Goal: Task Accomplishment & Management: Use online tool/utility

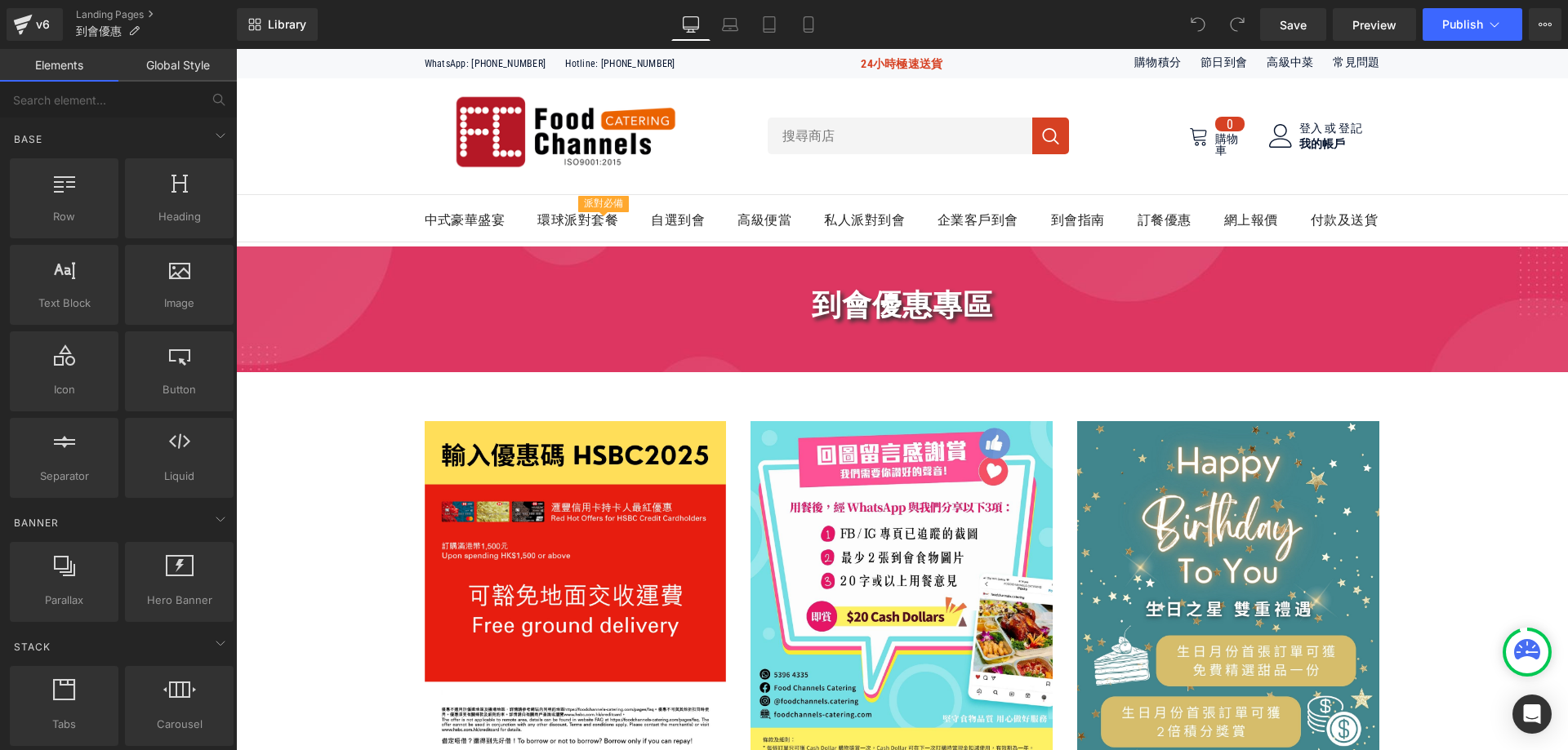
click at [118, 65] on link "Elements" at bounding box center [59, 65] width 119 height 33
click at [131, 62] on link "Global Style" at bounding box center [178, 65] width 119 height 33
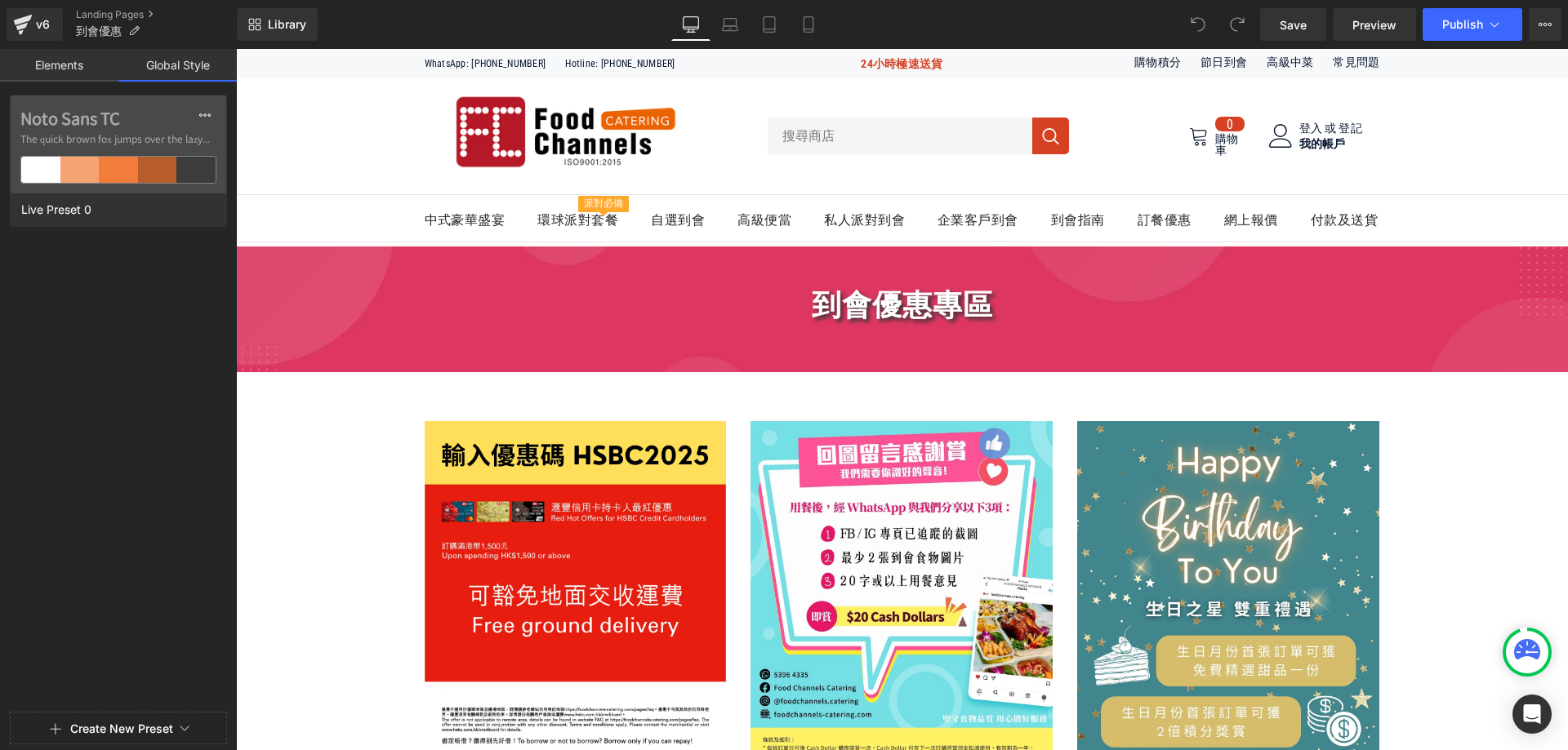
click at [160, 70] on link "Global Style" at bounding box center [178, 65] width 119 height 33
click at [165, 68] on link "Global Style" at bounding box center [178, 65] width 119 height 33
click at [43, 70] on link "Elements" at bounding box center [59, 65] width 119 height 33
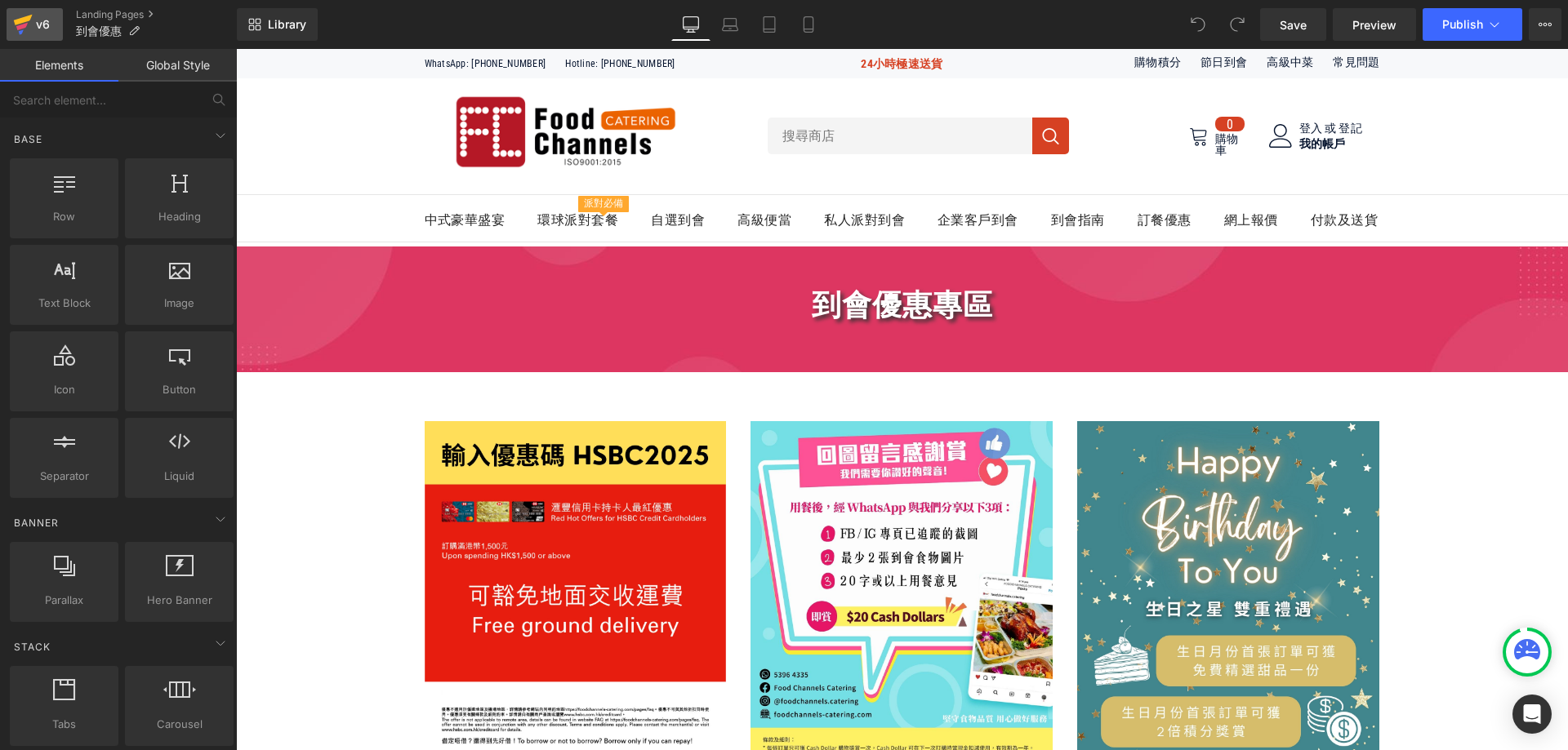
click at [38, 31] on div "v6" at bounding box center [43, 24] width 21 height 21
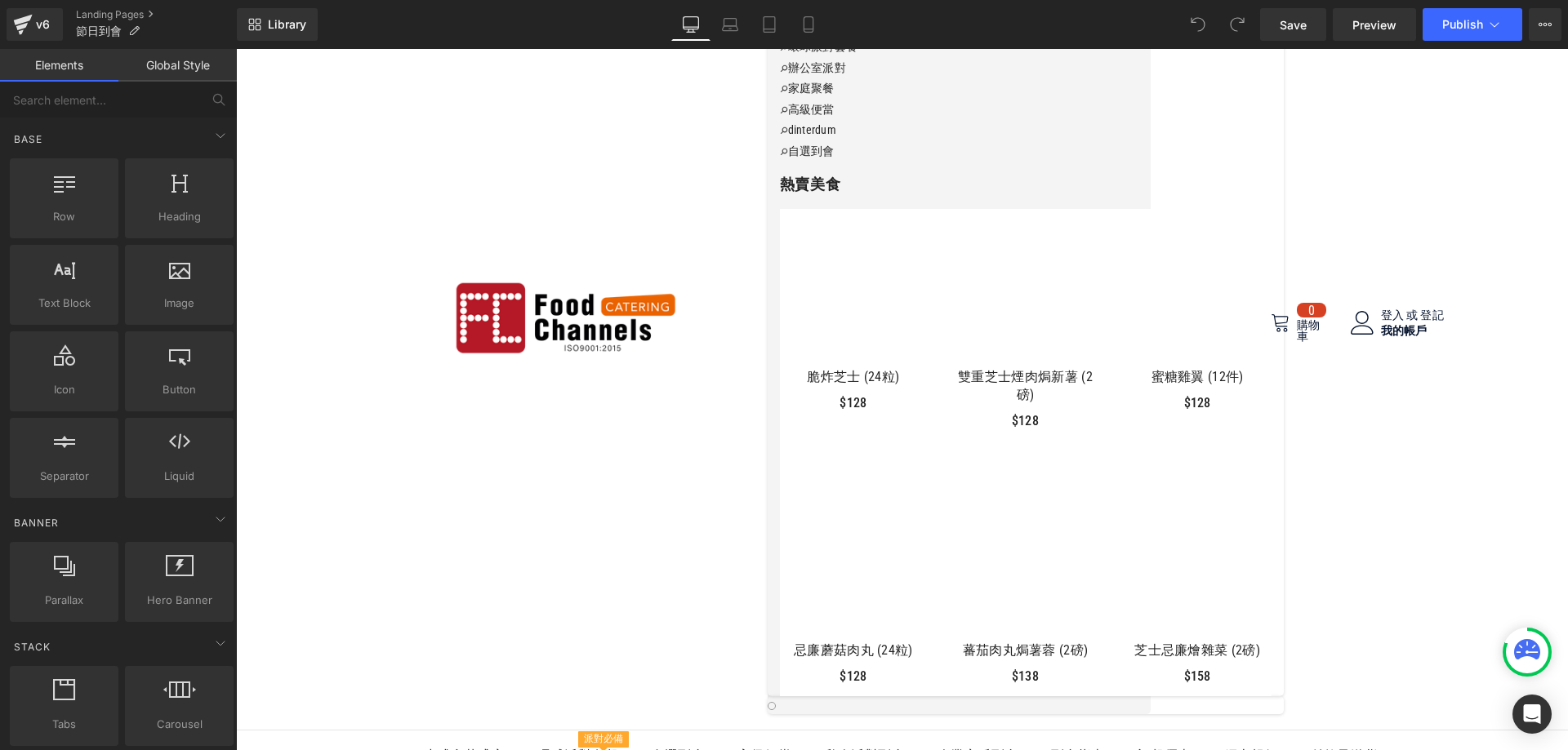
scroll to position [163, 0]
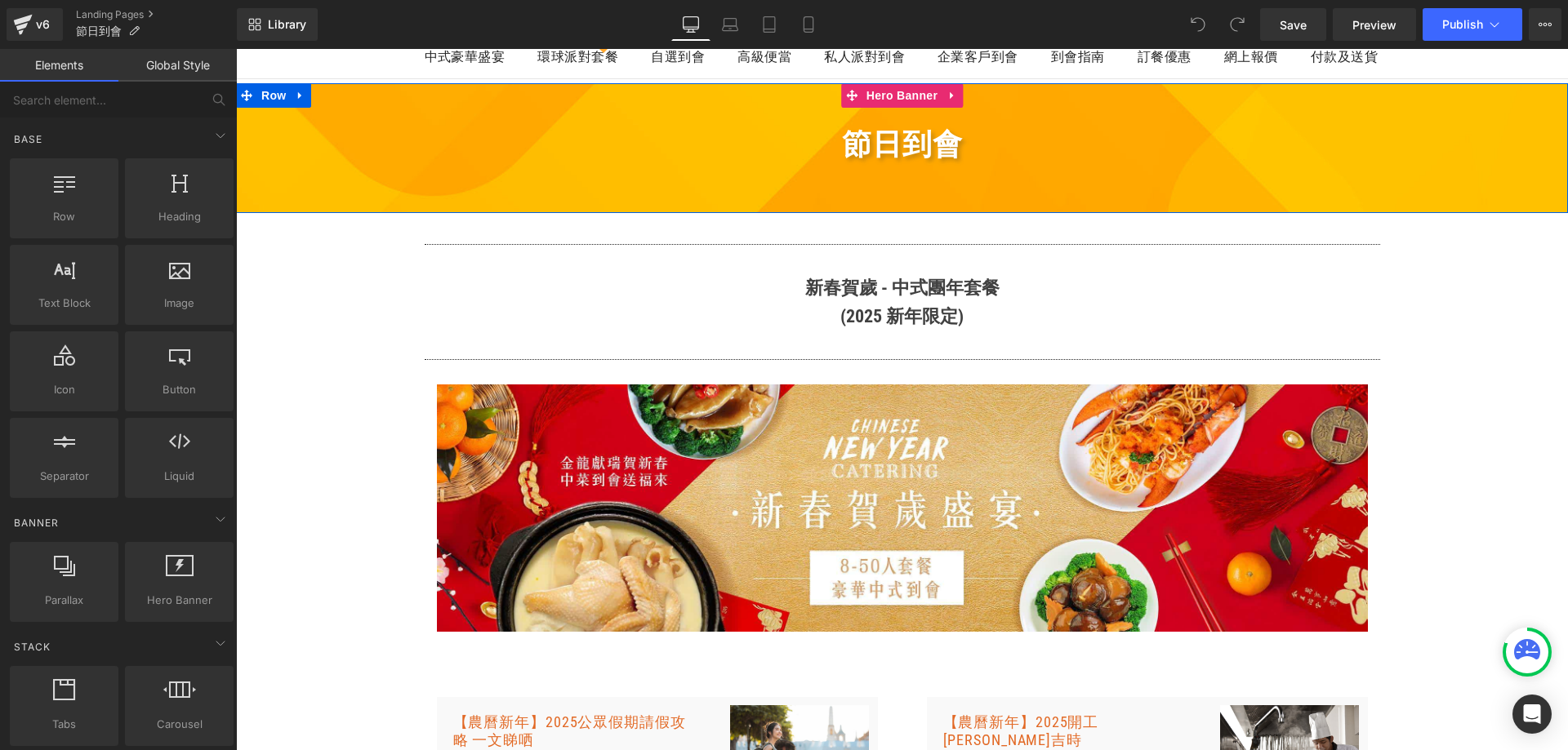
click at [292, 205] on div at bounding box center [902, 147] width 1332 height 130
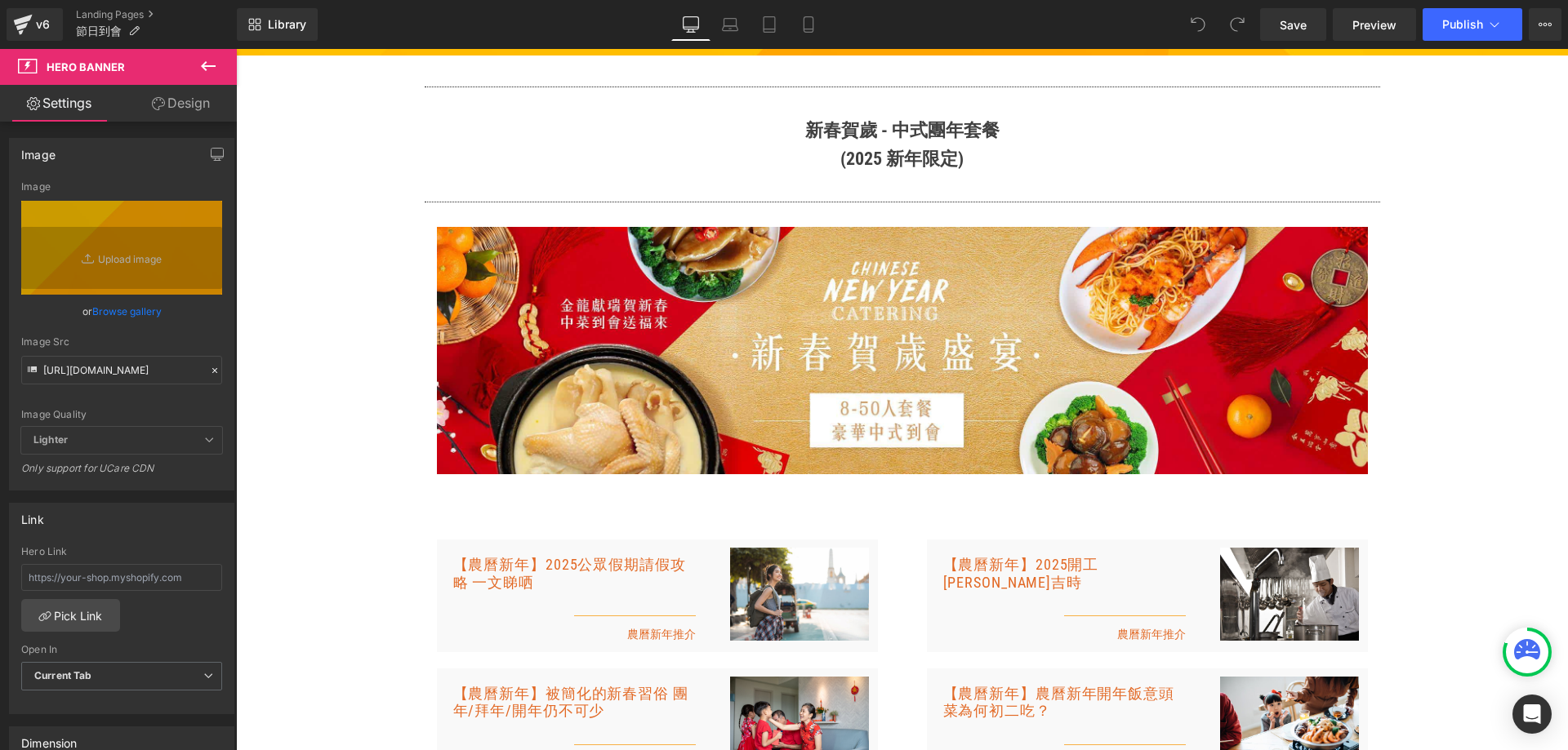
scroll to position [327, 0]
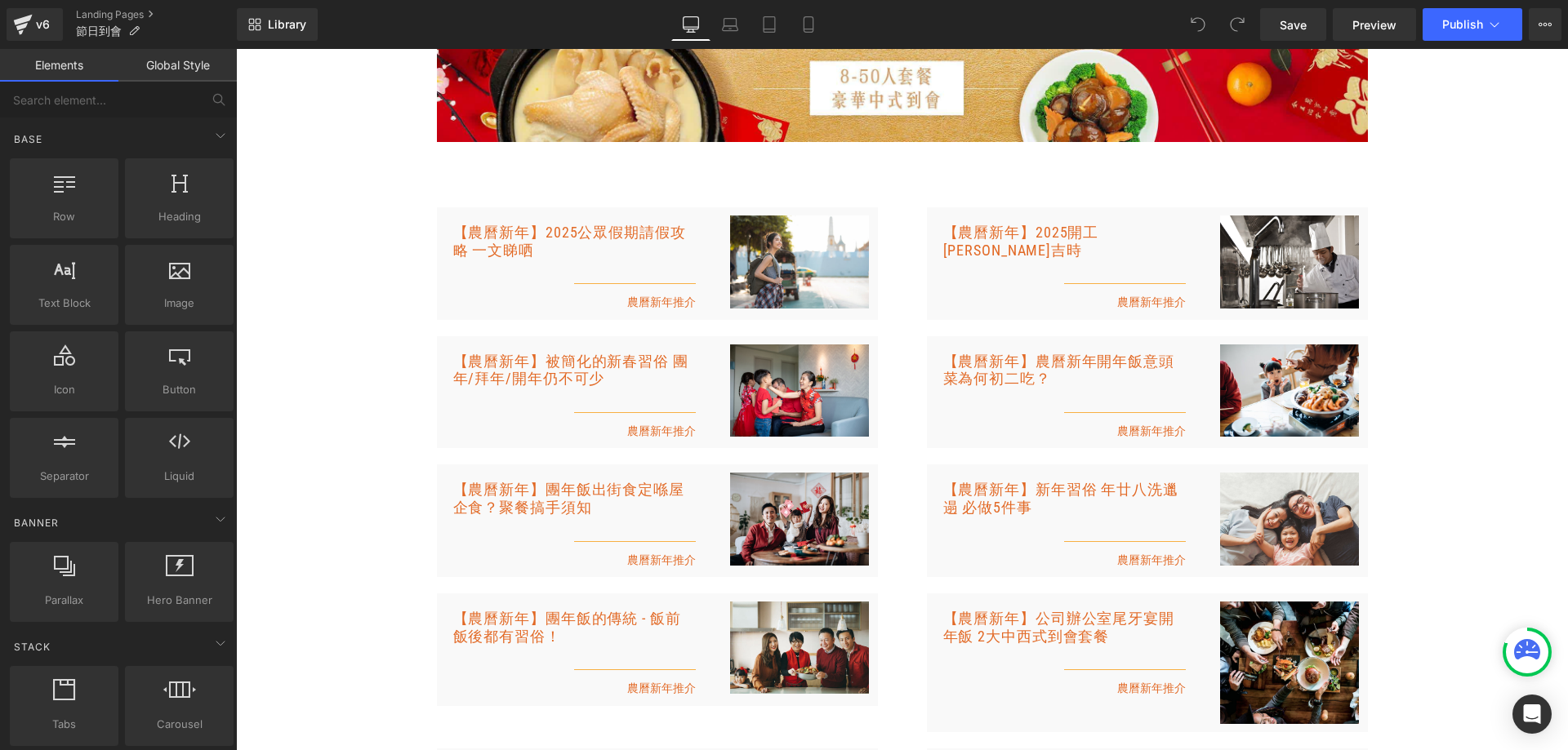
scroll to position [816, 0]
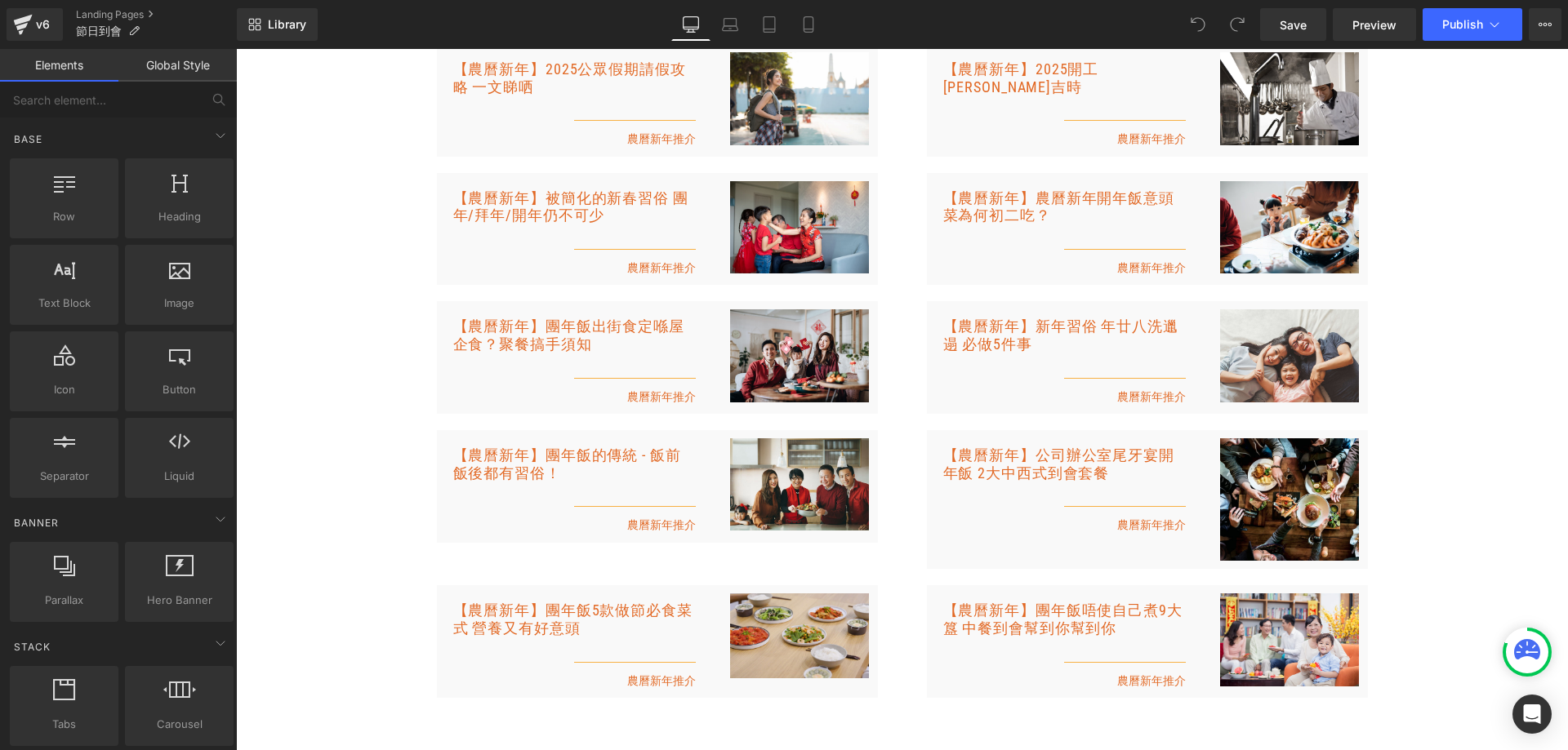
click at [193, 67] on link "Global Style" at bounding box center [178, 65] width 119 height 33
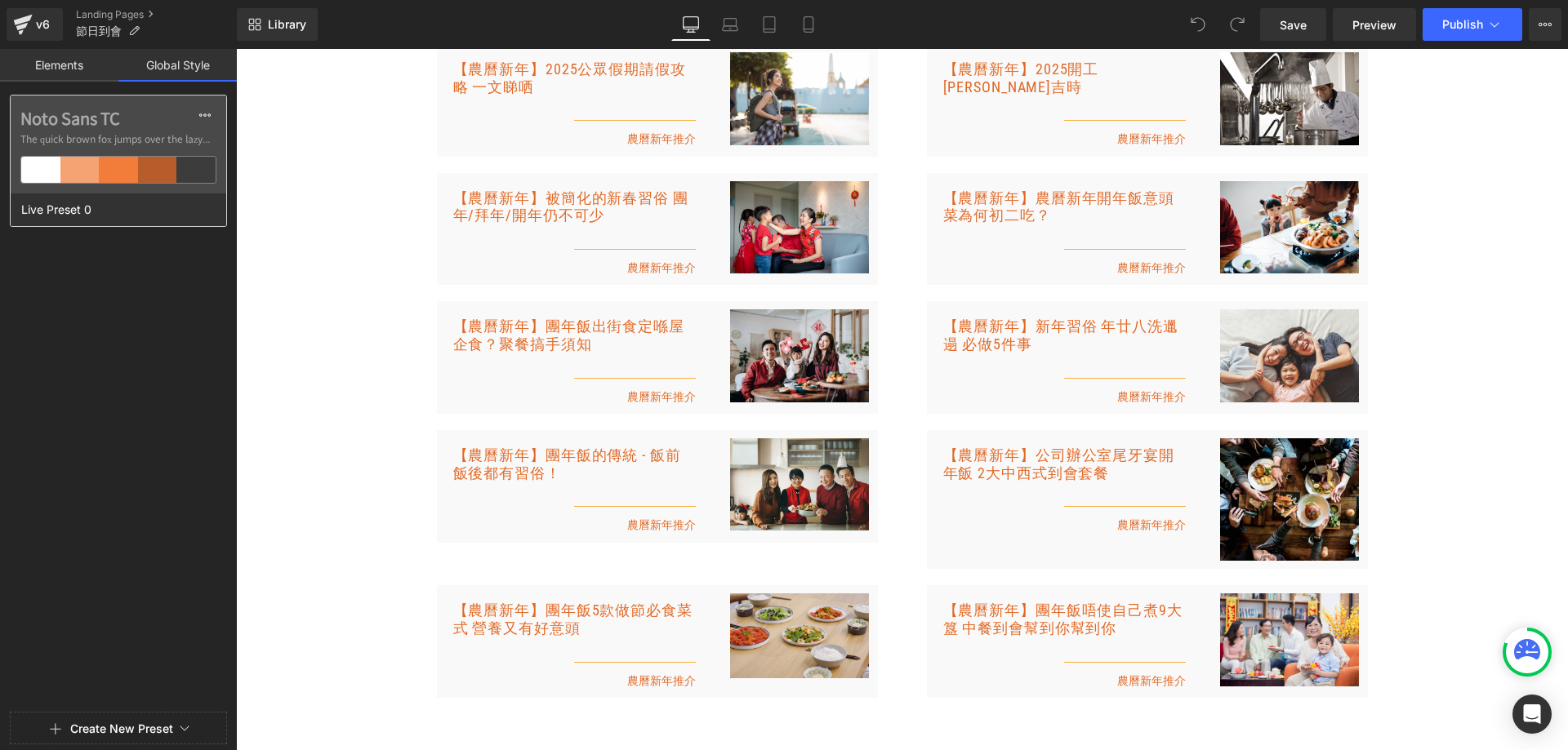
click at [159, 162] on div at bounding box center [157, 169] width 40 height 26
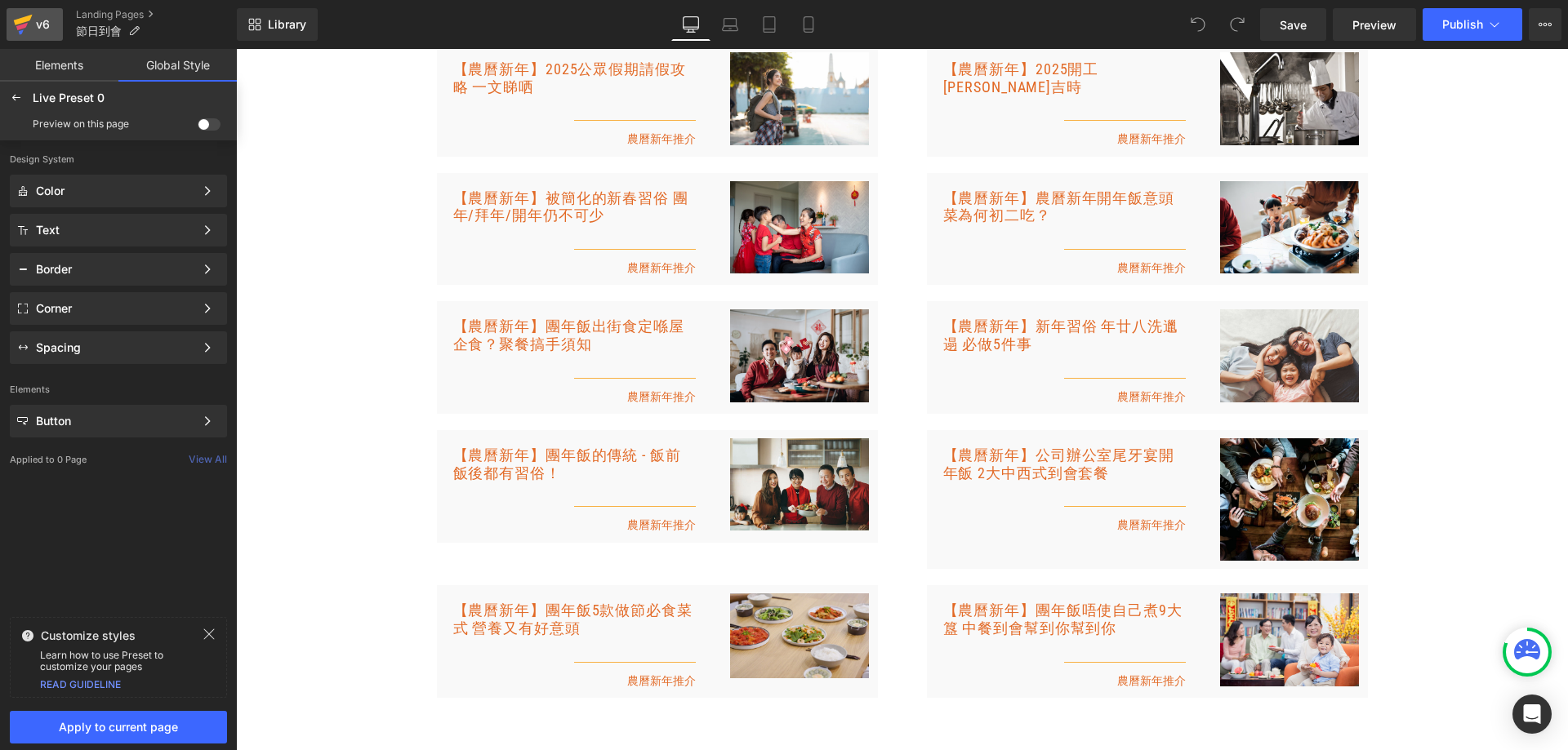
click at [26, 22] on icon at bounding box center [23, 24] width 20 height 41
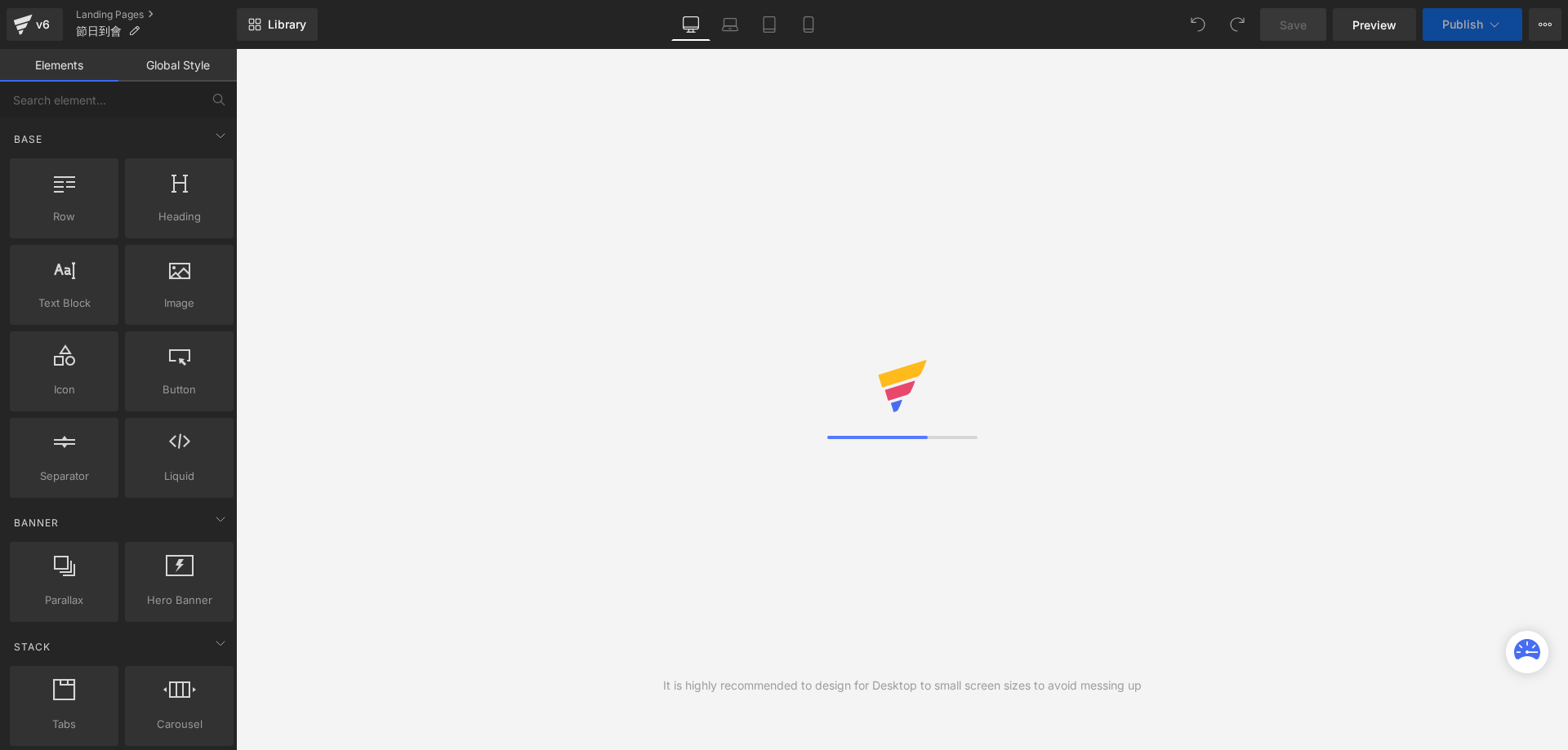
click at [170, 61] on link "Global Style" at bounding box center [178, 65] width 119 height 33
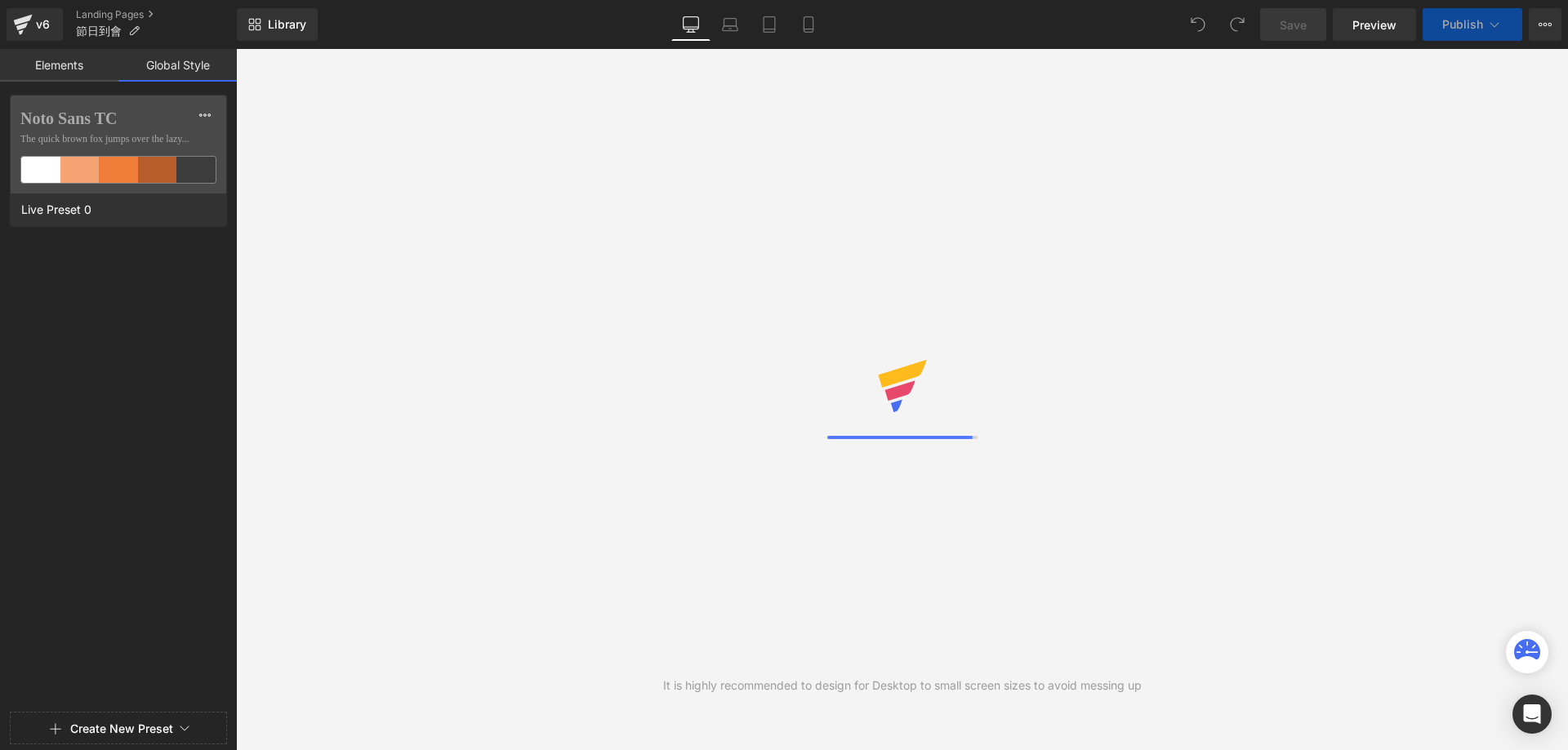
click at [97, 170] on div at bounding box center [80, 169] width 40 height 26
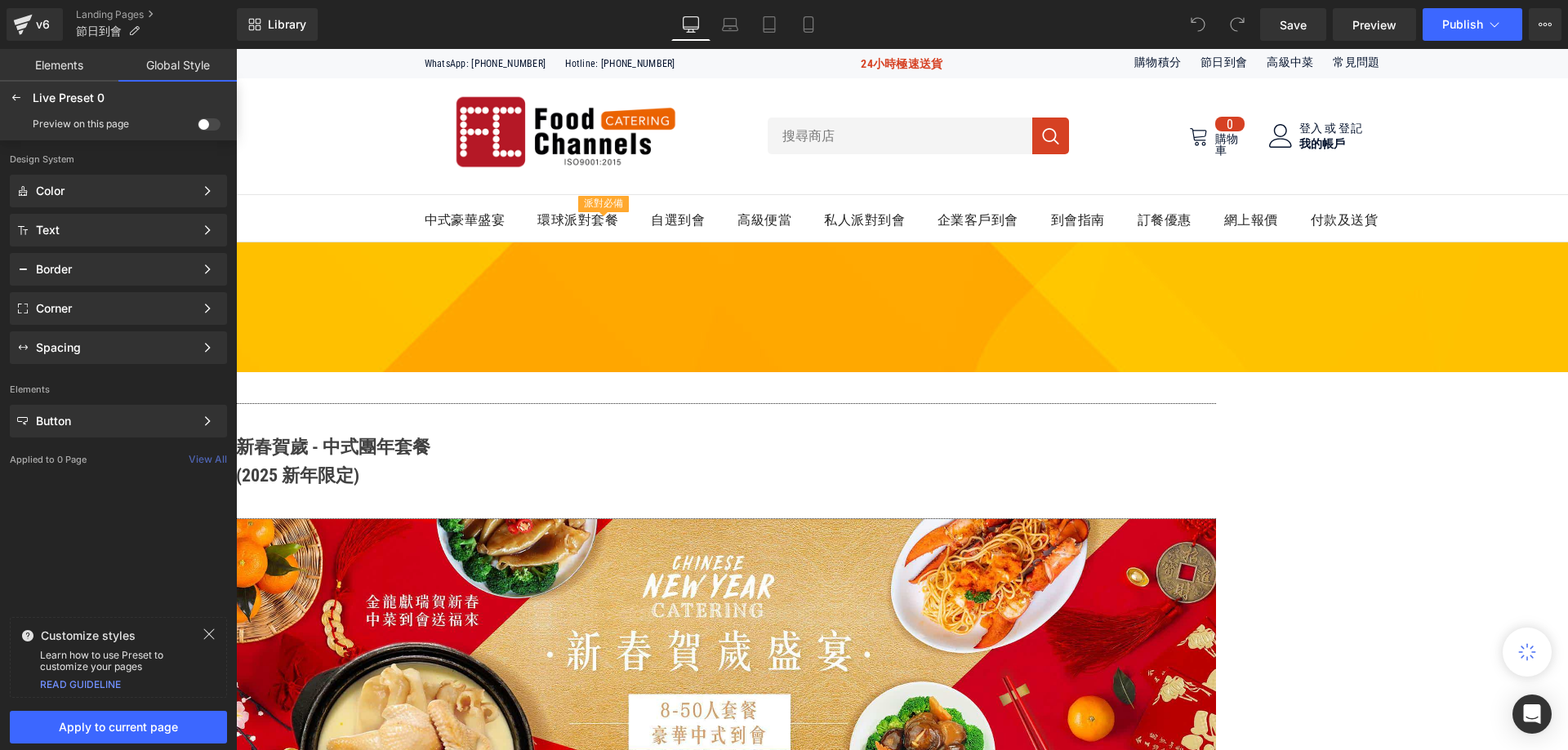
click at [79, 58] on link "Elements" at bounding box center [59, 65] width 119 height 33
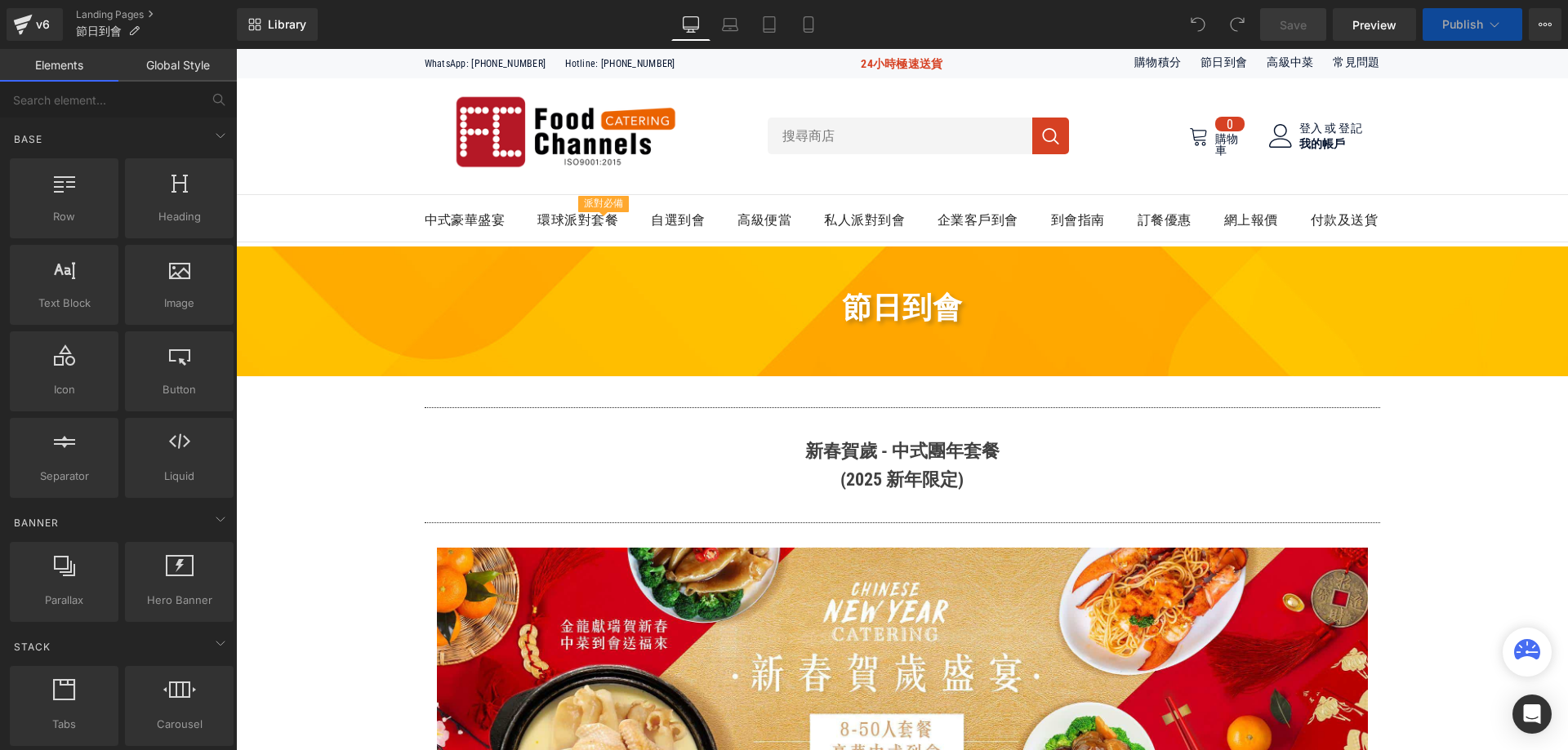
drag, startPoint x: 182, startPoint y: 66, endPoint x: 49, endPoint y: 166, distance: 166.4
click at [182, 66] on link "Global Style" at bounding box center [178, 65] width 119 height 33
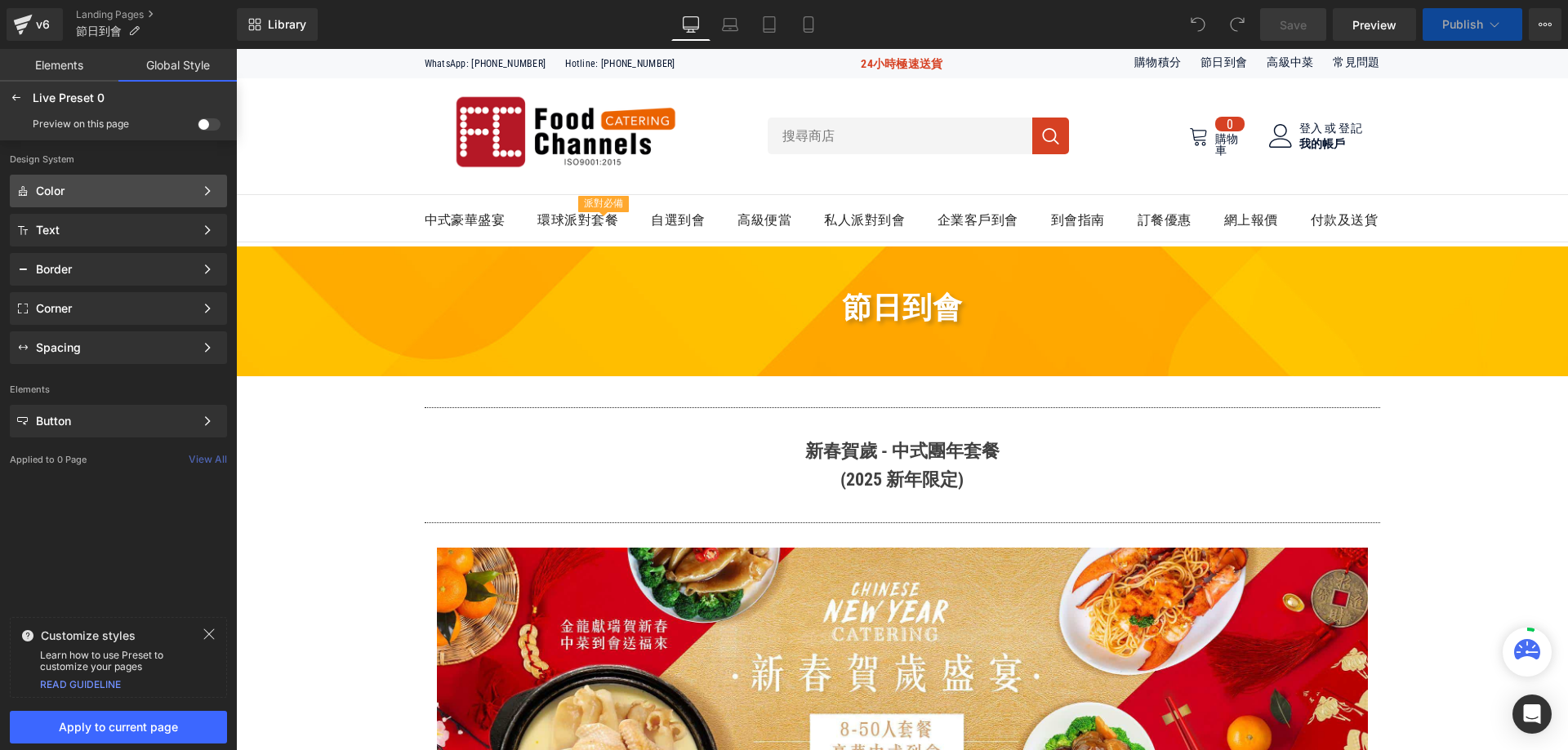
click at [167, 214] on div "Color Color Style Define a color palette and apply it to your pages 1 of 3 Next" at bounding box center [119, 230] width 218 height 33
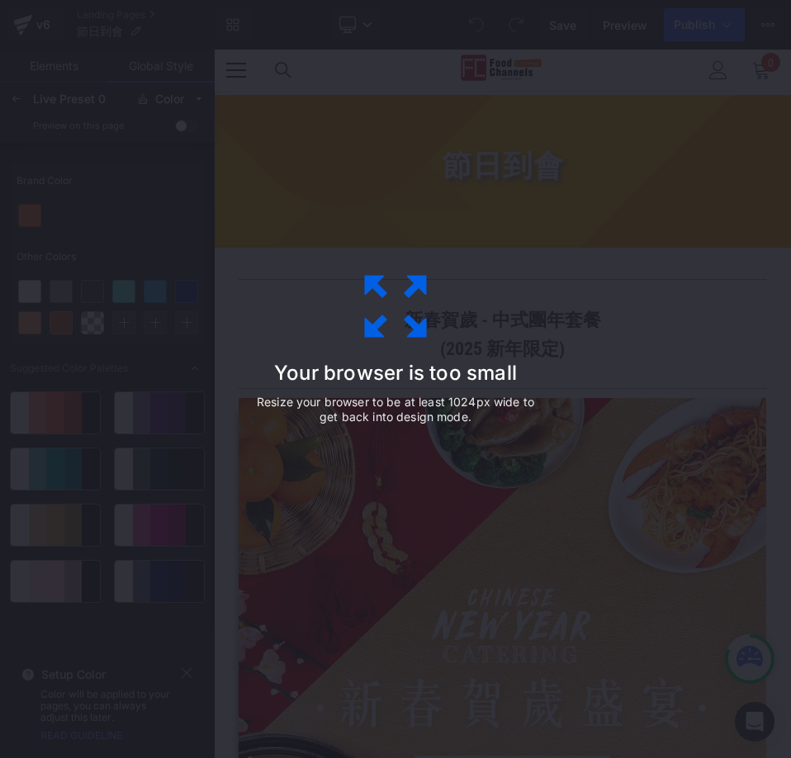
click at [0, 357] on html "You are previewing how the Live Preset 0 will restyle your page. You can not ed…" at bounding box center [395, 379] width 791 height 758
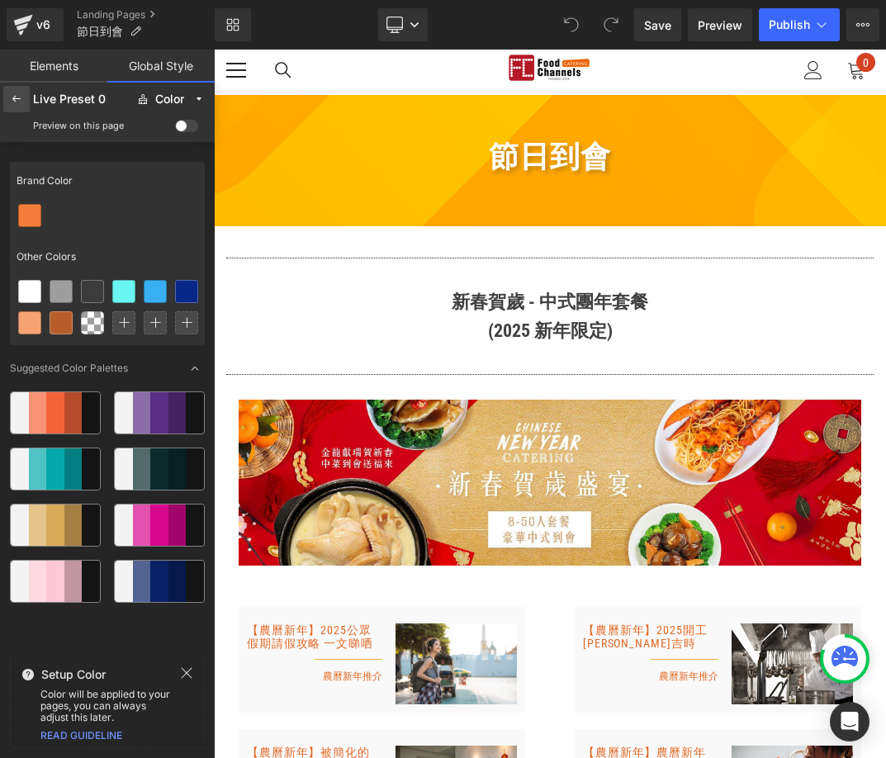
click at [19, 106] on div at bounding box center [16, 99] width 26 height 26
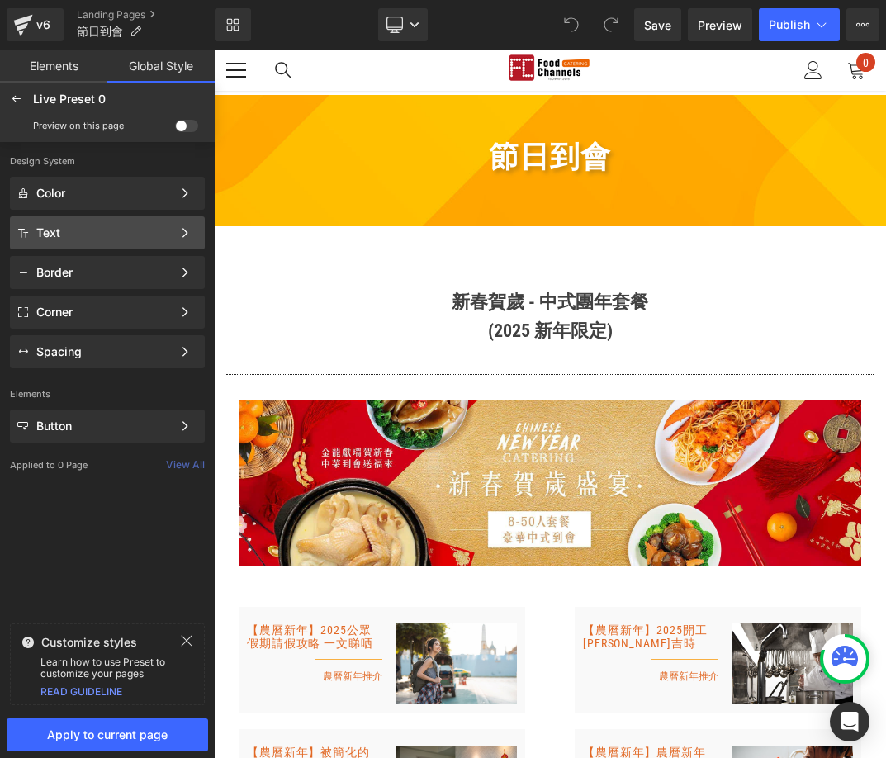
click at [84, 256] on div "Text Color Style Define a color palette and apply it to your pages 1 of 3 Next" at bounding box center [107, 272] width 195 height 33
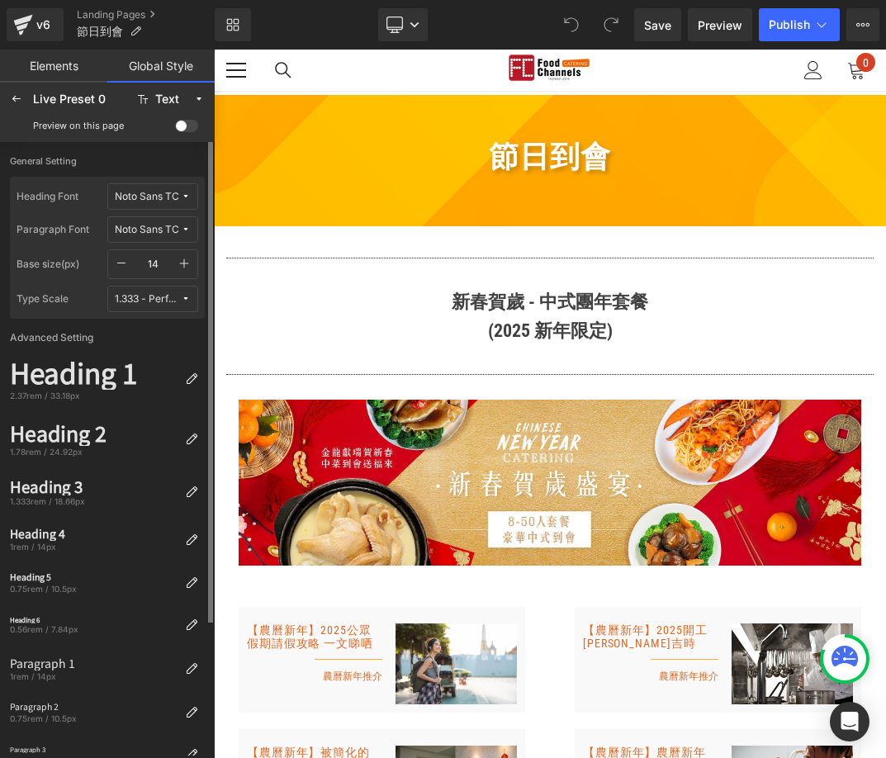
click at [159, 185] on button "Noto Sans TC" at bounding box center [152, 196] width 91 height 26
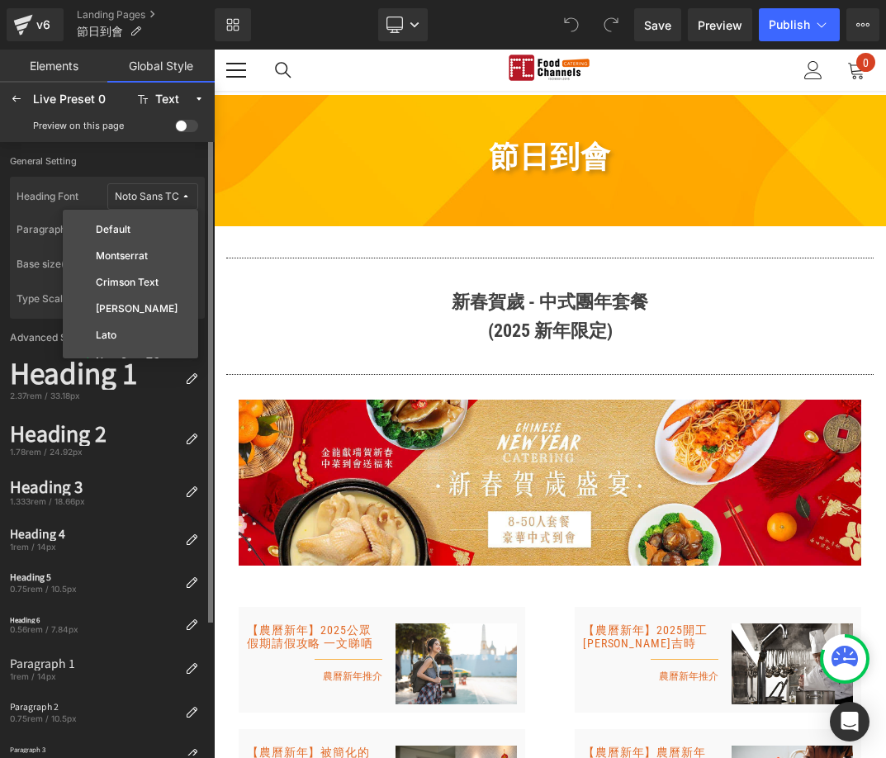
click at [159, 185] on button "Noto Sans TC" at bounding box center [152, 196] width 91 height 26
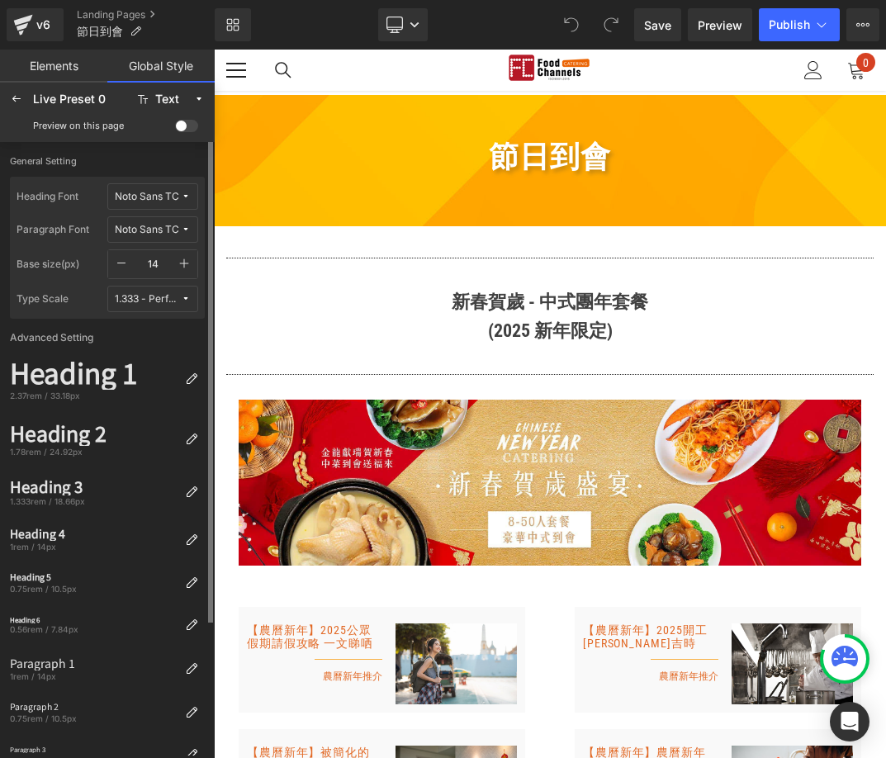
click at [128, 328] on label "Advanced Setting" at bounding box center [107, 336] width 201 height 35
click at [158, 297] on div "1.333 - Perfect Fourth" at bounding box center [148, 299] width 66 height 12
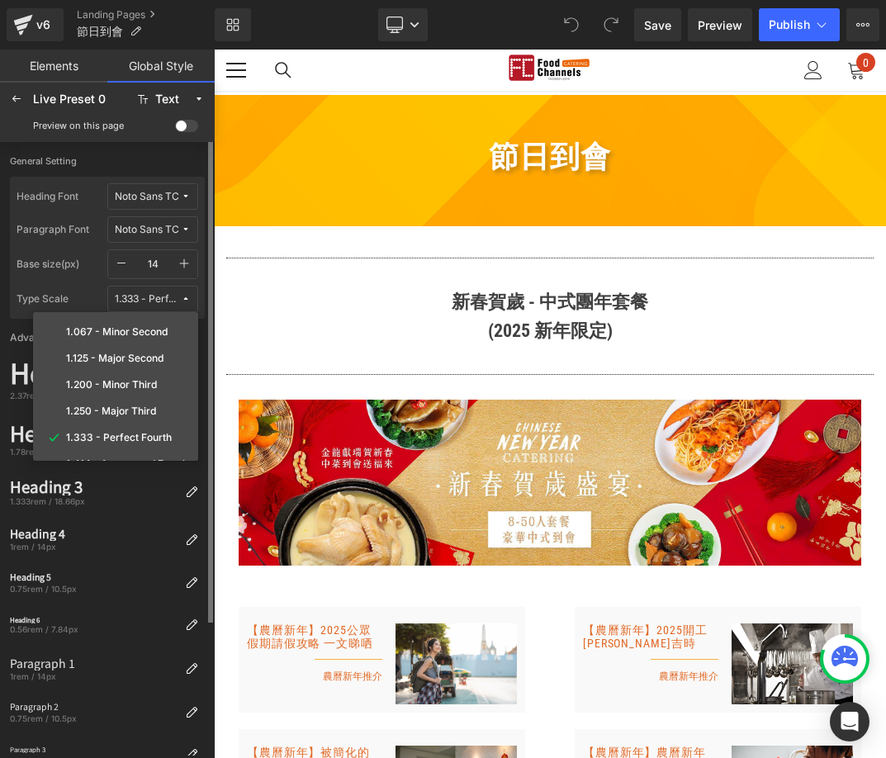
click at [158, 297] on div "1.333 - Perfect Fourth" at bounding box center [148, 299] width 66 height 12
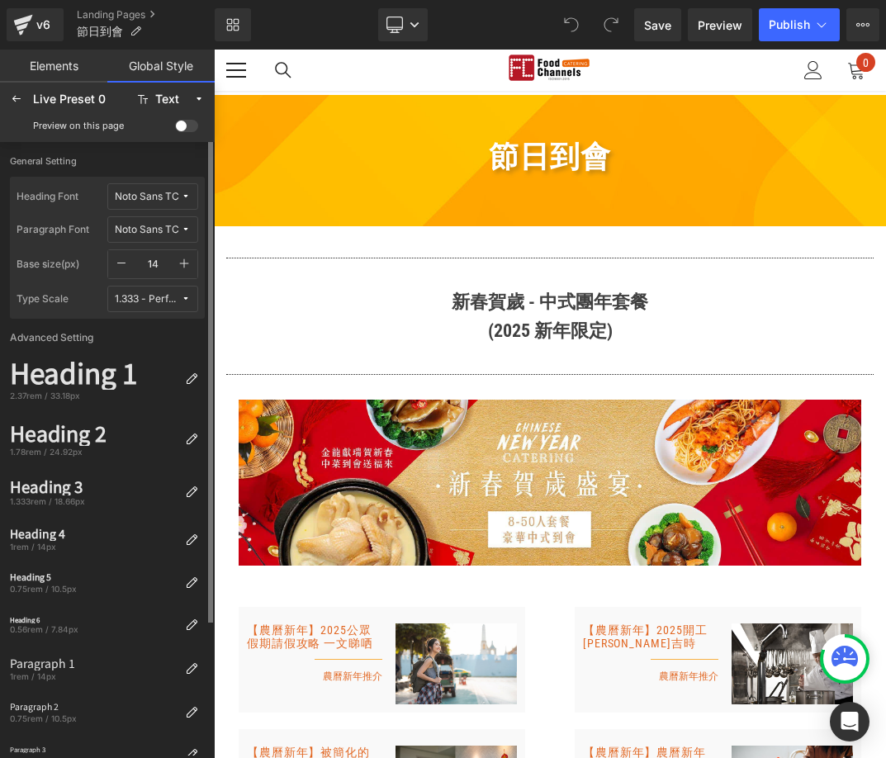
click at [130, 321] on label "Advanced Setting" at bounding box center [107, 336] width 201 height 35
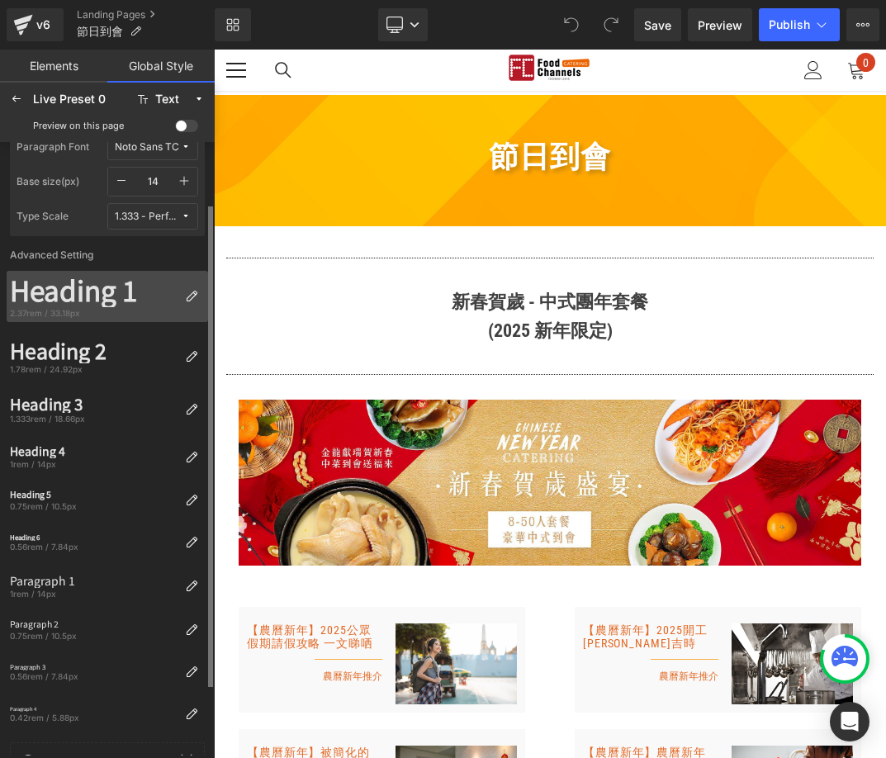
click at [170, 283] on div "Heading 1" at bounding box center [94, 290] width 168 height 33
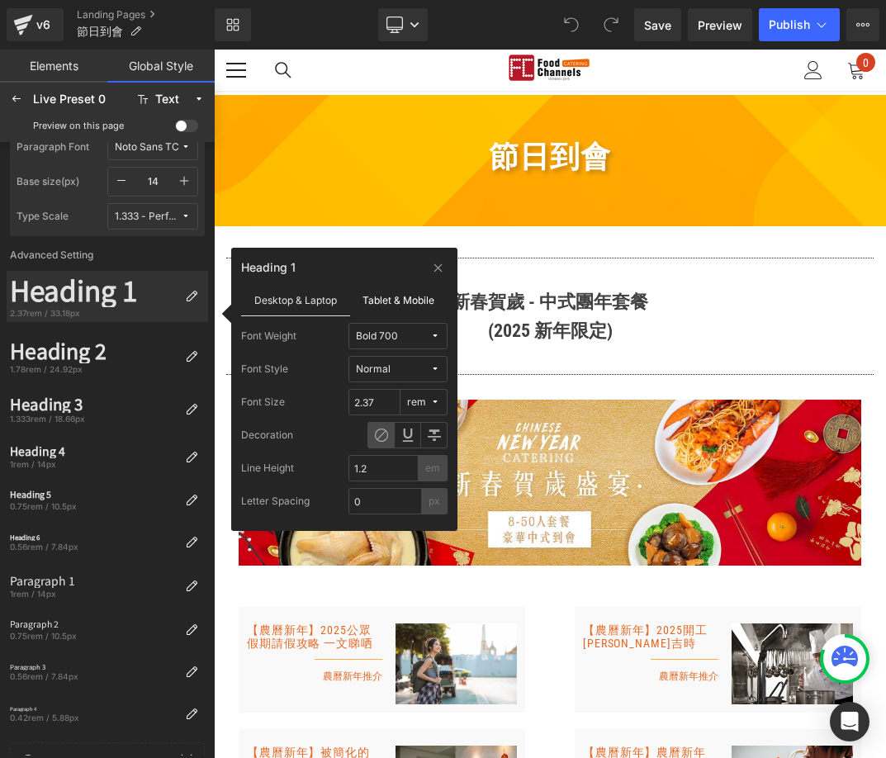
click at [402, 300] on label "Tablet & Mobile" at bounding box center [399, 299] width 98 height 31
click at [285, 305] on label "Desktop & Laptop" at bounding box center [295, 299] width 109 height 31
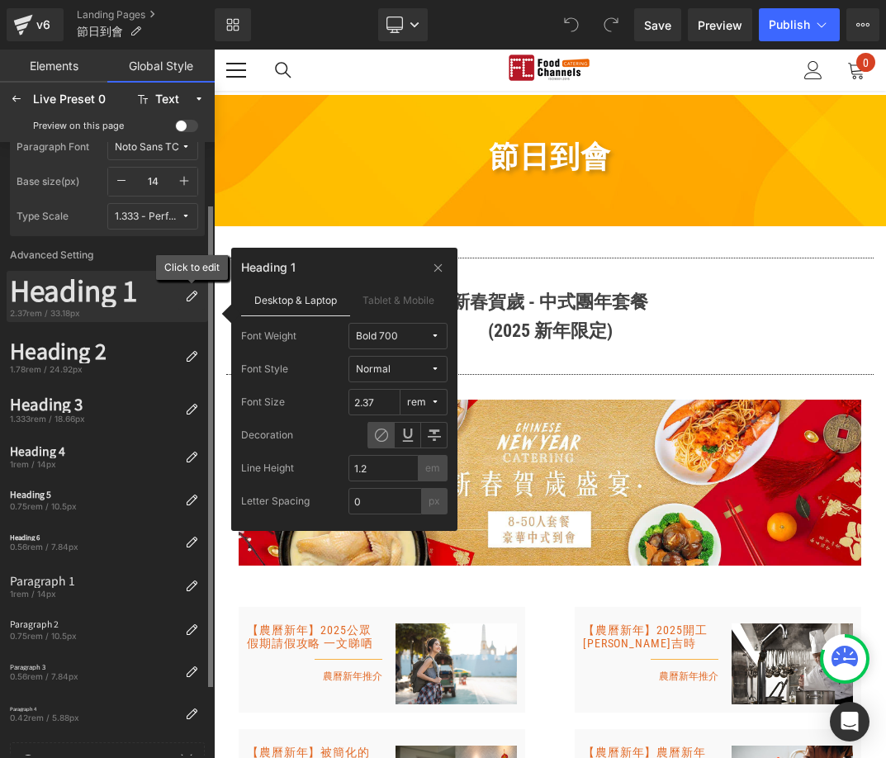
click at [191, 298] on icon at bounding box center [191, 296] width 13 height 13
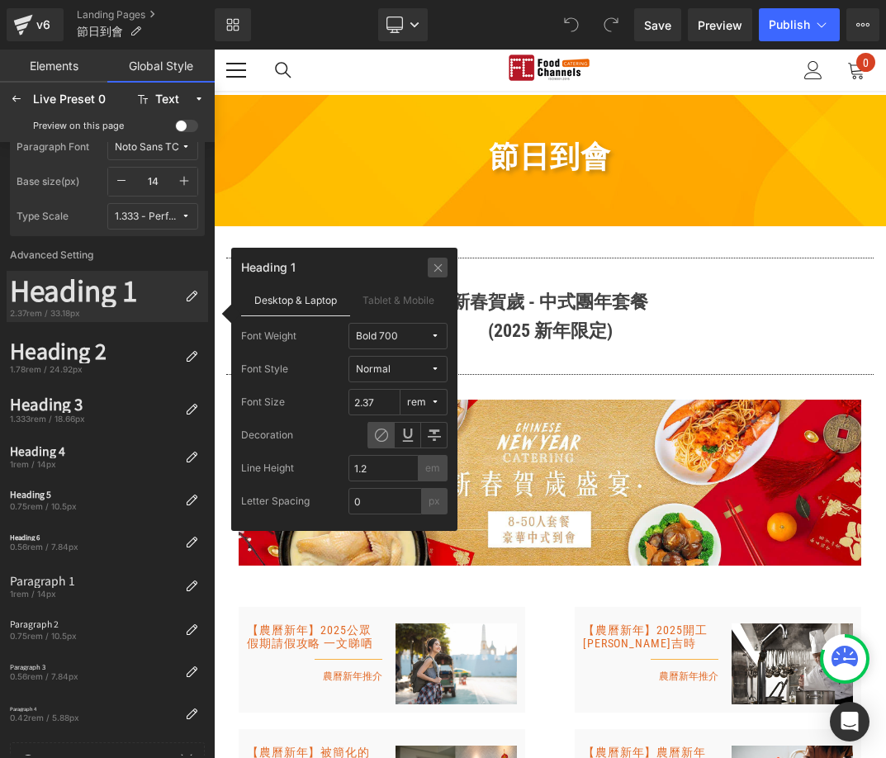
click at [444, 264] on div at bounding box center [438, 268] width 20 height 20
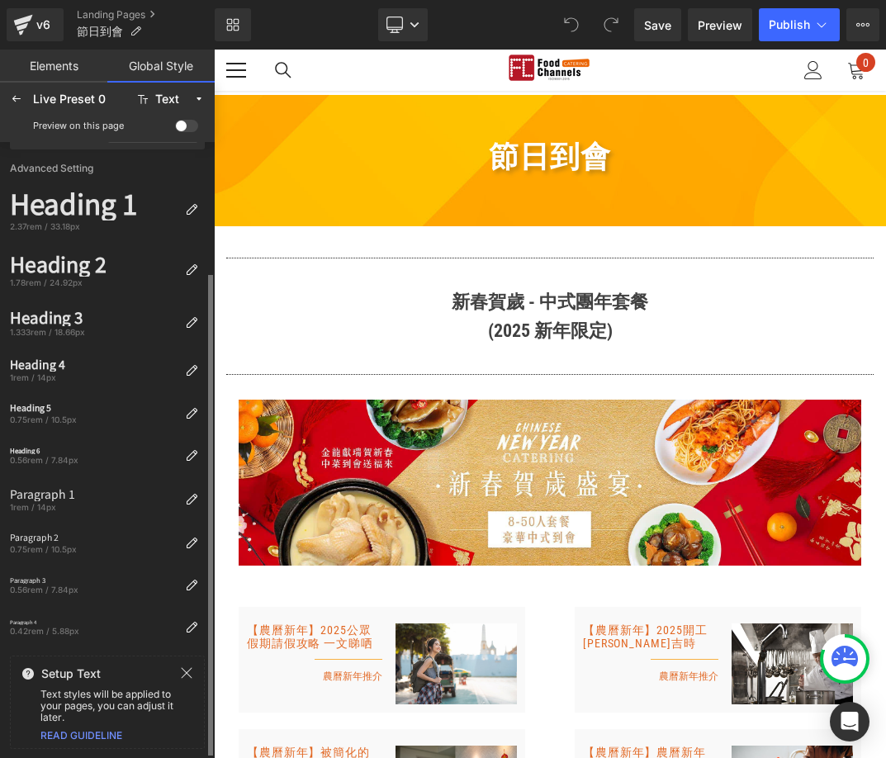
scroll to position [0, 0]
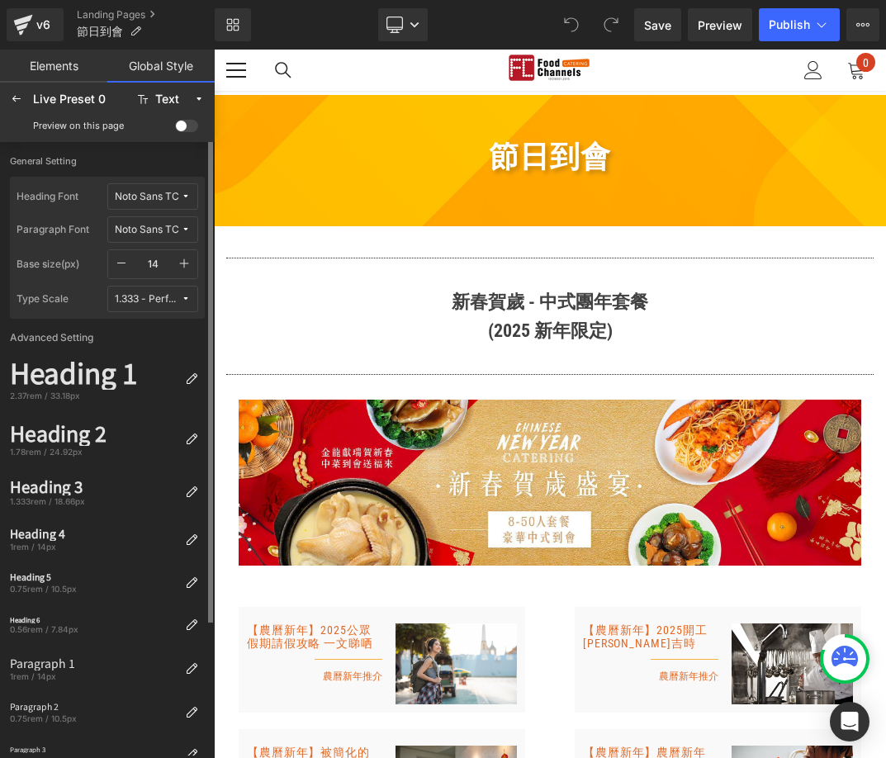
click at [54, 161] on label "General Setting" at bounding box center [107, 165] width 195 height 21
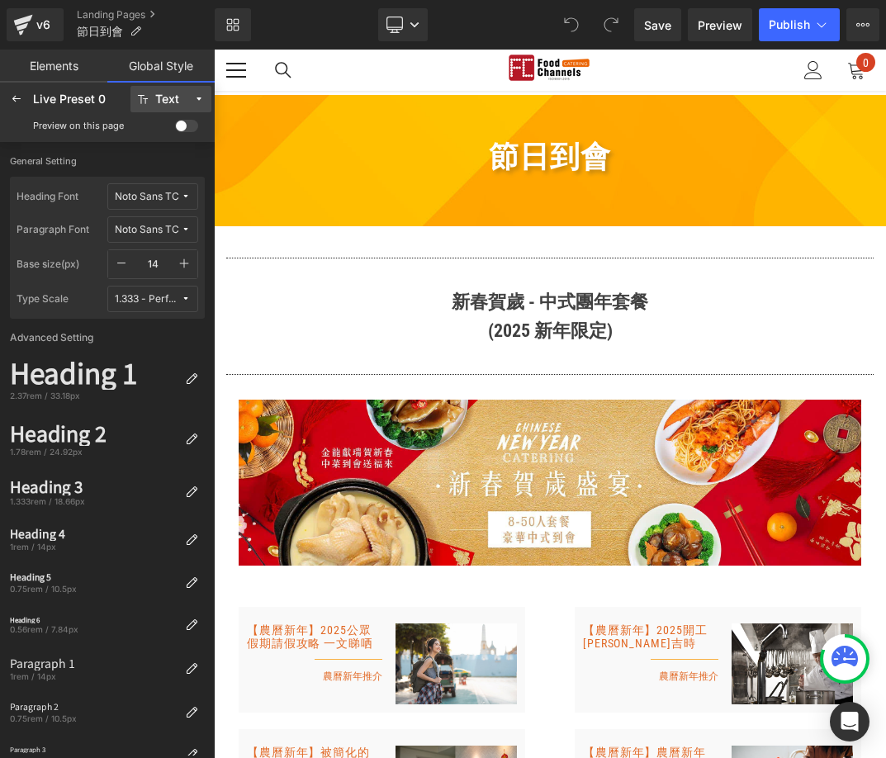
click at [168, 97] on div "Text" at bounding box center [167, 99] width 24 height 12
click at [170, 154] on div "Text" at bounding box center [163, 158] width 69 height 13
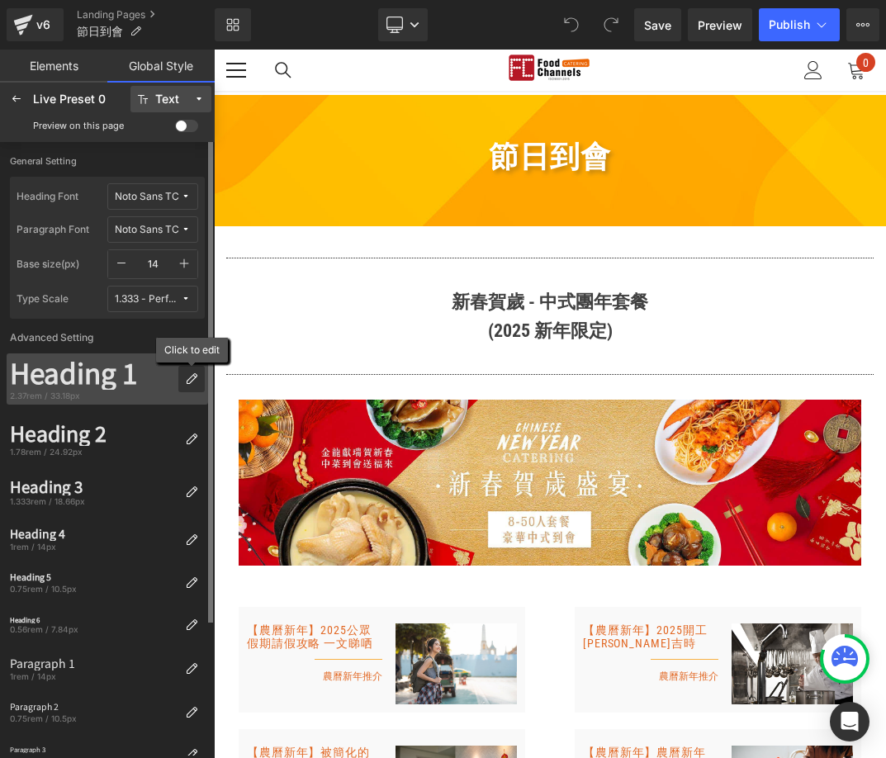
click at [192, 378] on icon at bounding box center [191, 378] width 13 height 13
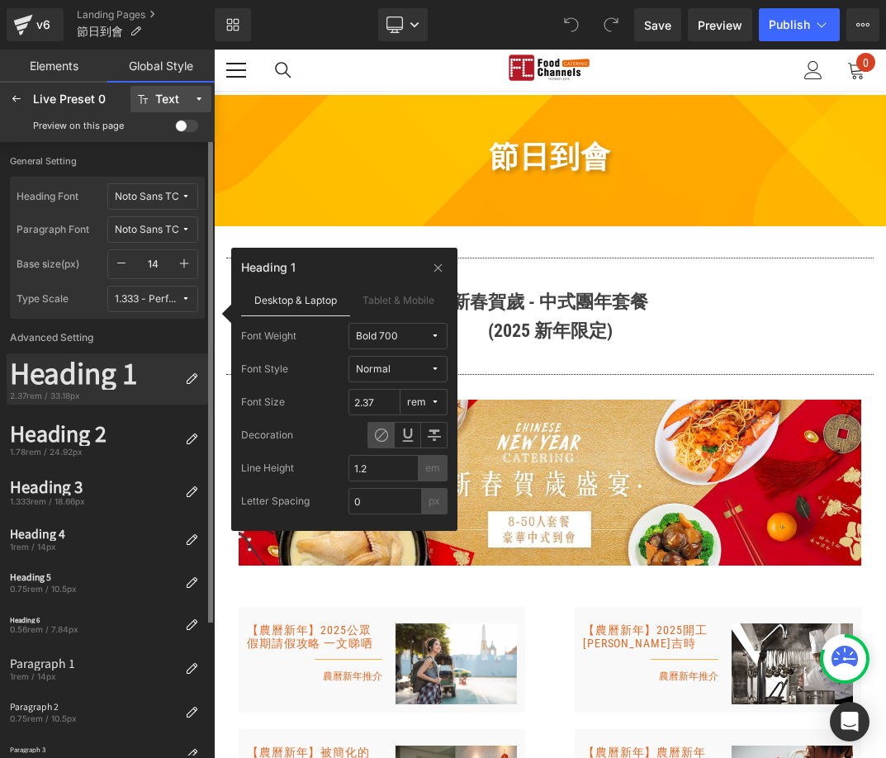
click at [112, 376] on div "Heading 1" at bounding box center [94, 373] width 168 height 33
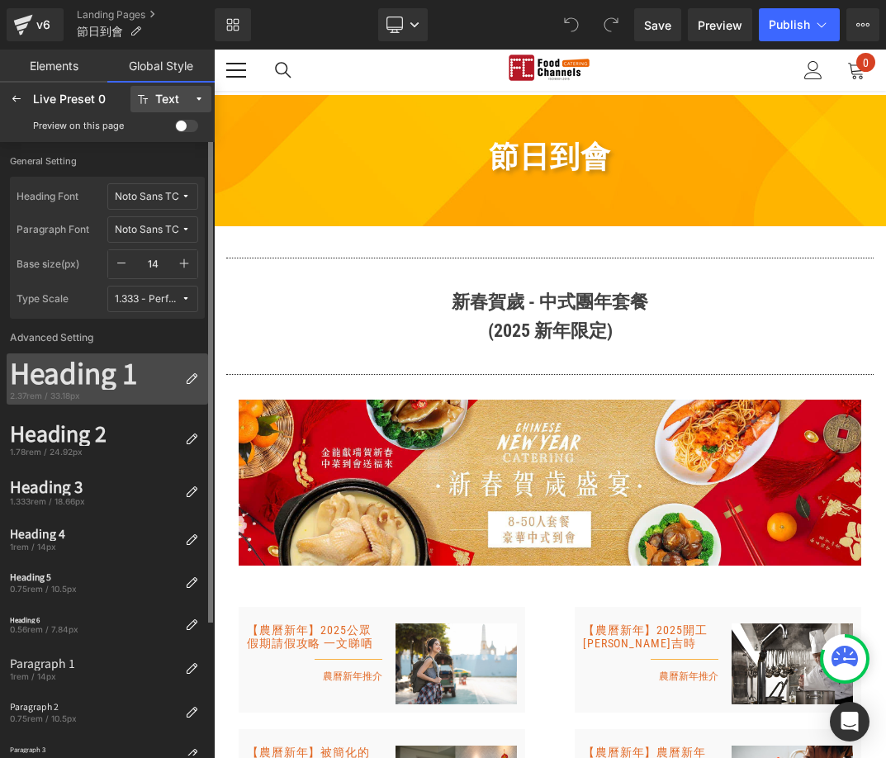
click at [60, 379] on div "Heading 1" at bounding box center [94, 373] width 168 height 33
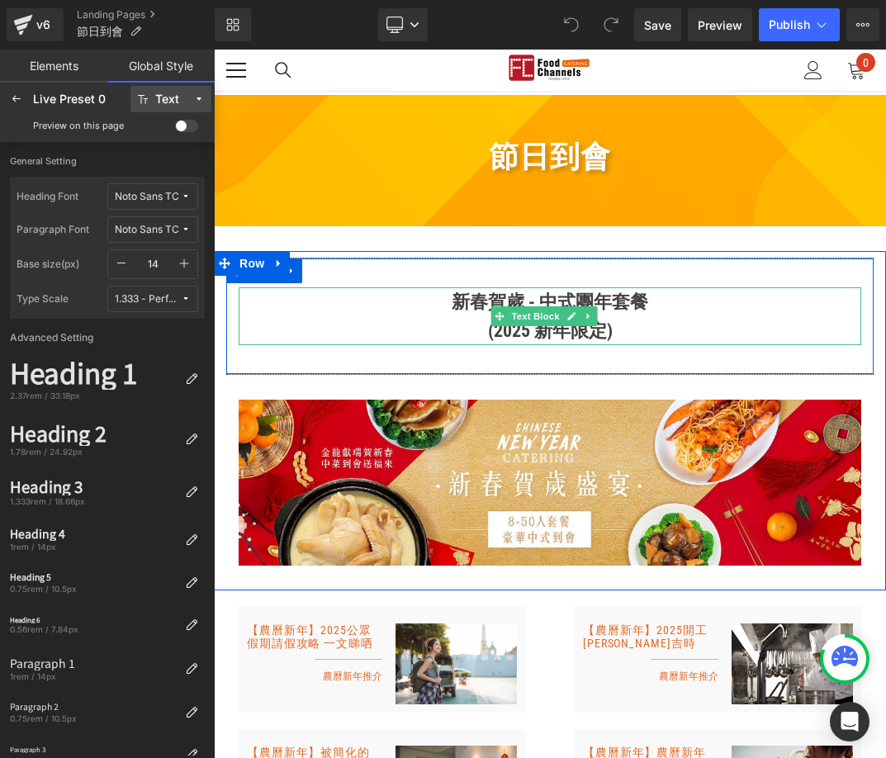
click at [560, 305] on strong "新春賀歲 - 中式團年套餐" at bounding box center [549, 301] width 196 height 21
click at [531, 161] on div "節日到會 Heading" at bounding box center [550, 158] width 672 height 48
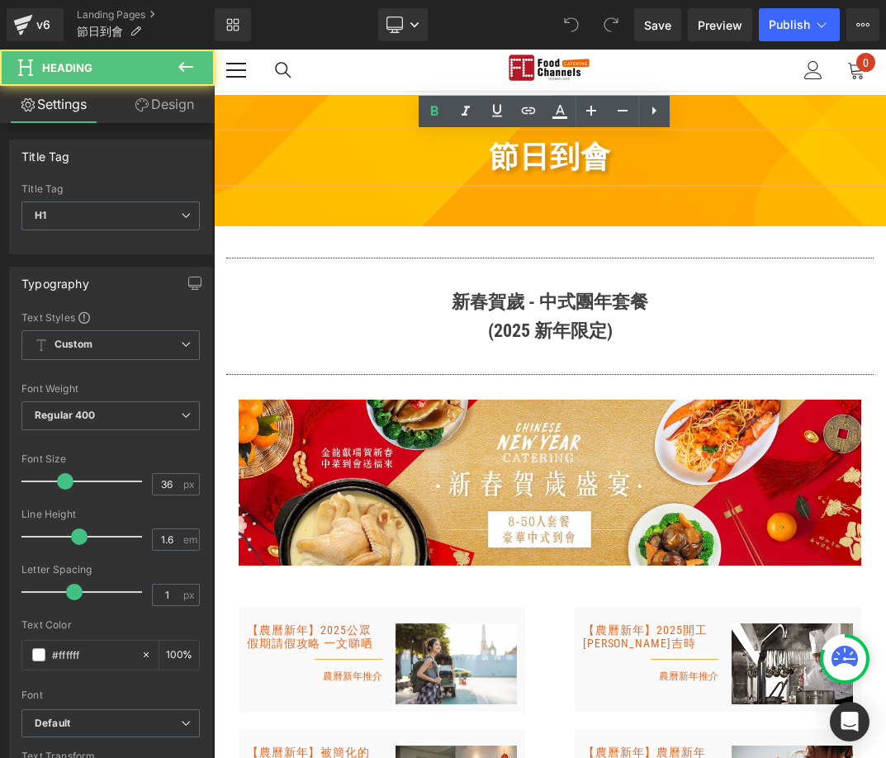
click at [529, 172] on h1 "節日到會" at bounding box center [550, 158] width 672 height 48
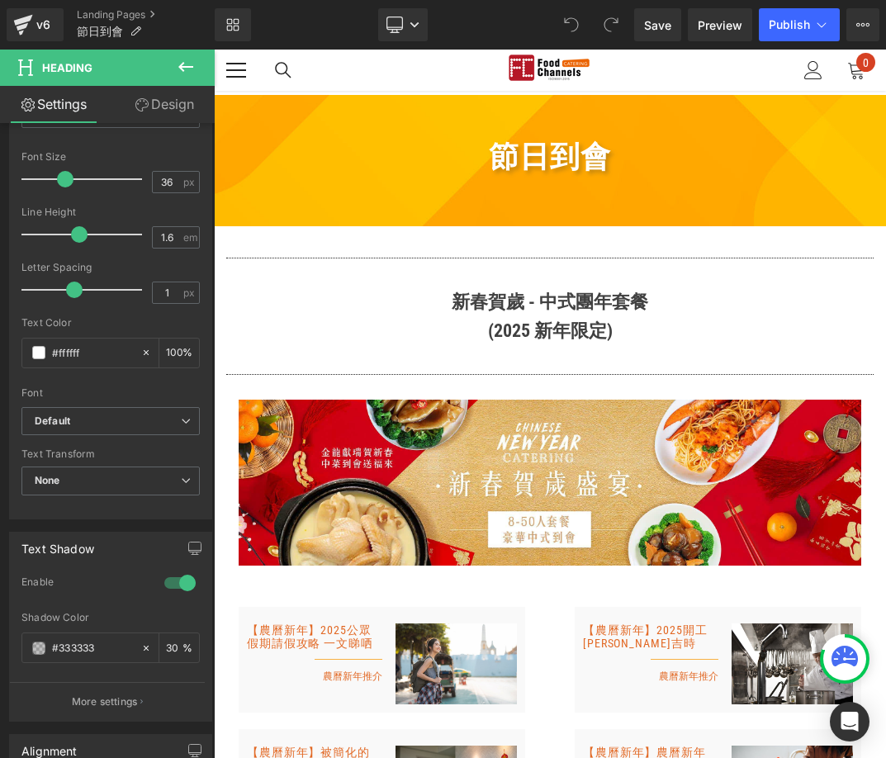
scroll to position [29, 0]
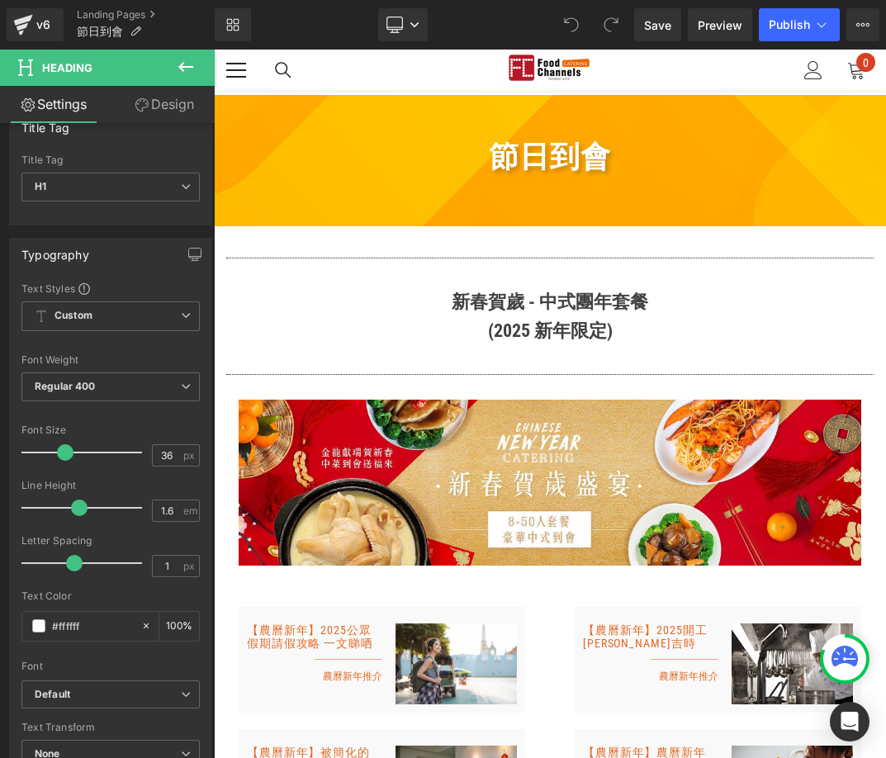
click at [535, 151] on span "Heading" at bounding box center [541, 158] width 45 height 20
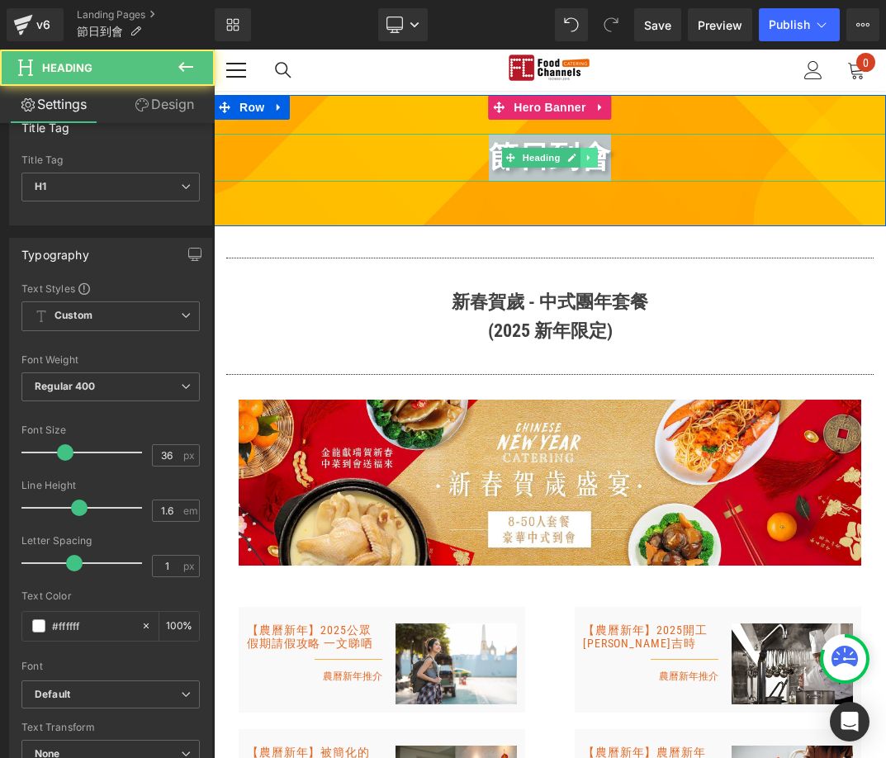
drag, startPoint x: 487, startPoint y: 163, endPoint x: 322, endPoint y: 244, distance: 184.2
click at [583, 164] on div "節日到會 Heading" at bounding box center [550, 158] width 672 height 48
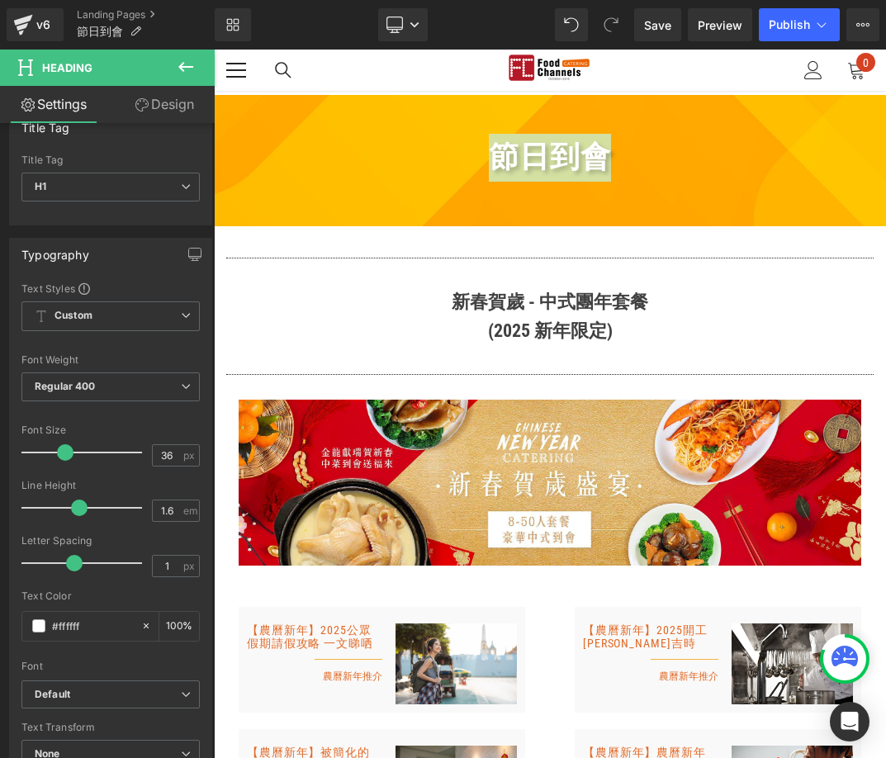
click at [181, 106] on link "Design" at bounding box center [164, 104] width 107 height 37
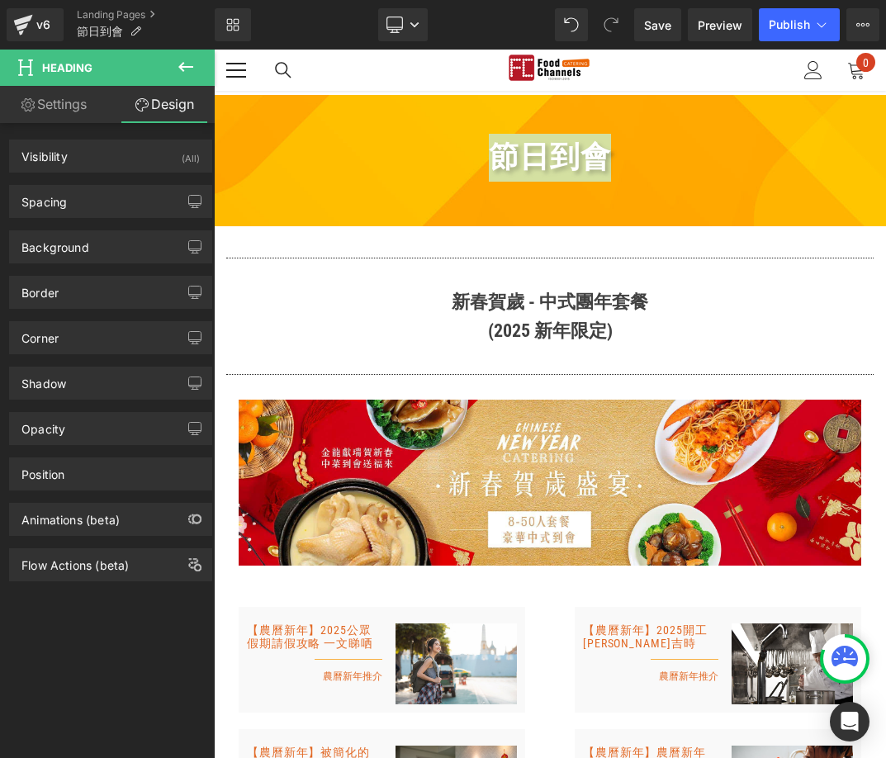
click at [54, 98] on link "Settings" at bounding box center [53, 104] width 107 height 37
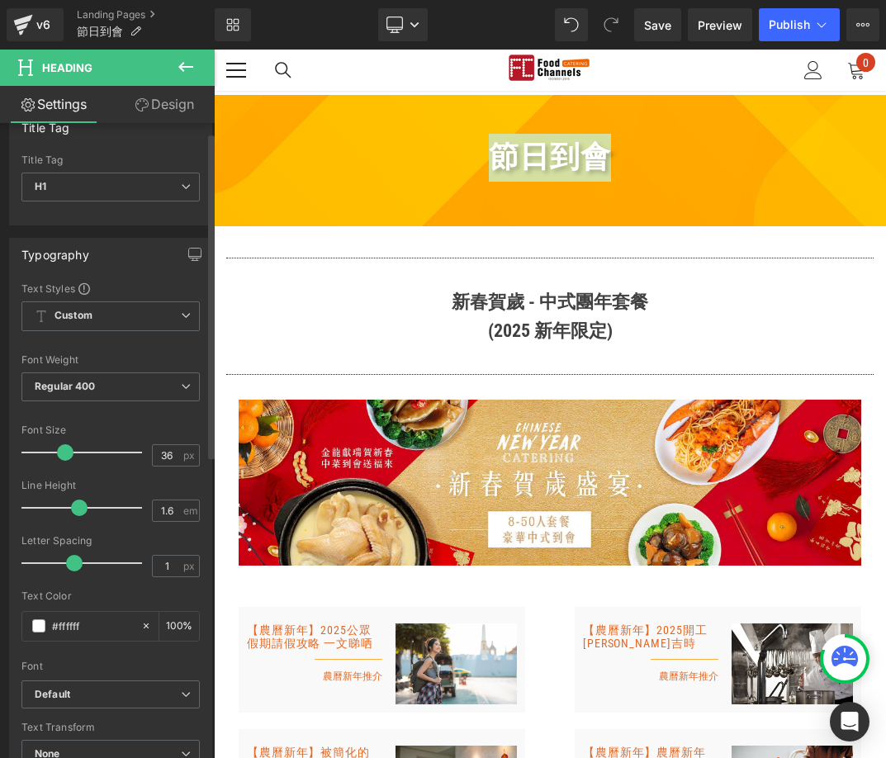
scroll to position [0, 0]
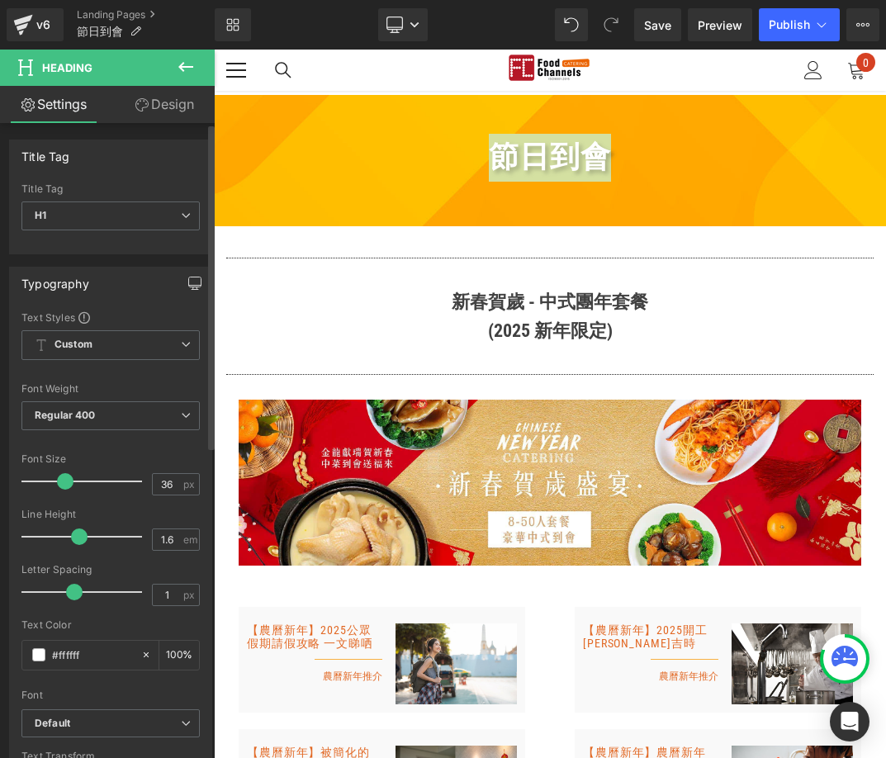
click at [200, 279] on button "button" at bounding box center [195, 282] width 26 height 31
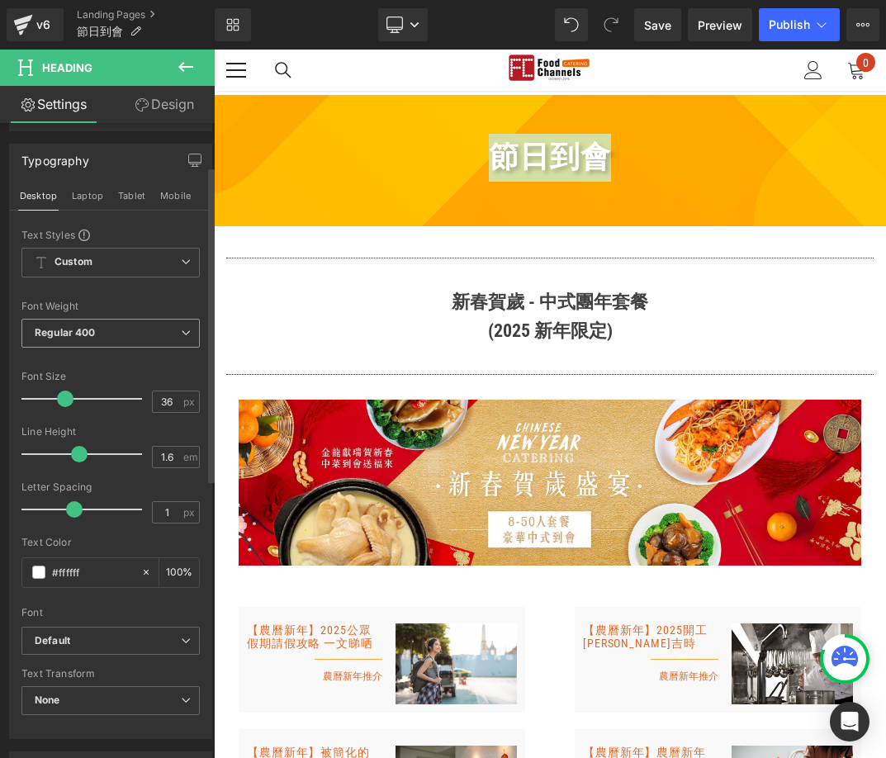
scroll to position [83, 0]
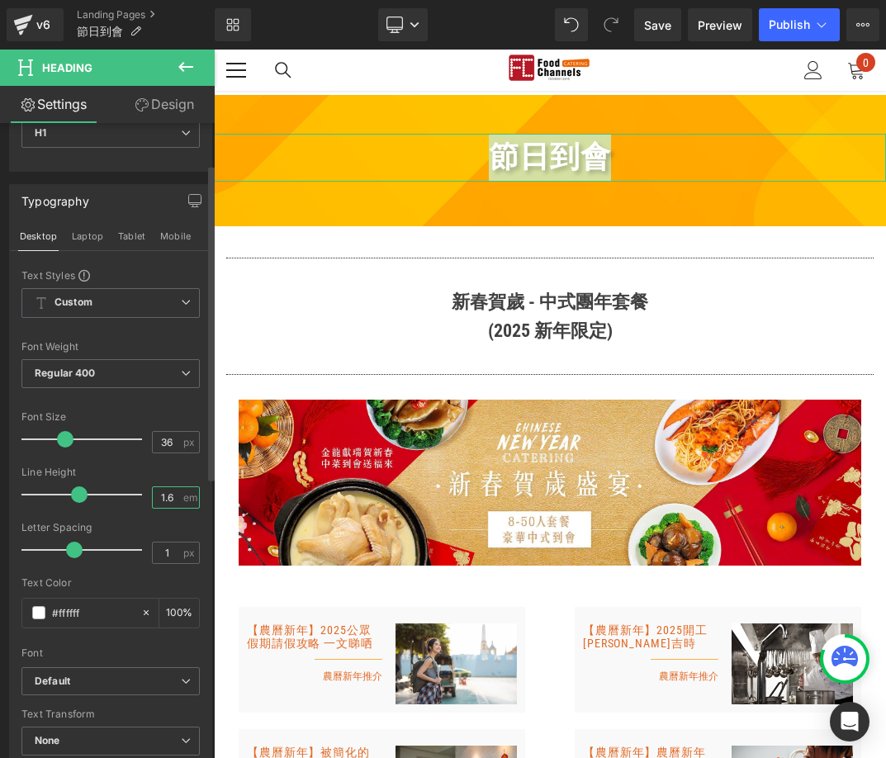
click at [163, 489] on input "1.6" at bounding box center [167, 497] width 29 height 21
click at [93, 237] on button "Laptop" at bounding box center [87, 236] width 35 height 28
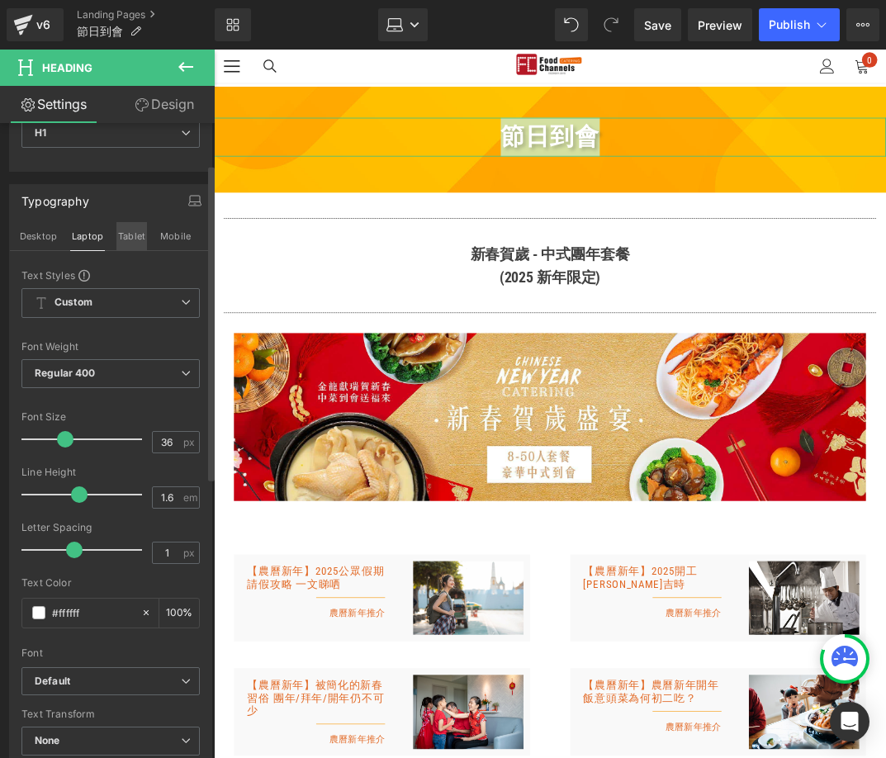
click at [140, 239] on button "Tablet" at bounding box center [131, 236] width 31 height 28
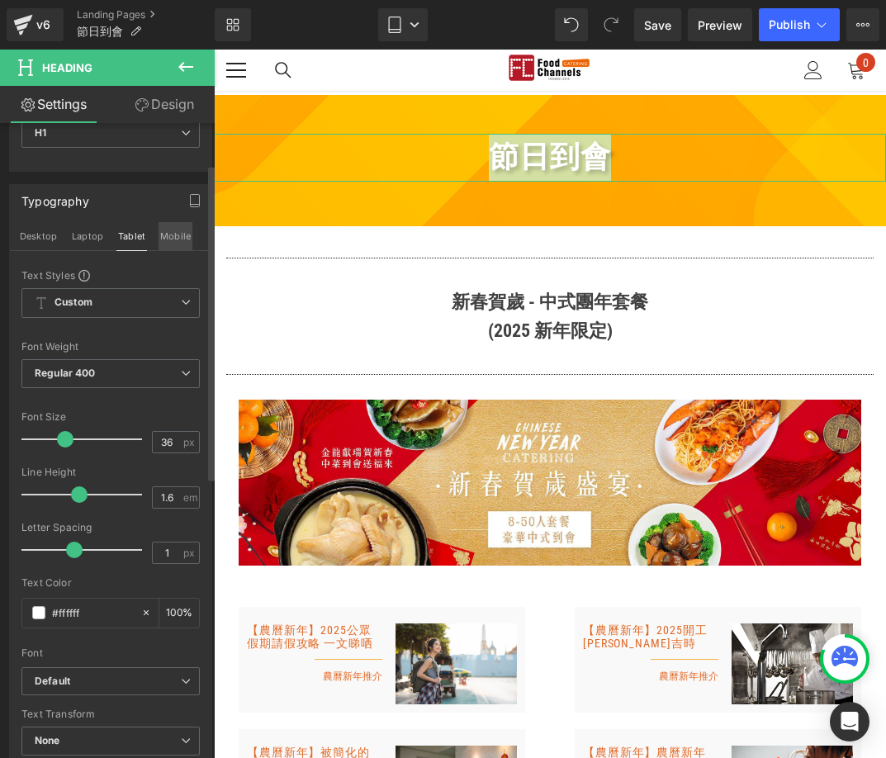
click at [168, 241] on button "Mobile" at bounding box center [175, 236] width 34 height 28
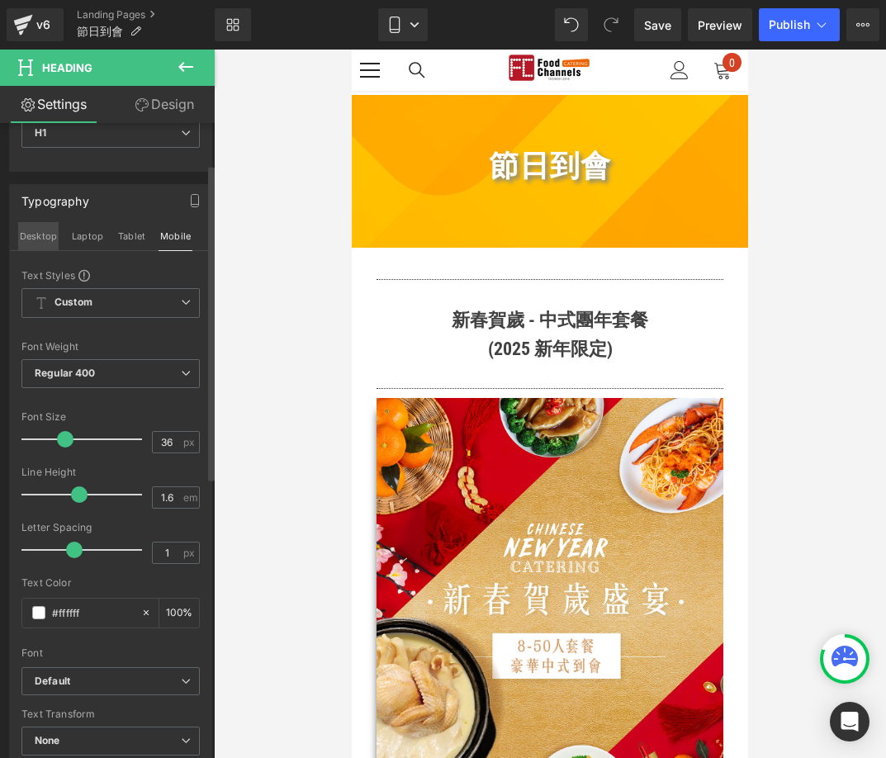
click at [36, 234] on button "Desktop" at bounding box center [38, 236] width 40 height 28
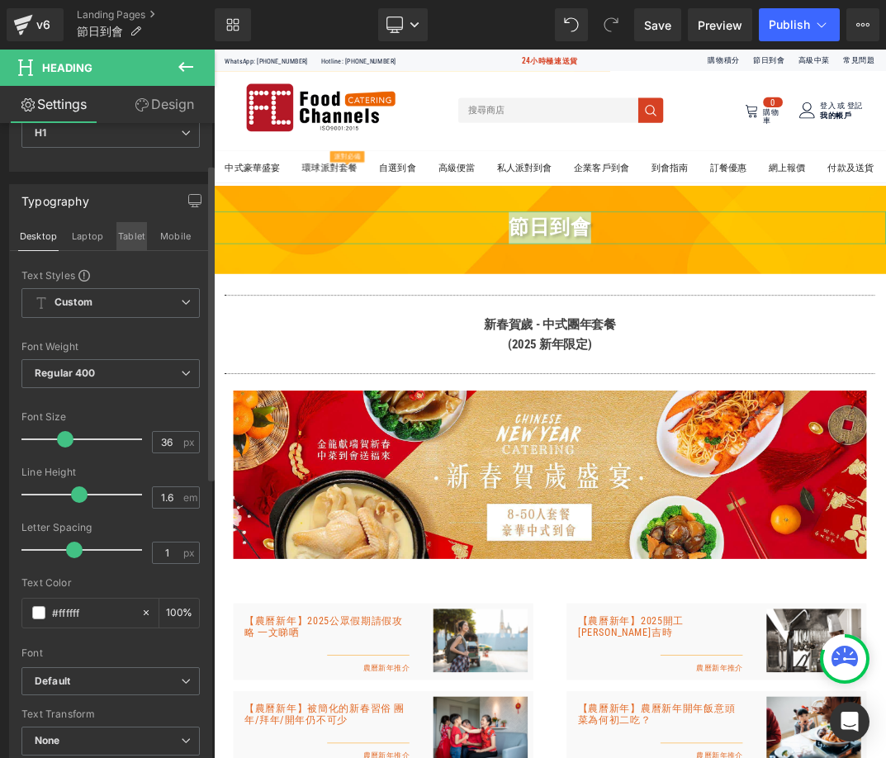
scroll to position [31, 0]
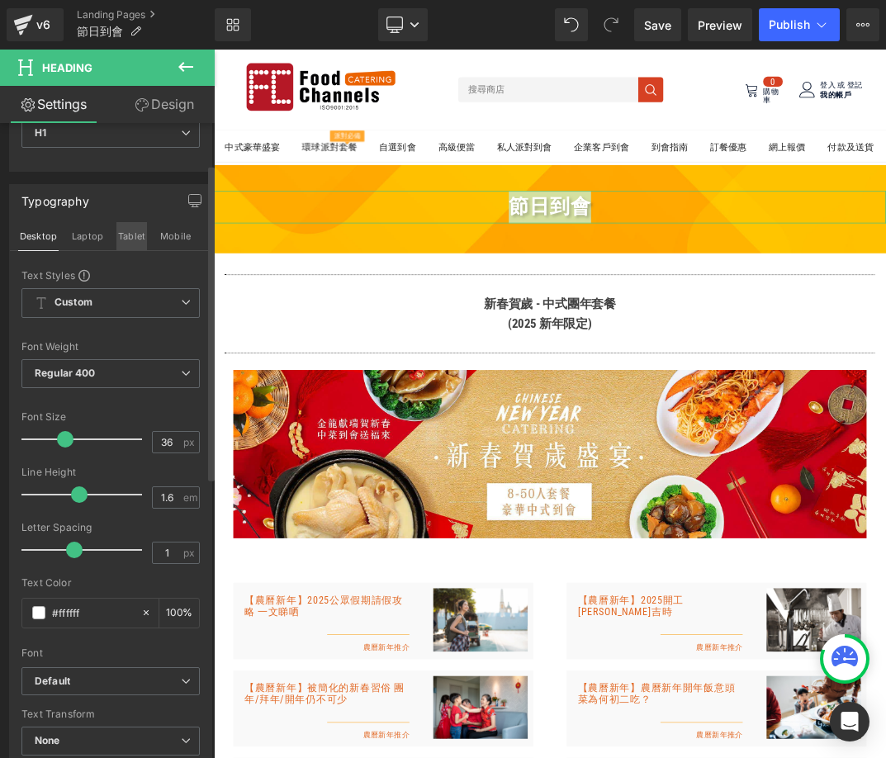
click at [127, 234] on button "Tablet" at bounding box center [131, 236] width 31 height 28
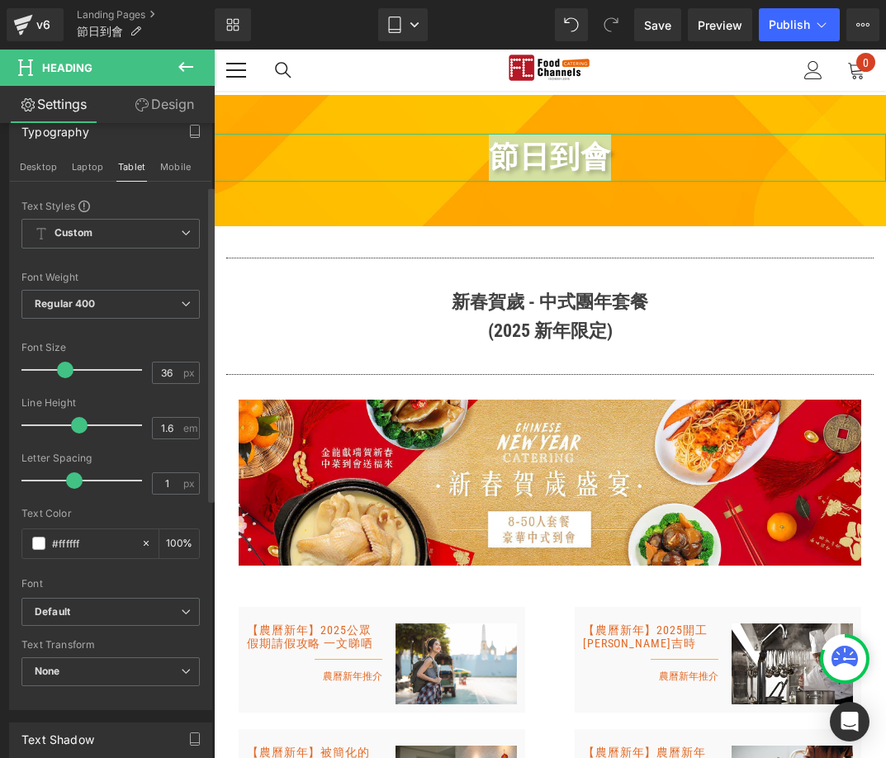
scroll to position [0, 0]
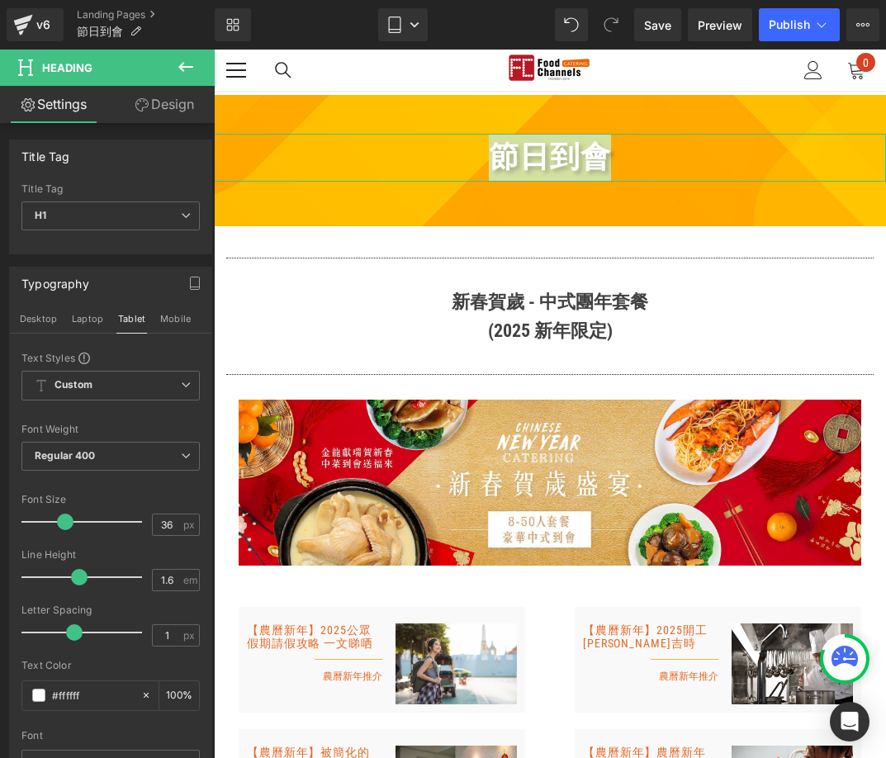
click at [142, 97] on link "Design" at bounding box center [164, 104] width 107 height 37
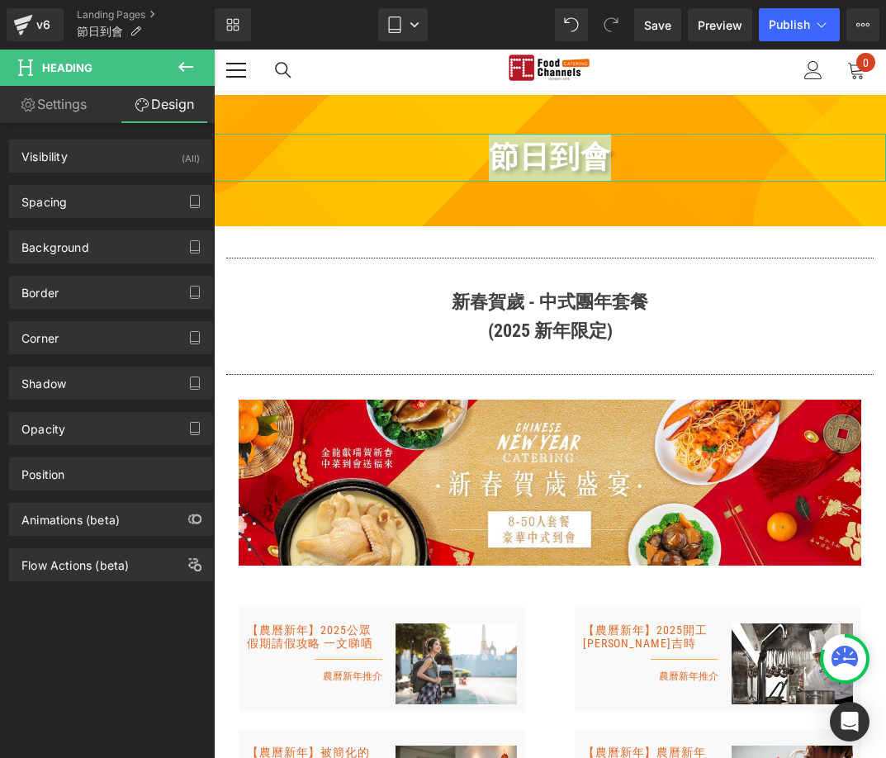
click at [83, 110] on link "Settings" at bounding box center [53, 104] width 107 height 37
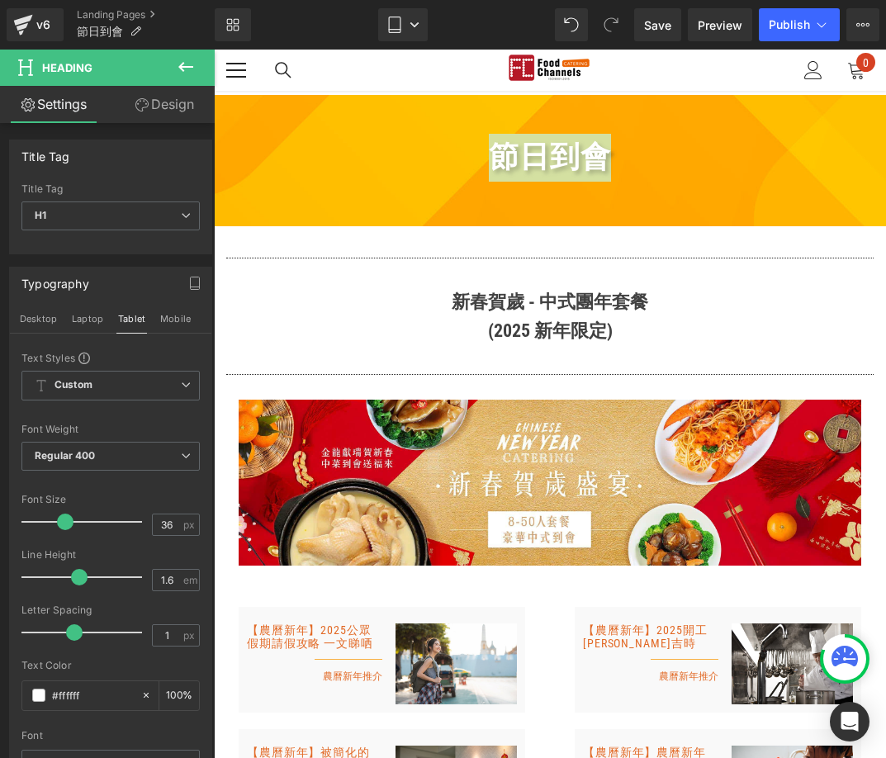
click at [183, 61] on icon at bounding box center [186, 67] width 20 height 20
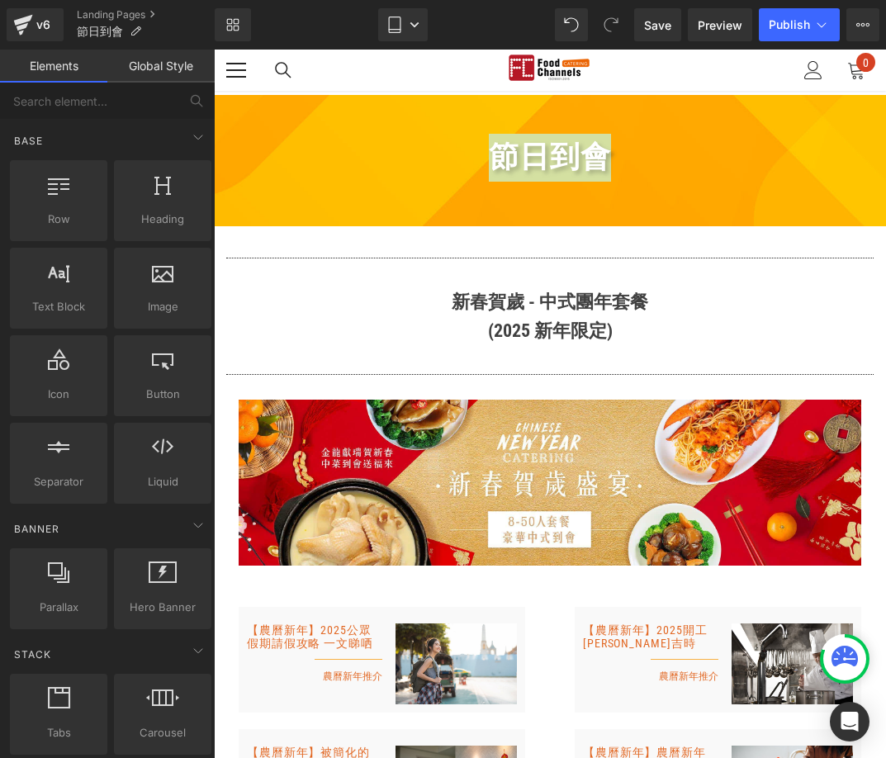
click at [176, 69] on link "Global Style" at bounding box center [160, 66] width 107 height 33
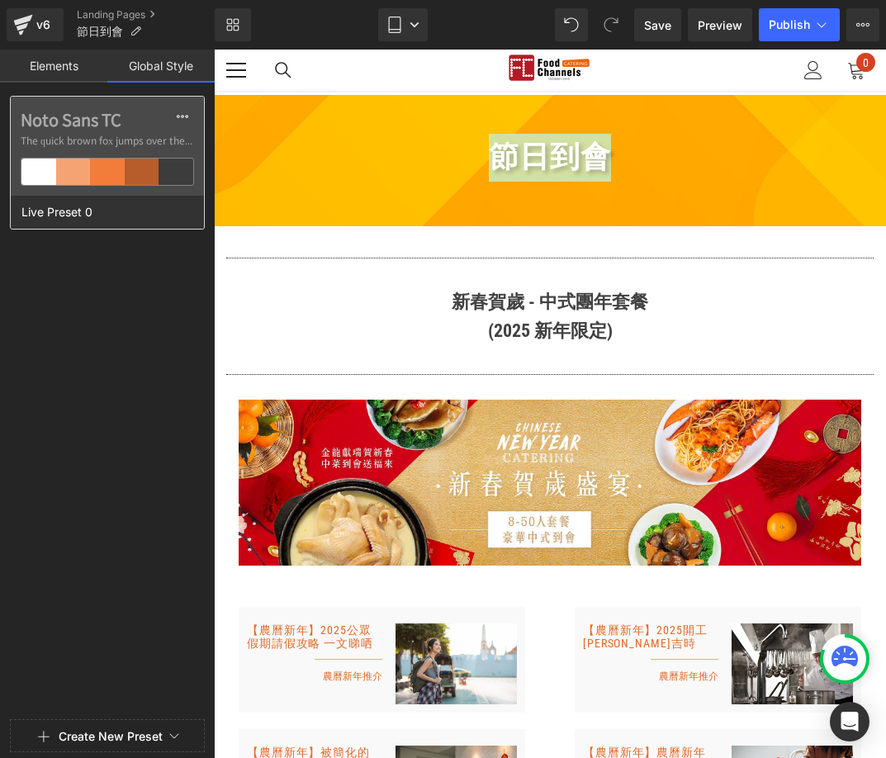
click at [76, 139] on span "The quick brown fox jumps over the lazy..." at bounding box center [107, 140] width 173 height 15
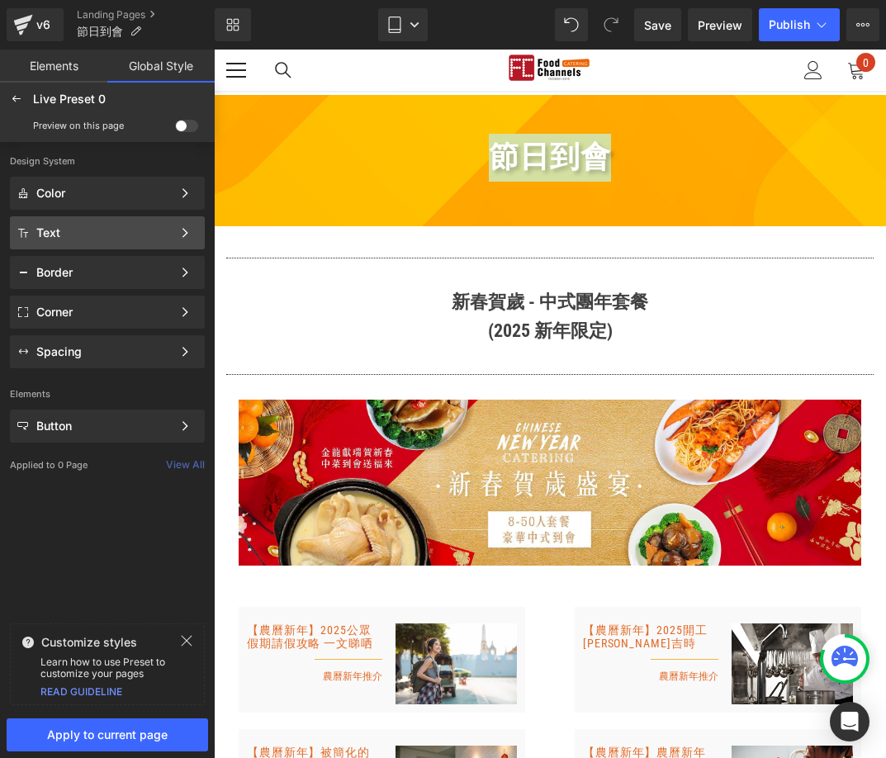
click at [87, 235] on div "Text" at bounding box center [103, 232] width 135 height 13
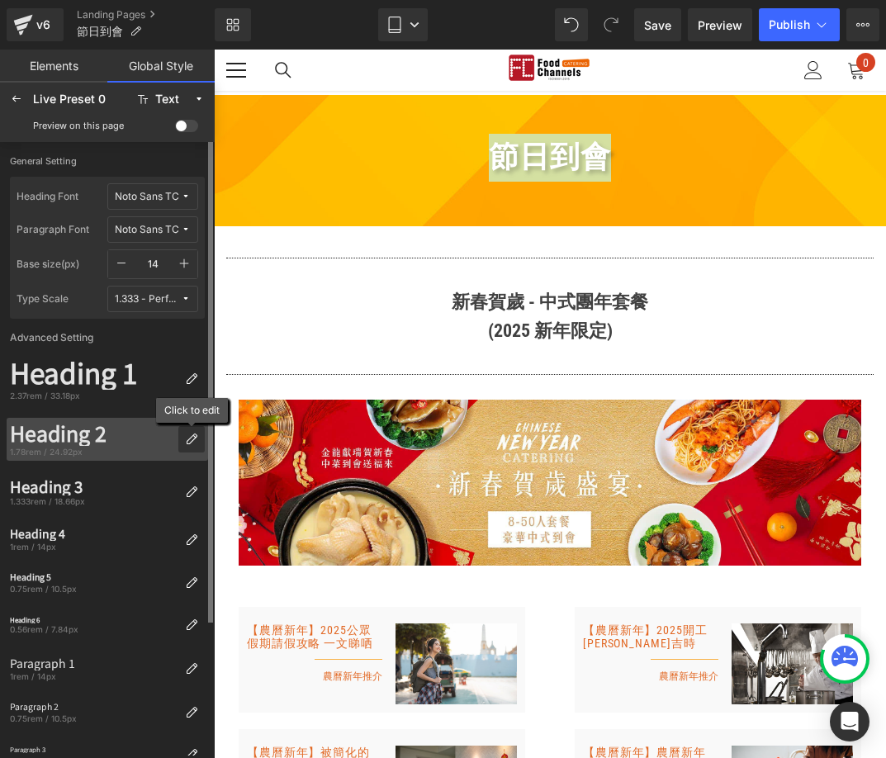
click at [187, 438] on icon at bounding box center [191, 438] width 13 height 13
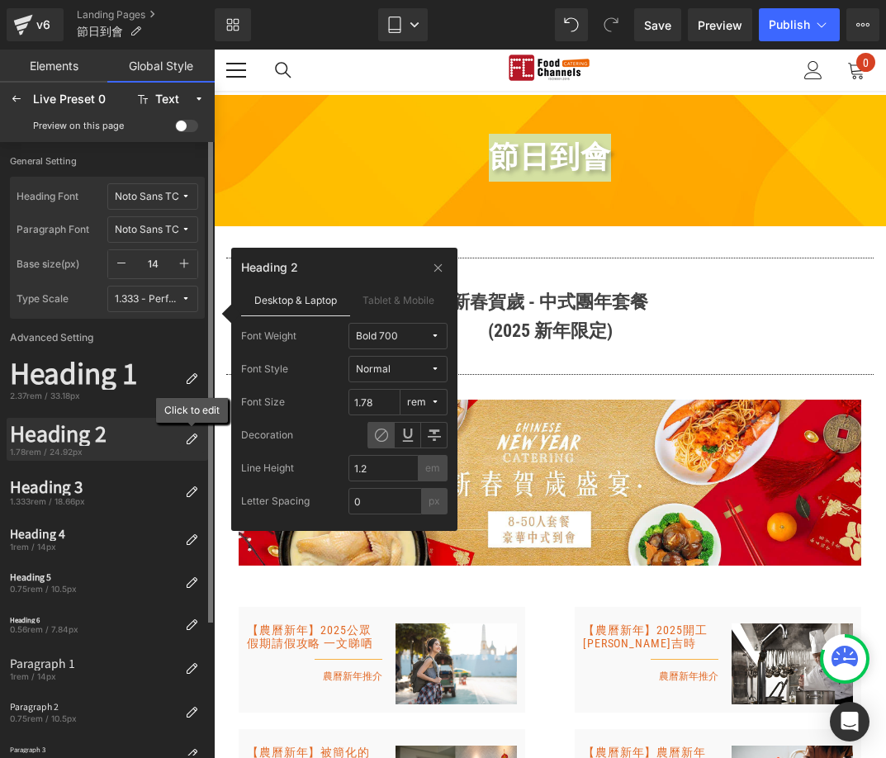
click at [179, 428] on div at bounding box center [191, 439] width 26 height 26
click at [139, 435] on div "Heading 2" at bounding box center [94, 433] width 168 height 25
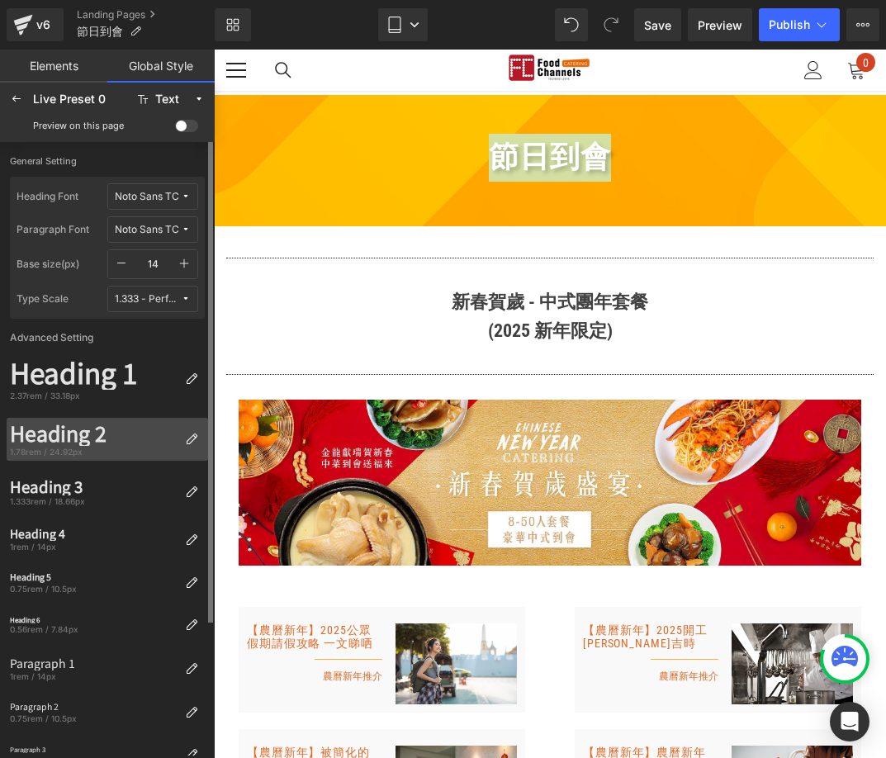
click at [139, 435] on div "Heading 2" at bounding box center [94, 433] width 168 height 25
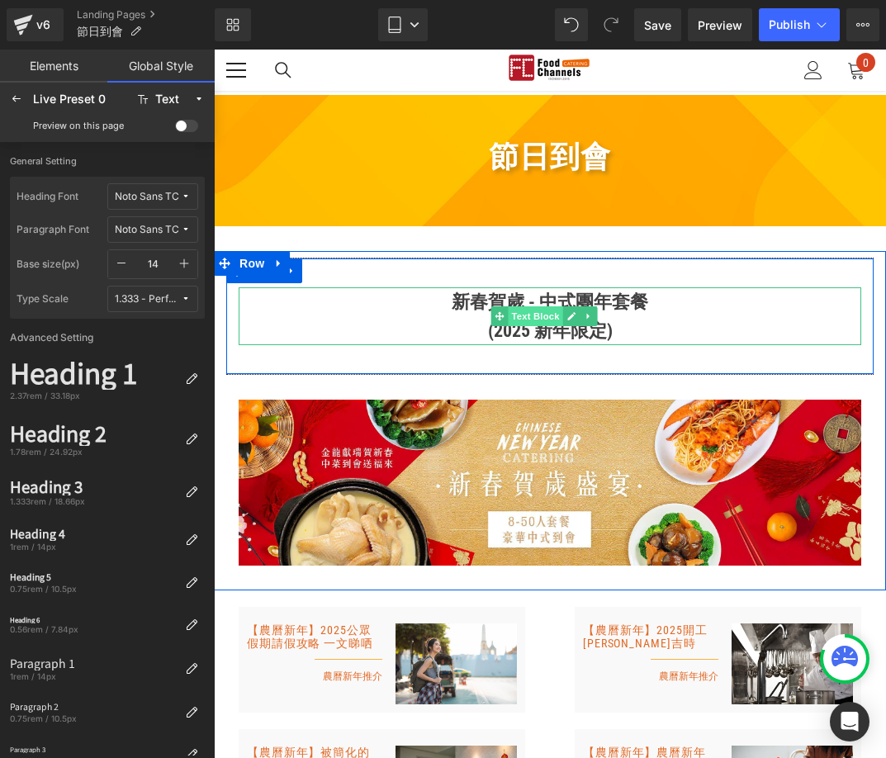
click at [545, 316] on span "Text Block" at bounding box center [535, 316] width 54 height 20
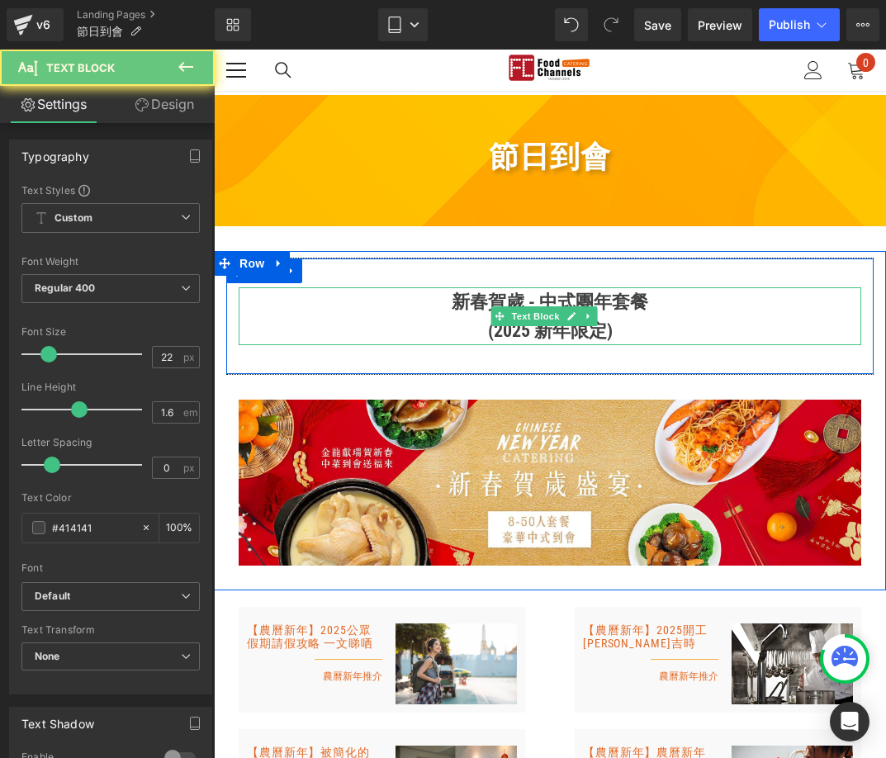
click at [490, 297] on strong "新春賀歲 - 中式團年套餐" at bounding box center [549, 301] width 196 height 21
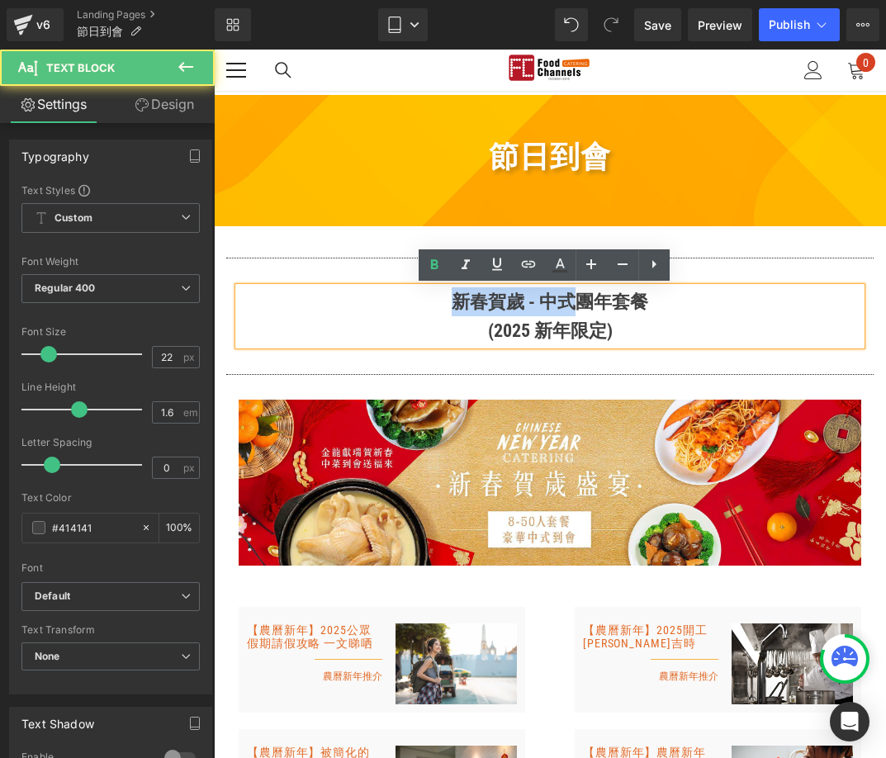
drag, startPoint x: 451, startPoint y: 297, endPoint x: 566, endPoint y: 311, distance: 116.4
click at [566, 311] on strong "新春賀歲 - 中式團年套餐" at bounding box center [549, 301] width 196 height 21
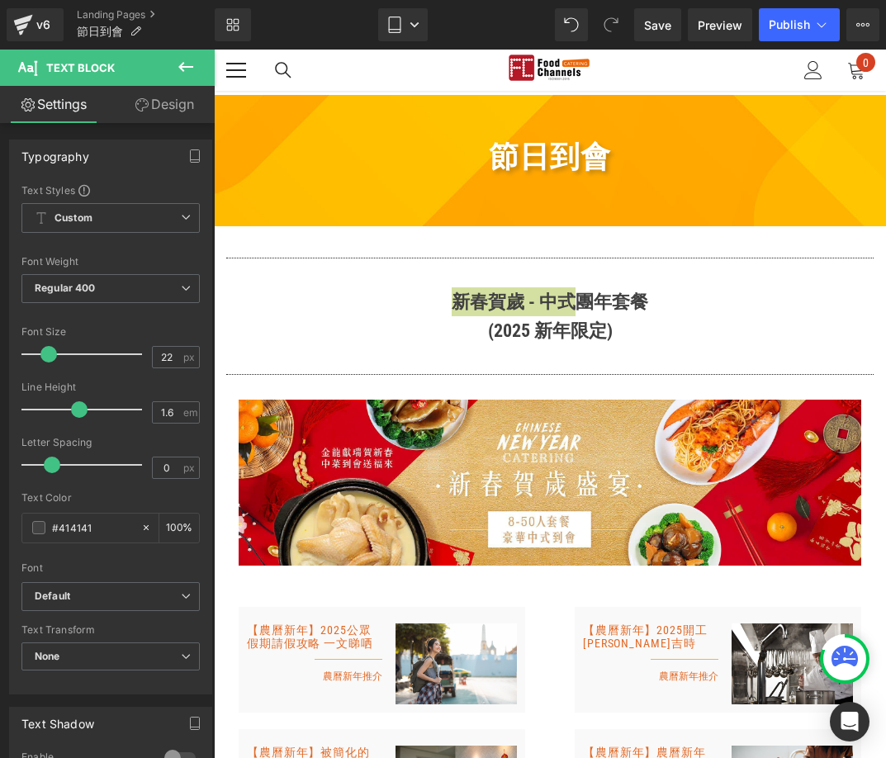
click at [159, 108] on link "Design" at bounding box center [164, 104] width 107 height 37
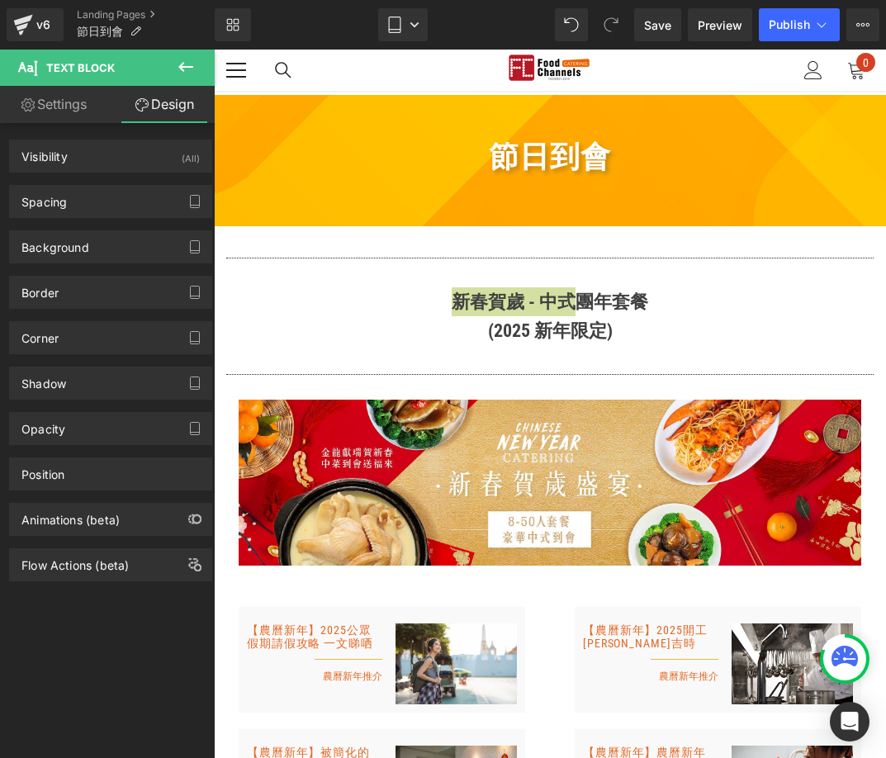
click at [57, 119] on link "Settings" at bounding box center [53, 104] width 107 height 37
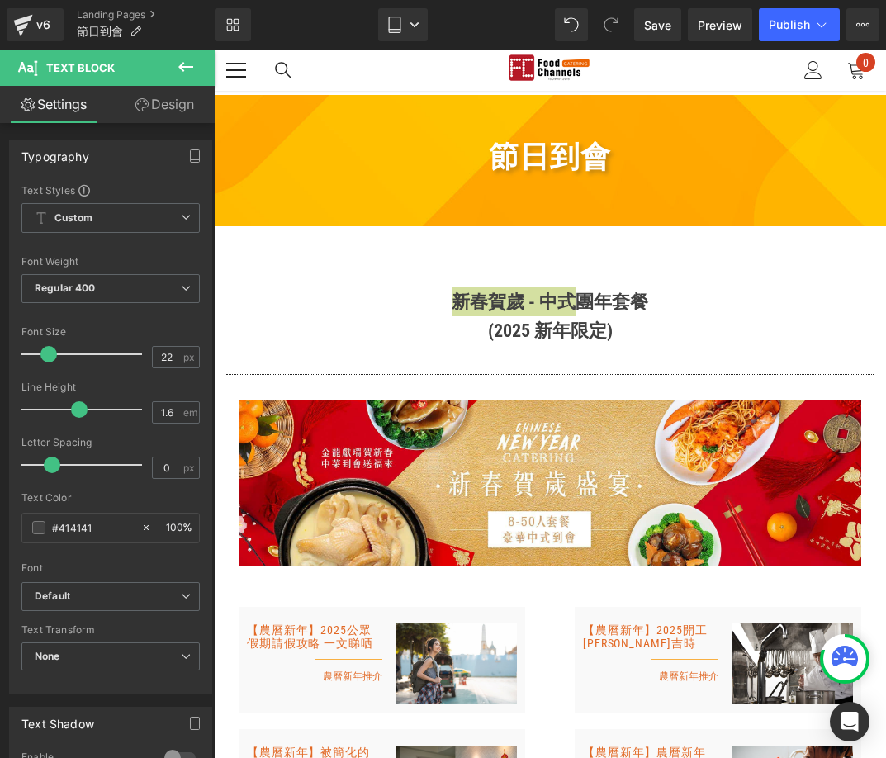
click at [176, 64] on icon at bounding box center [186, 67] width 20 height 20
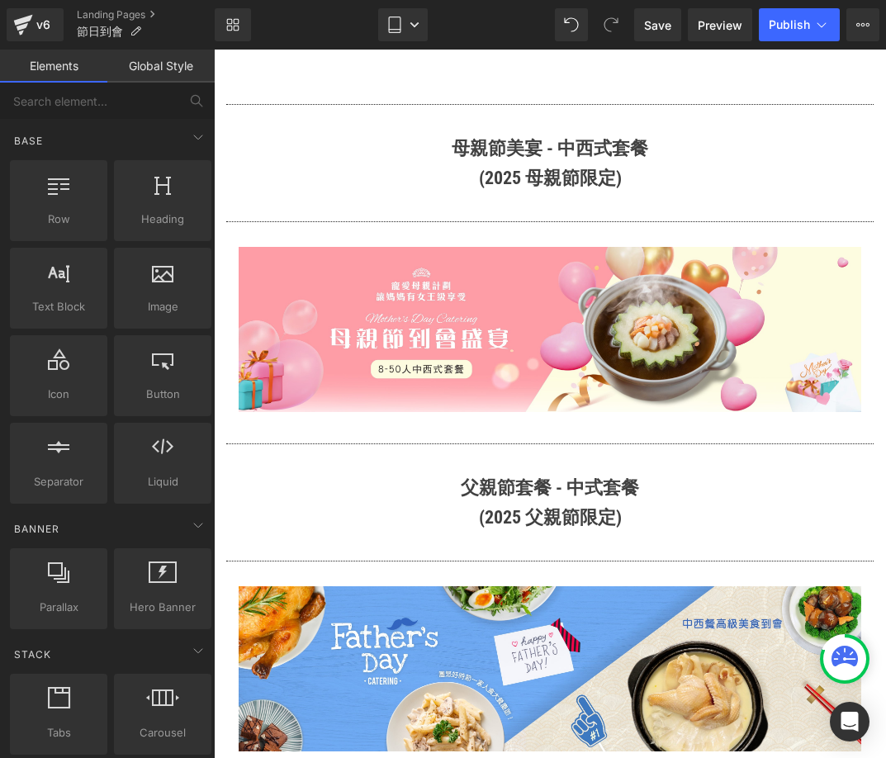
scroll to position [1816, 0]
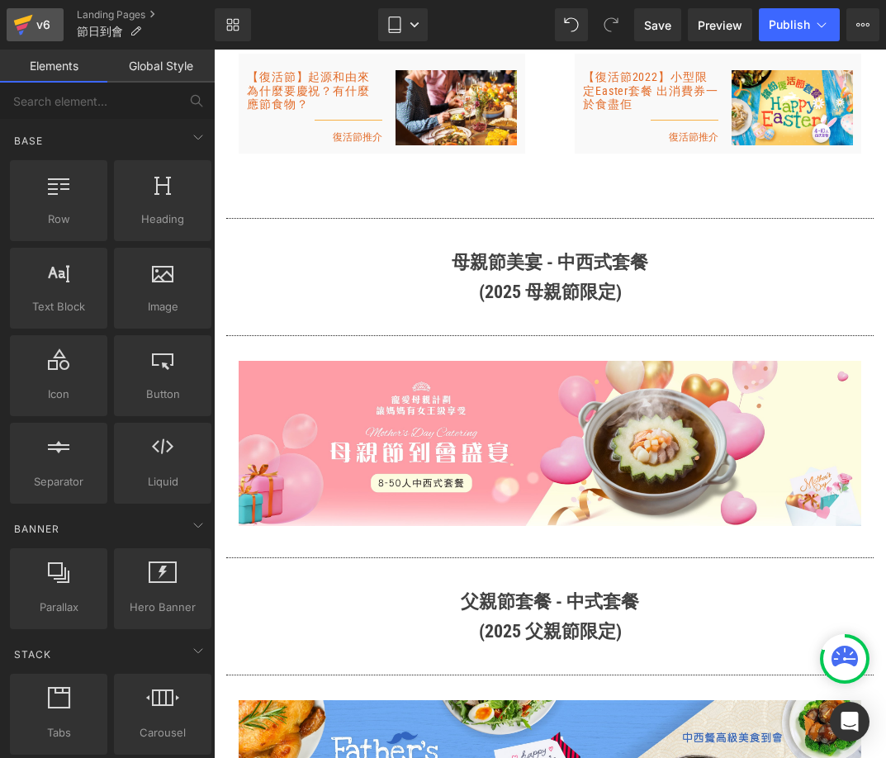
click at [46, 35] on link "v6" at bounding box center [35, 24] width 57 height 33
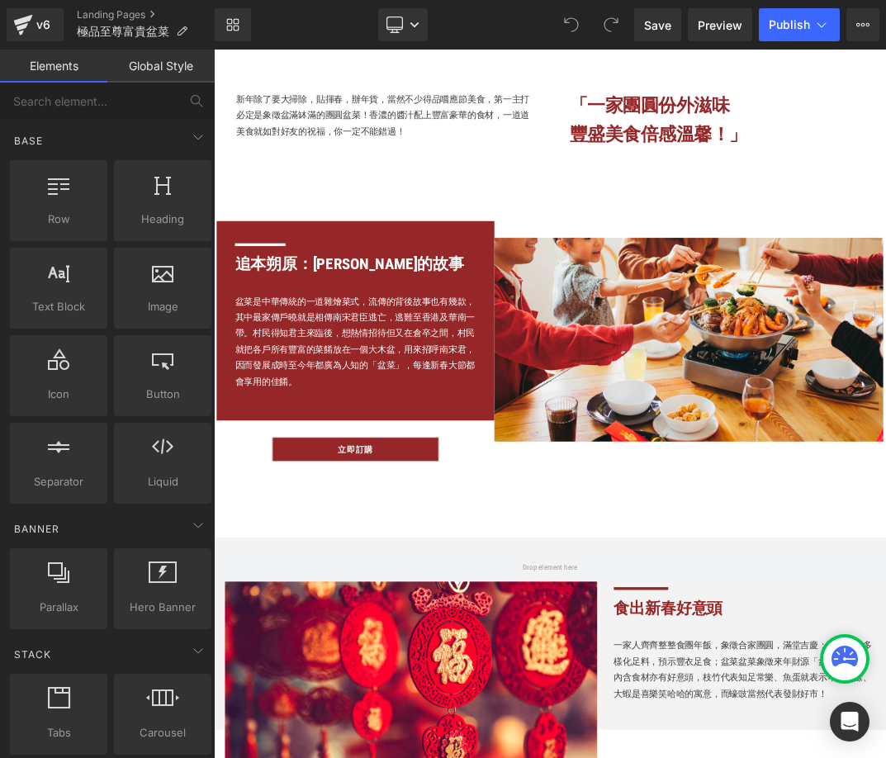
scroll to position [825, 0]
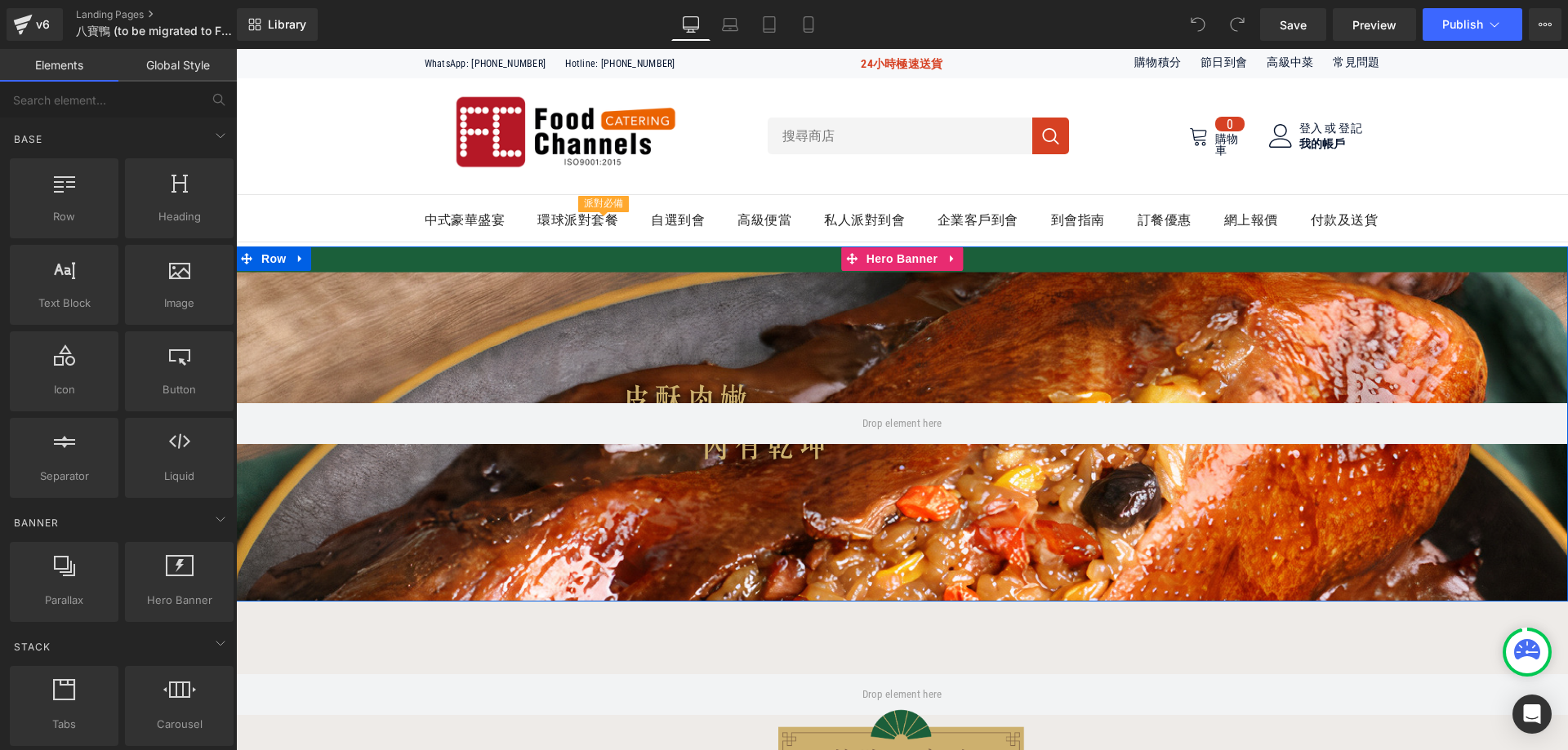
click at [329, 325] on div at bounding box center [902, 423] width 1332 height 355
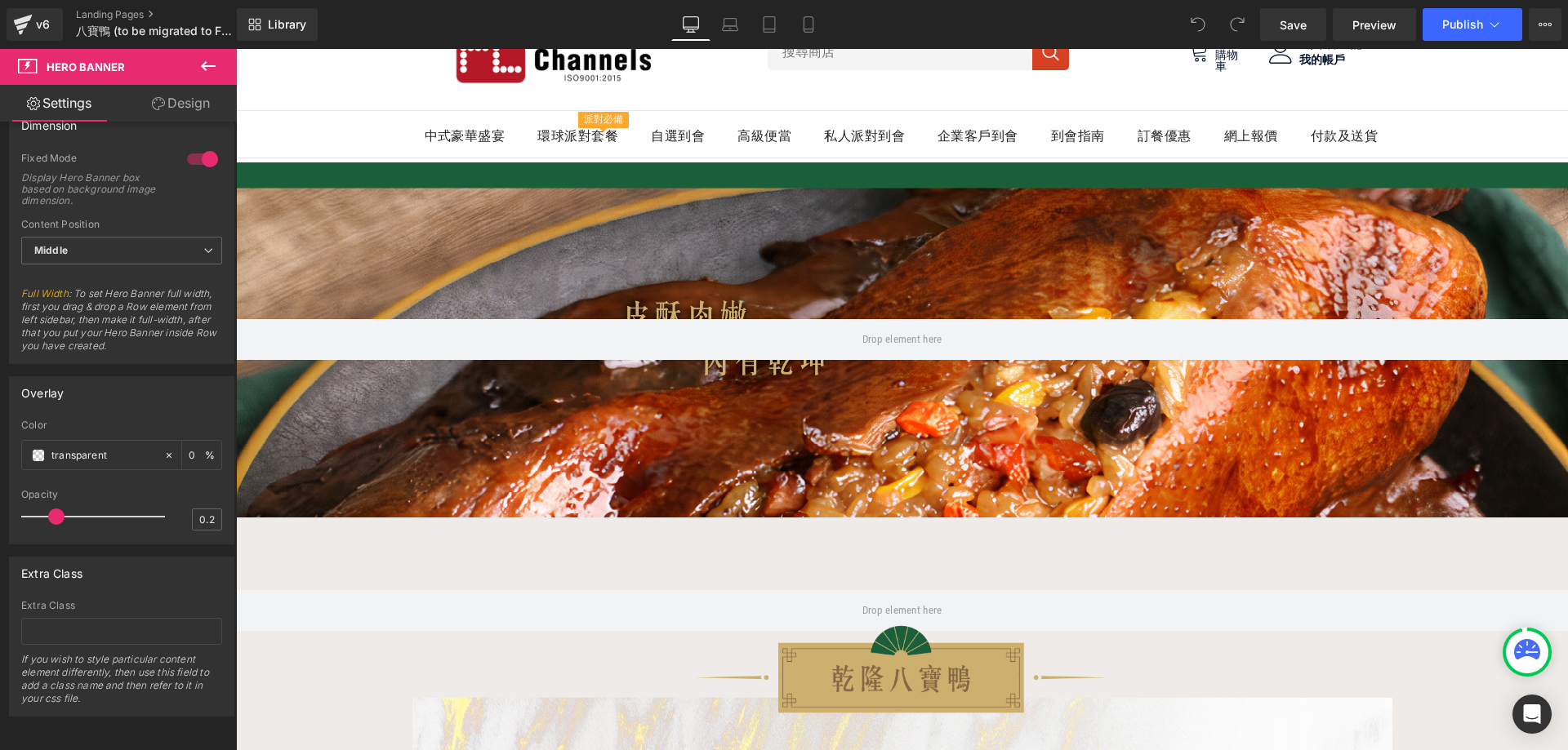
scroll to position [82, 0]
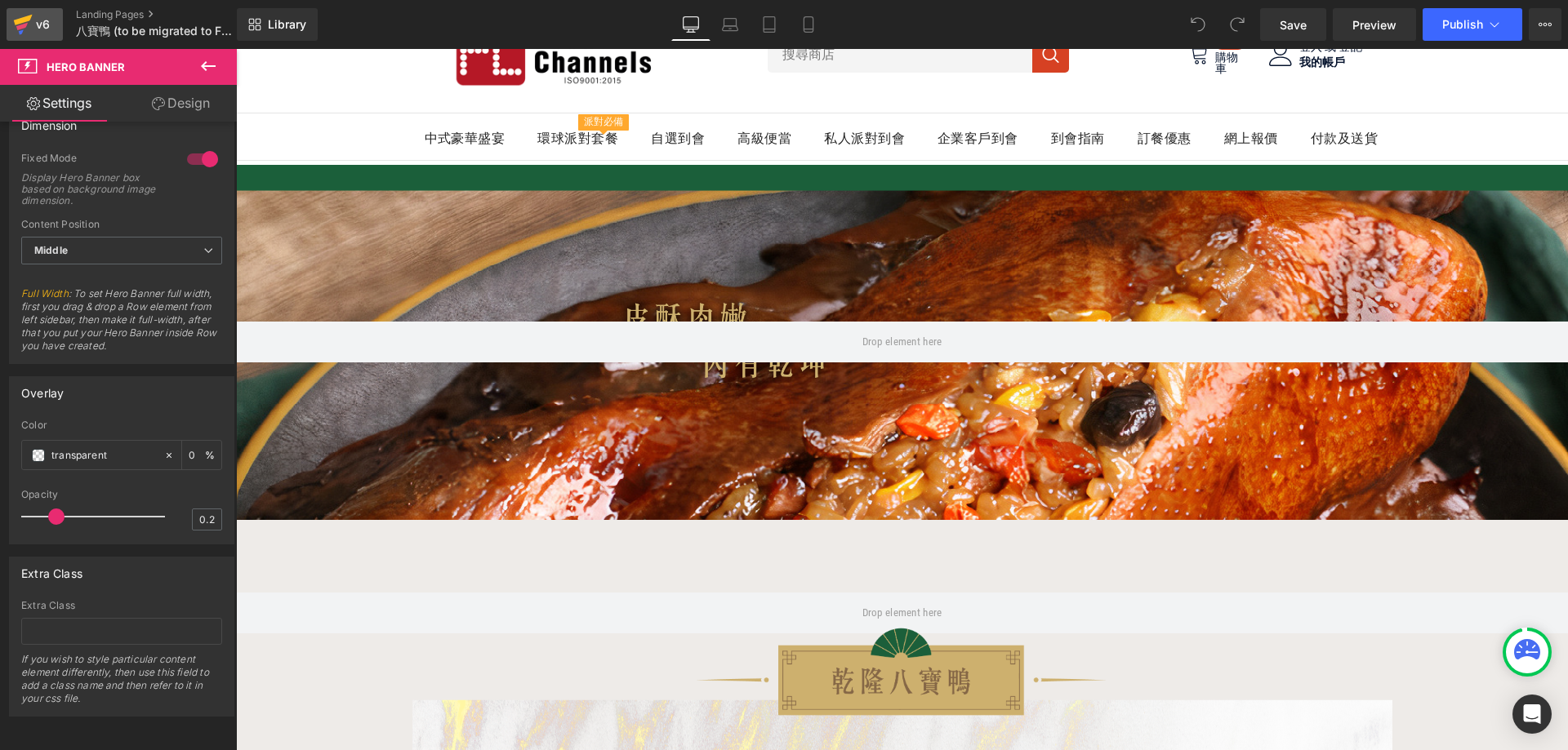
click at [14, 27] on icon at bounding box center [23, 24] width 20 height 41
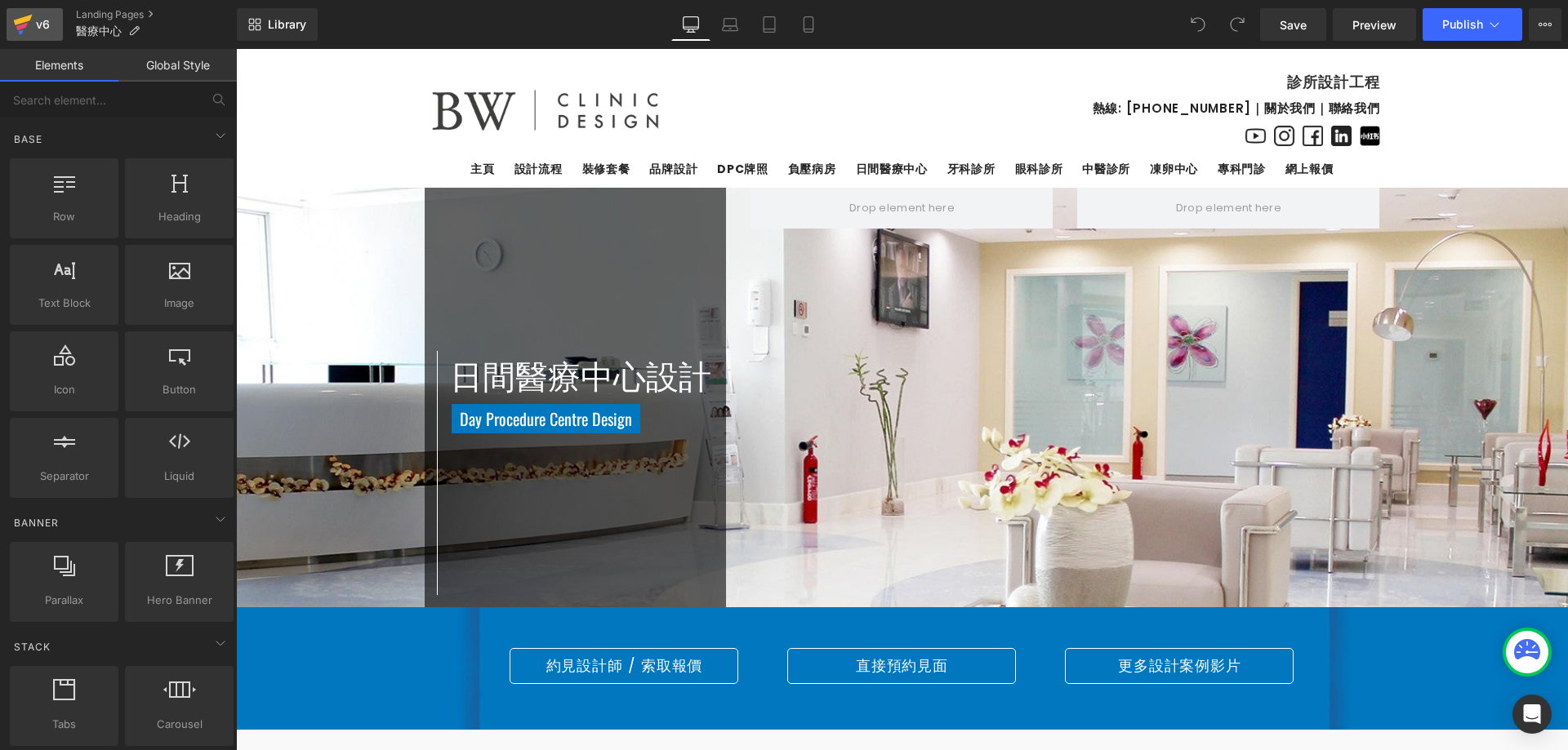
click at [29, 34] on icon at bounding box center [23, 24] width 20 height 41
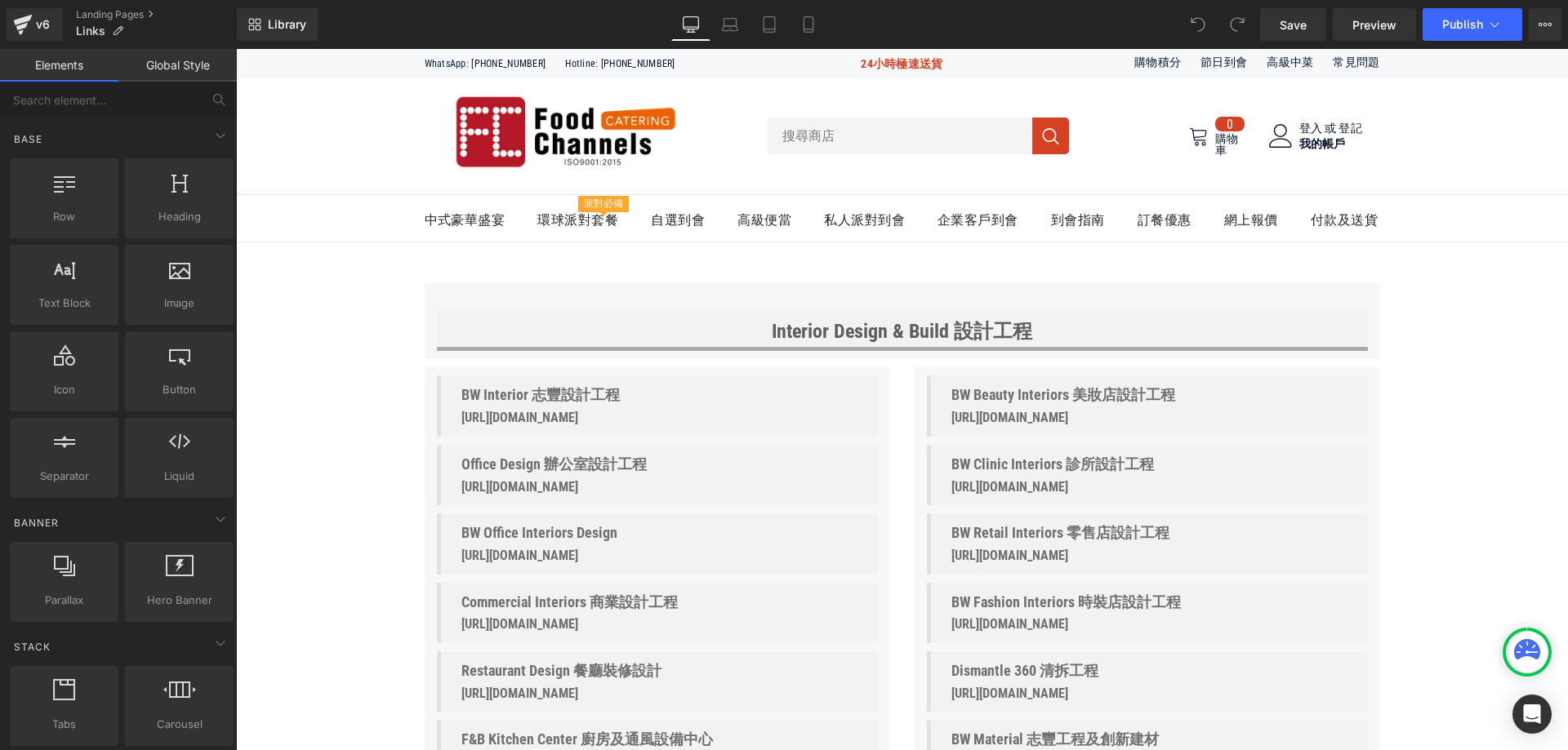
click at [816, 324] on h1 "Interior Design & Build 設計工程" at bounding box center [902, 330] width 906 height 31
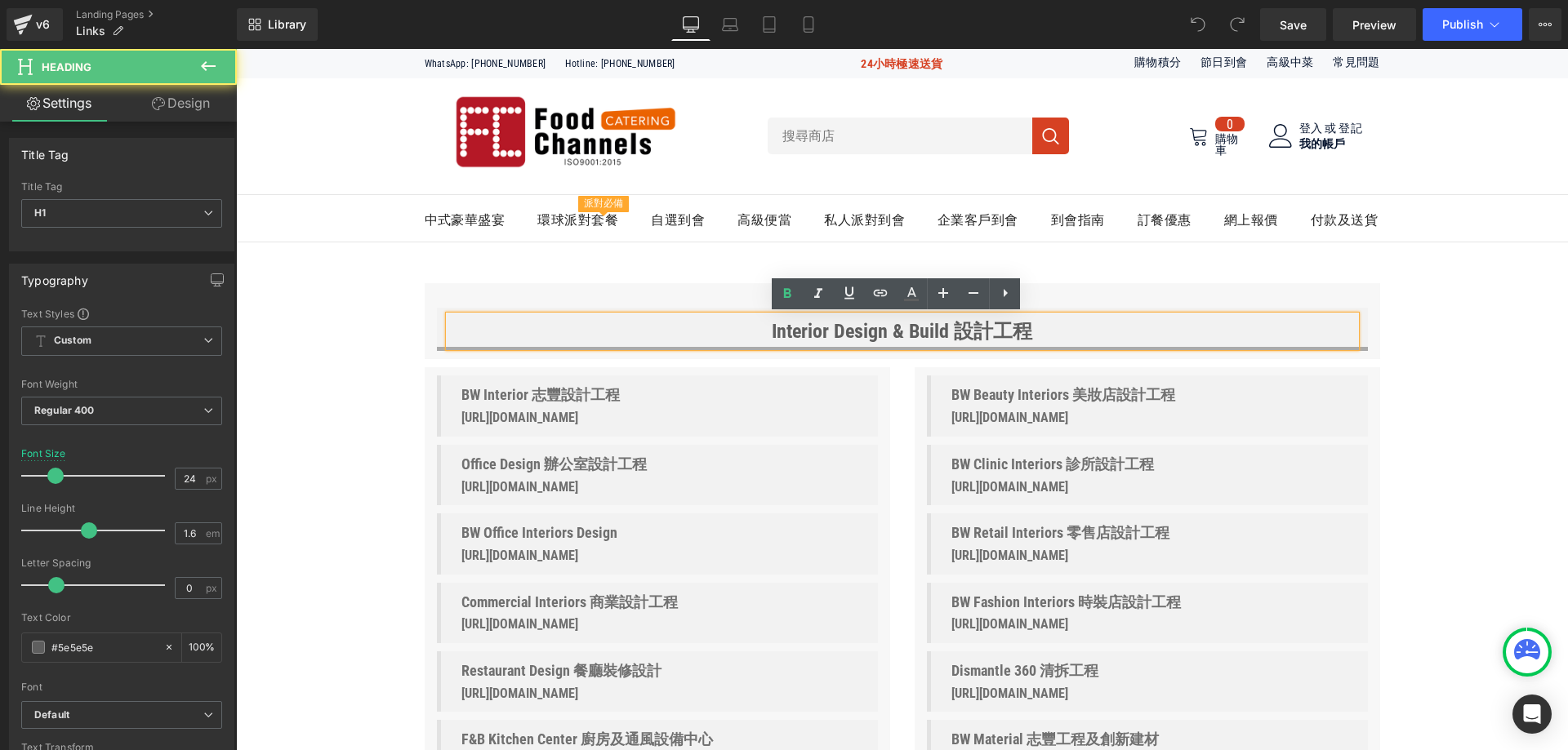
click at [801, 333] on h1 "Interior Design & Build 設計工程" at bounding box center [902, 330] width 906 height 31
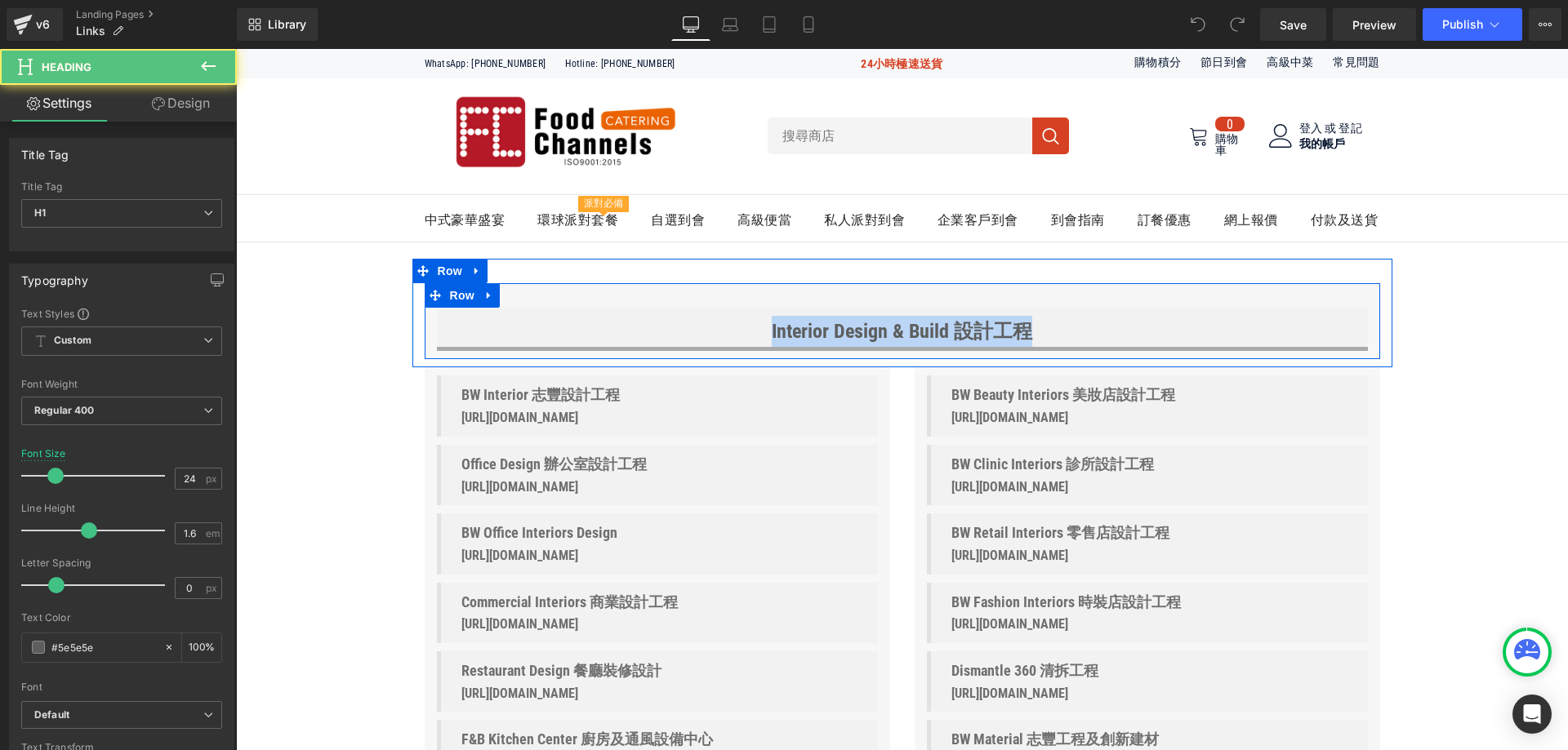
drag, startPoint x: 747, startPoint y: 331, endPoint x: 1129, endPoint y: 298, distance: 383.4
click at [1129, 298] on div "Interior Design & Build 設計工程 Heading Row Row" at bounding box center [902, 321] width 956 height 76
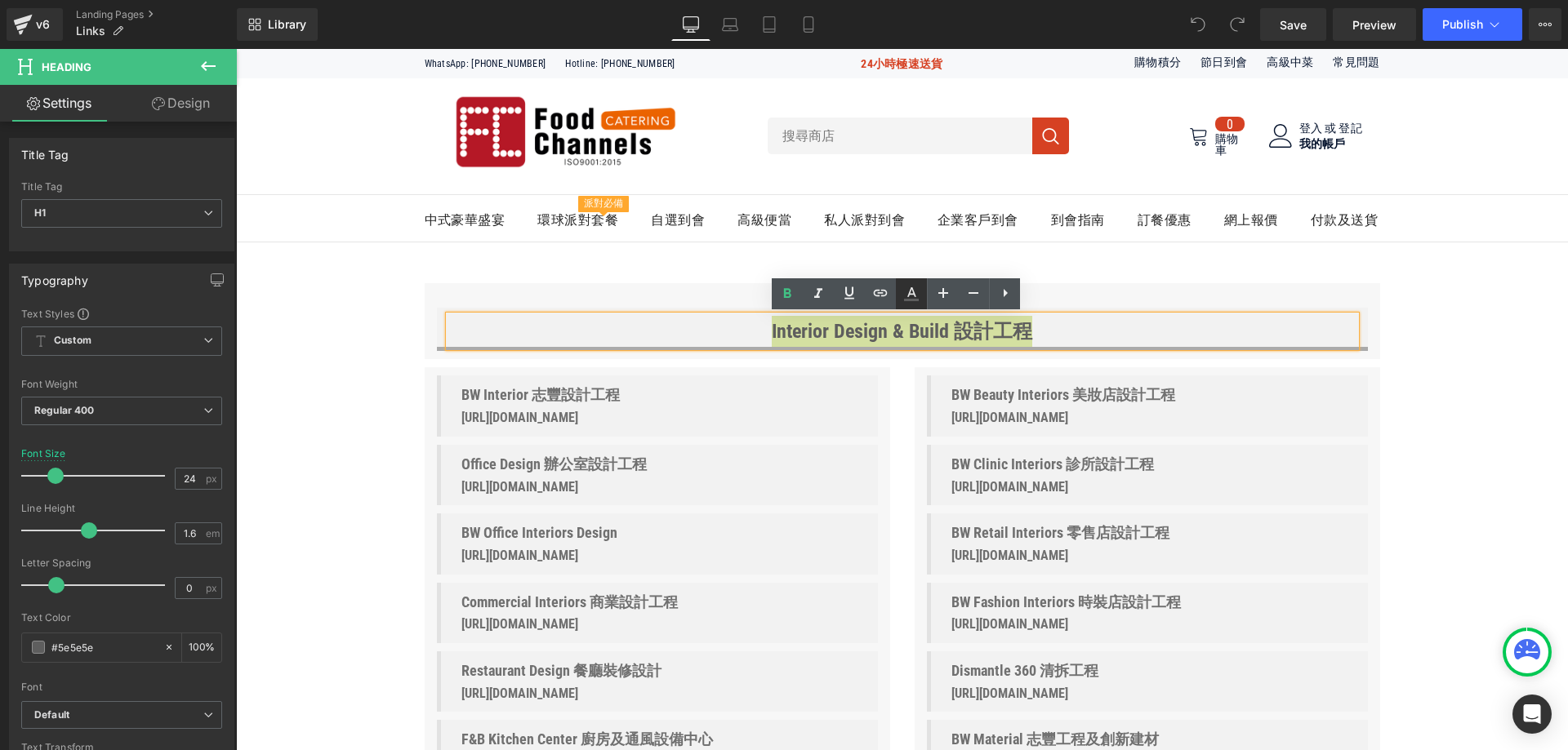
click at [909, 297] on icon at bounding box center [911, 293] width 9 height 10
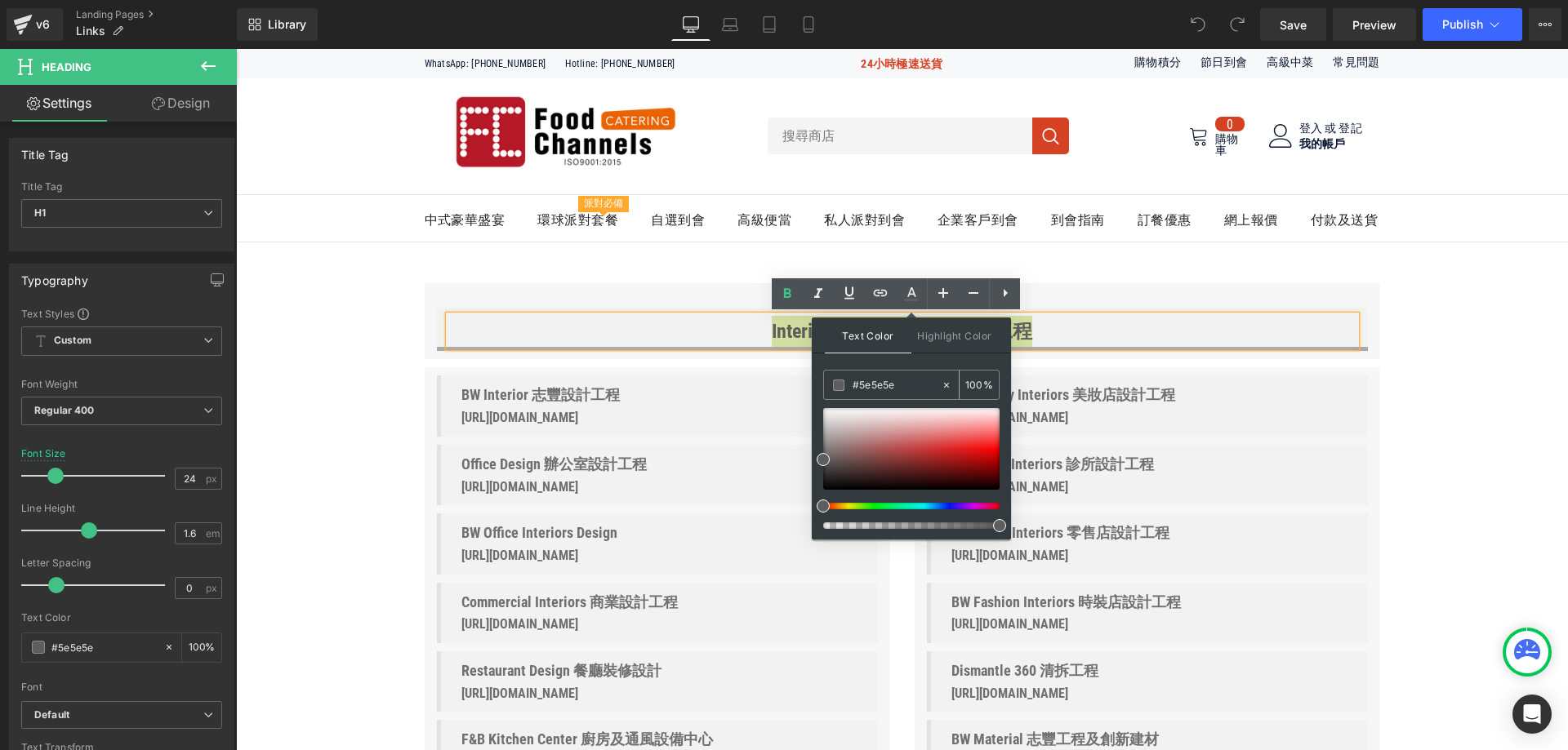
click at [889, 381] on input "#5e5e5e" at bounding box center [896, 385] width 88 height 18
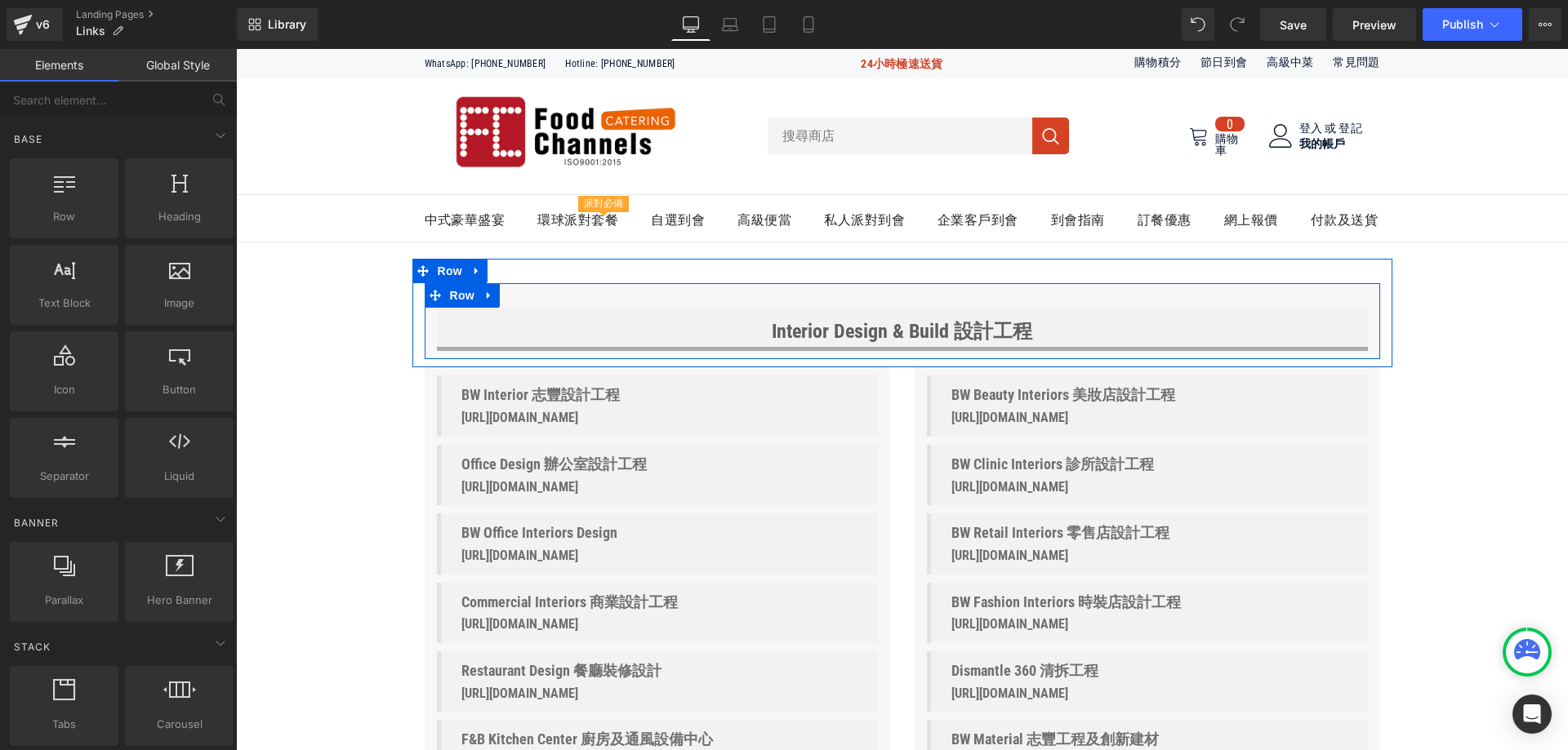
click at [600, 292] on div "Interior Design & Build 設計工程 Heading Row Row" at bounding box center [902, 321] width 956 height 76
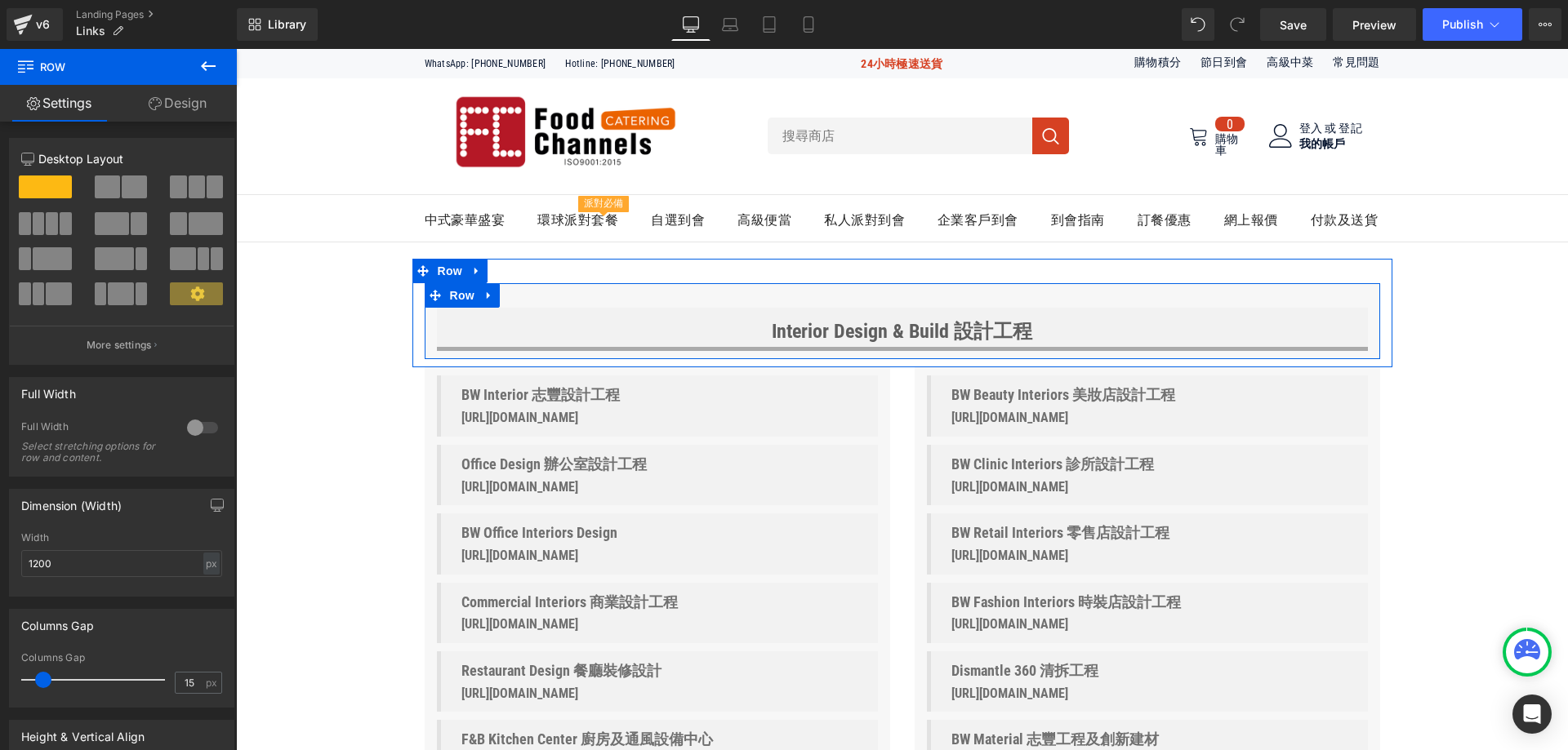
click at [526, 306] on div "Interior Design & Build 設計工程 Heading Row Row" at bounding box center [902, 321] width 956 height 76
click at [539, 301] on div "Interior Design & Build 設計工程 Heading Row Row" at bounding box center [902, 321] width 956 height 76
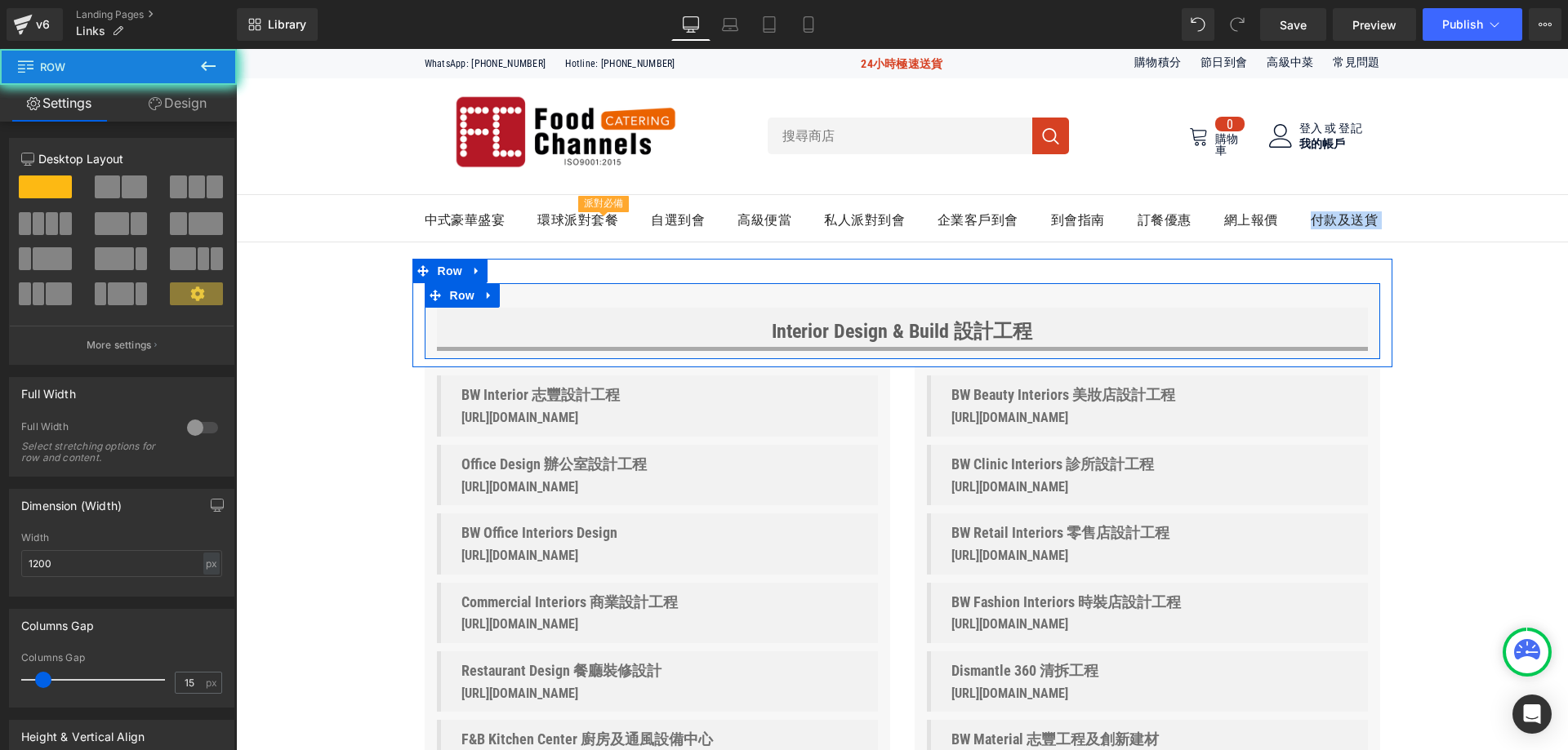
click at [539, 301] on div "Interior Design & Build 設計工程 Heading Row Row" at bounding box center [902, 321] width 956 height 76
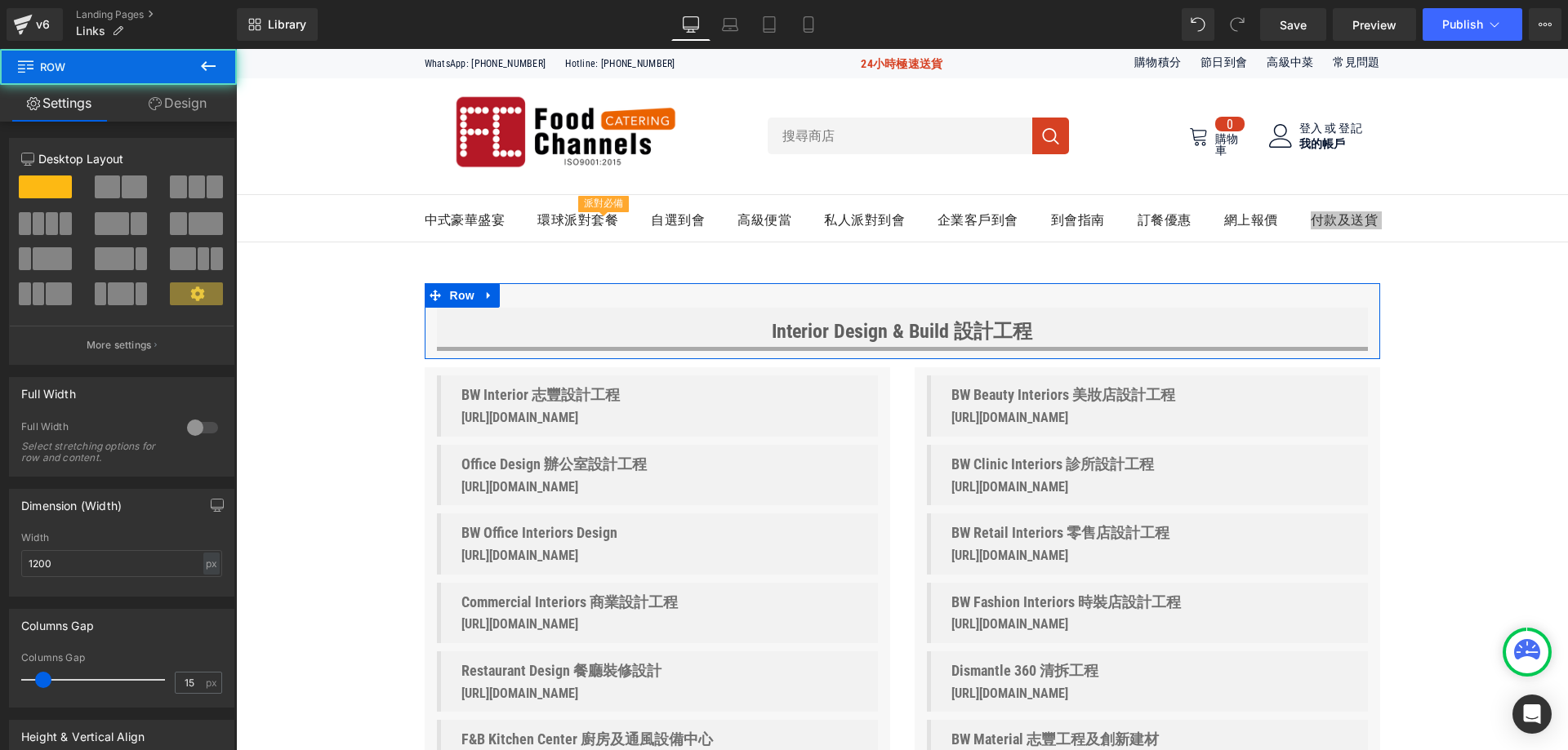
drag, startPoint x: 162, startPoint y: 110, endPoint x: 202, endPoint y: 251, distance: 146.6
click at [162, 110] on link "Design" at bounding box center [178, 103] width 119 height 37
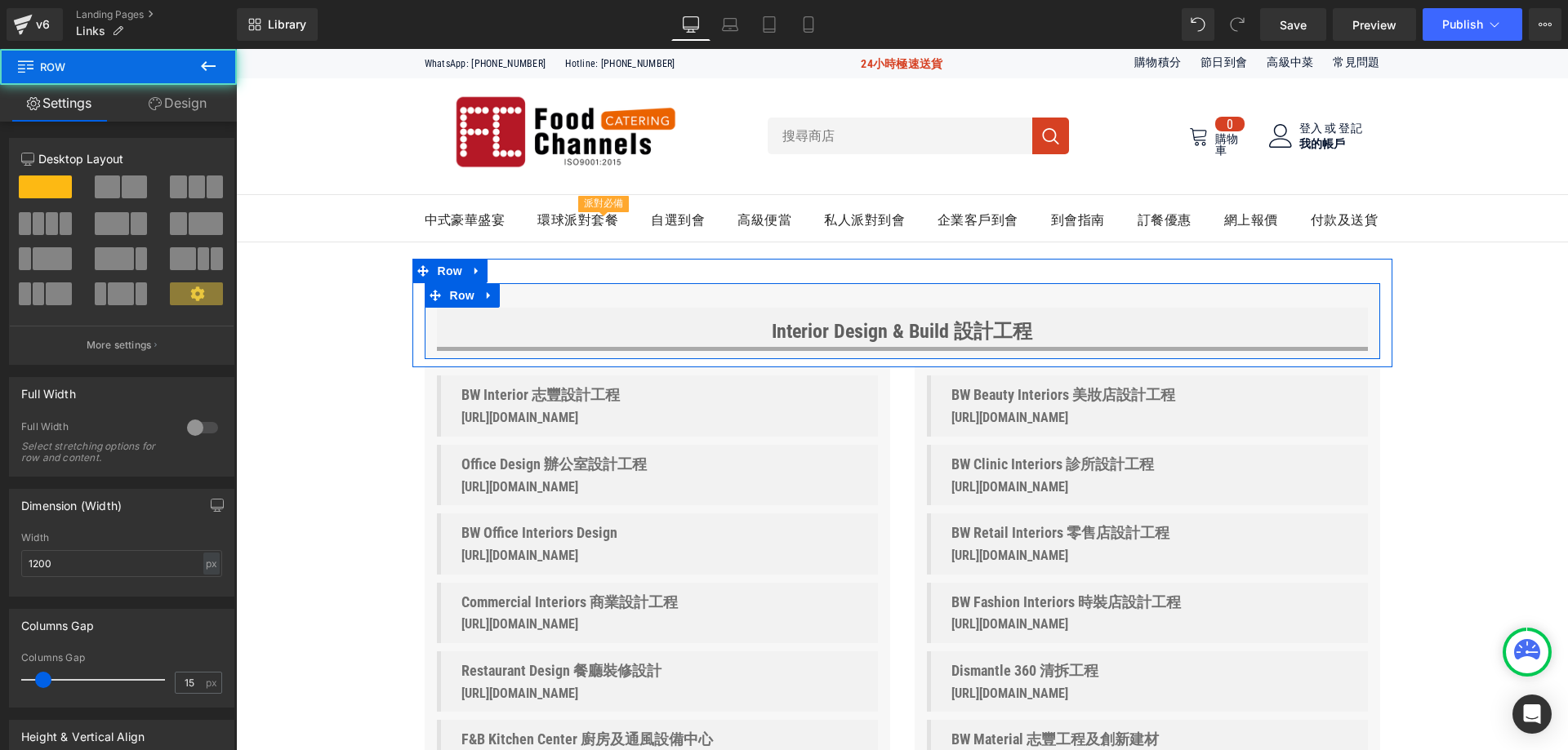
click at [621, 293] on div "Interior Design & Build 設計工程 Heading Row Row" at bounding box center [902, 321] width 956 height 76
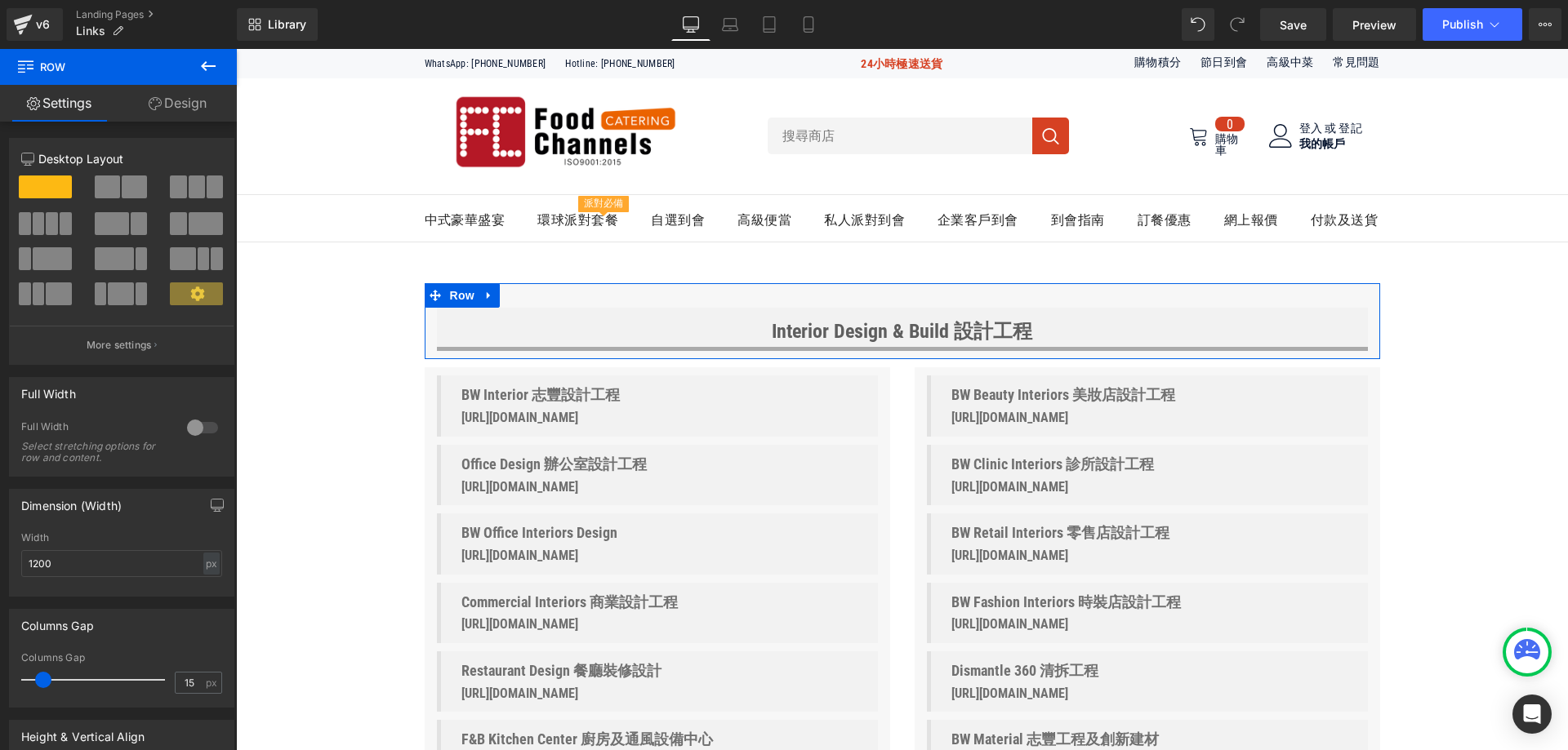
click at [181, 104] on link "Design" at bounding box center [178, 103] width 119 height 37
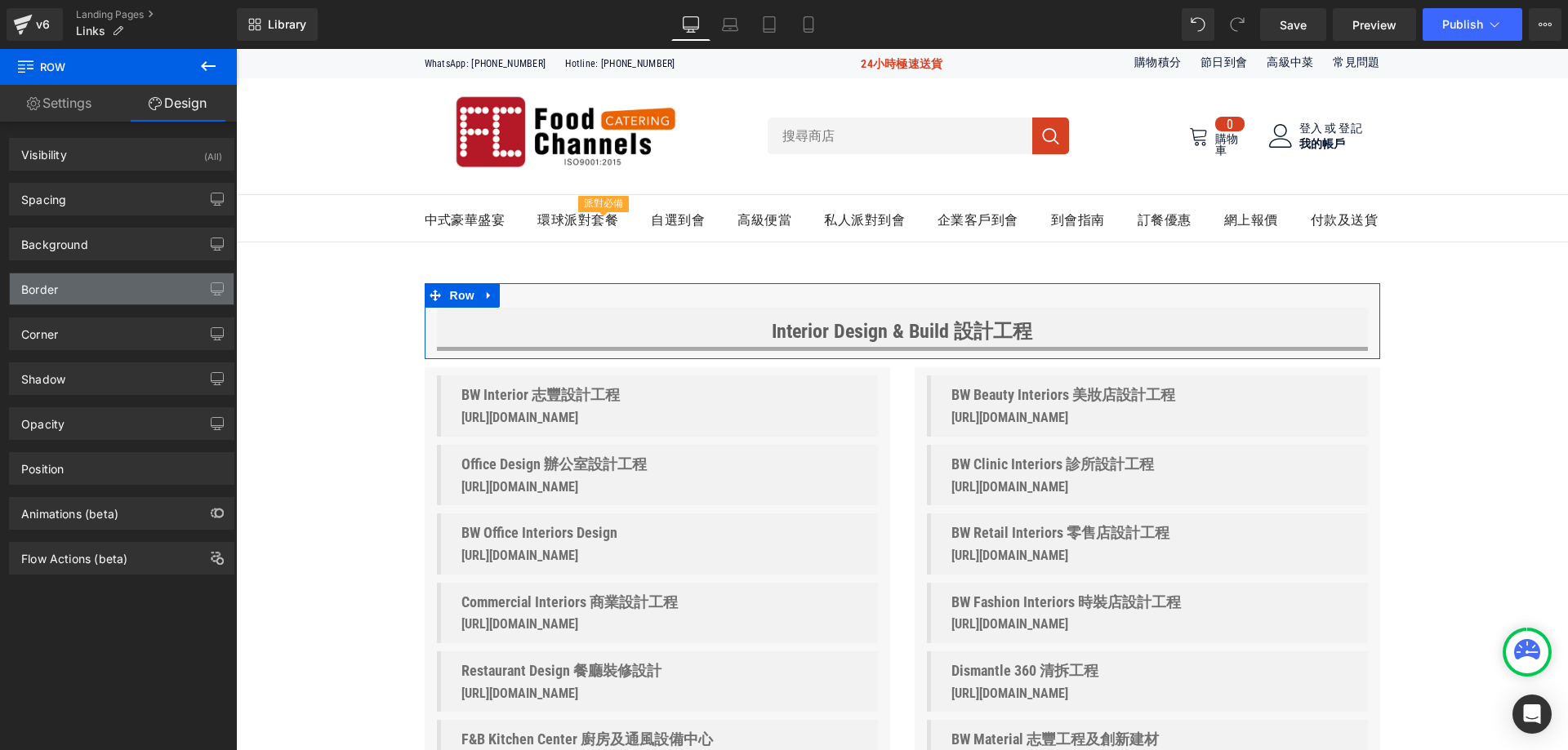
click at [92, 295] on div "Border" at bounding box center [122, 288] width 224 height 31
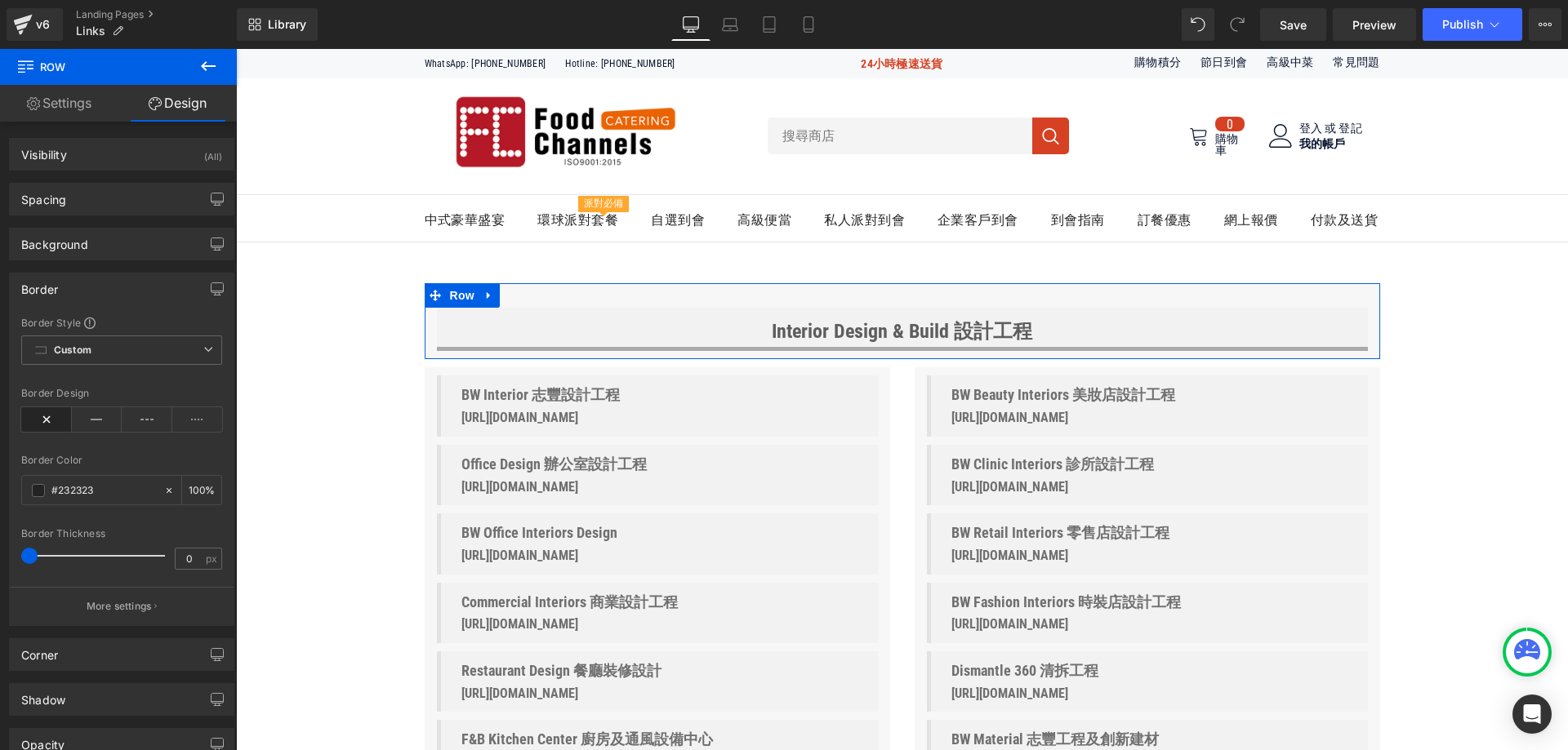
click at [99, 290] on div "Border" at bounding box center [122, 288] width 224 height 31
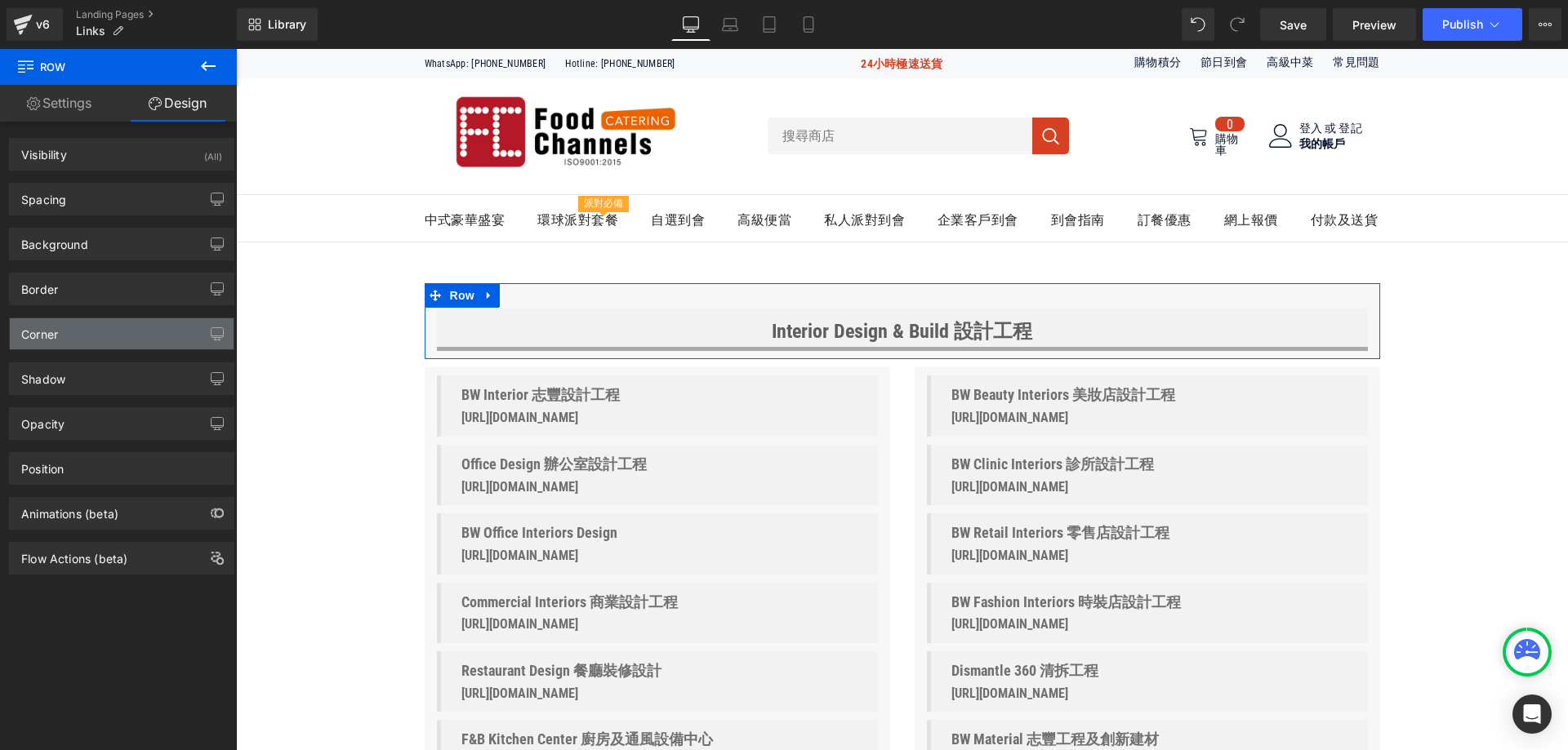
click at [92, 347] on div "Corner" at bounding box center [122, 333] width 224 height 31
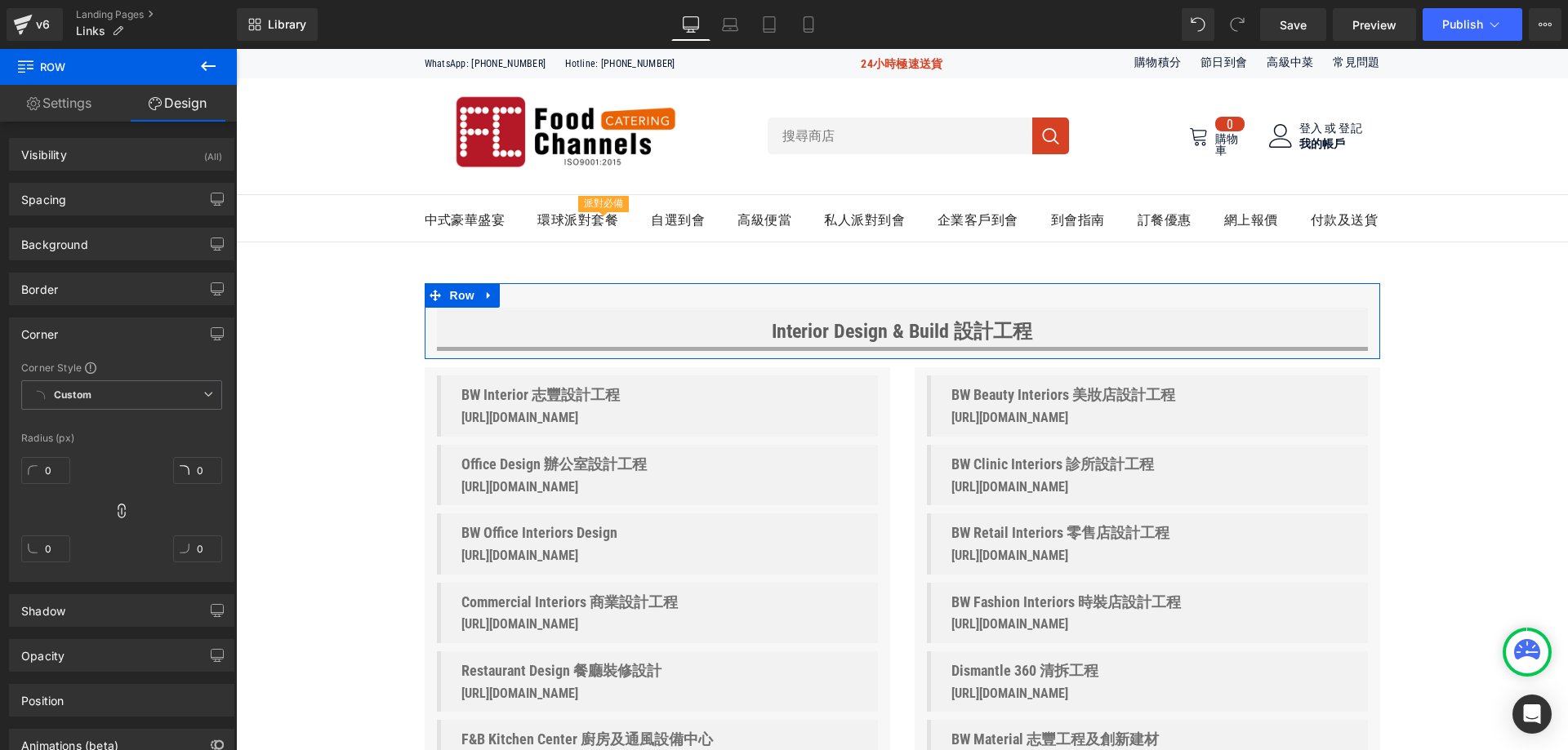
click at [100, 334] on div "Corner" at bounding box center [122, 333] width 224 height 31
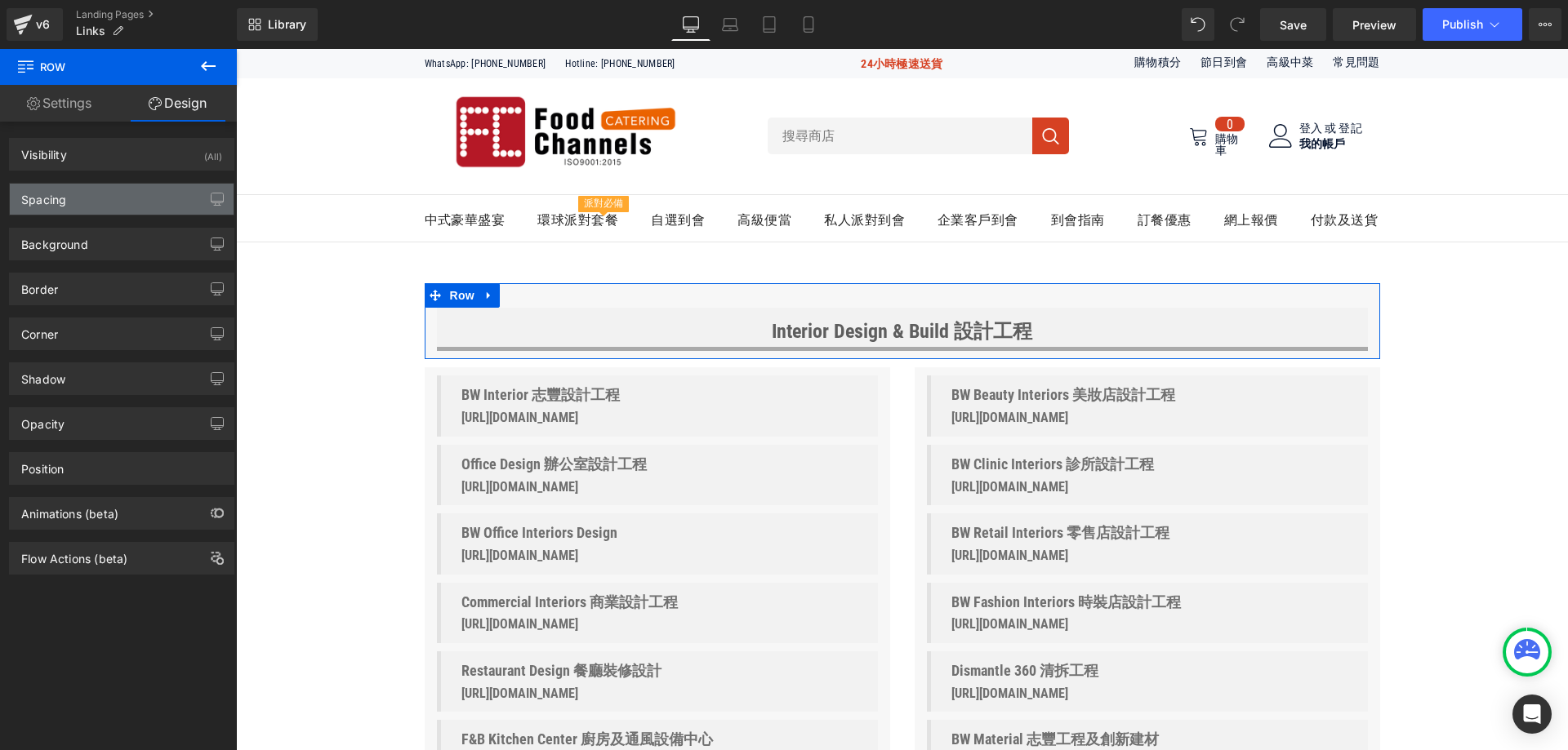
click at [125, 199] on div "Spacing" at bounding box center [122, 199] width 224 height 31
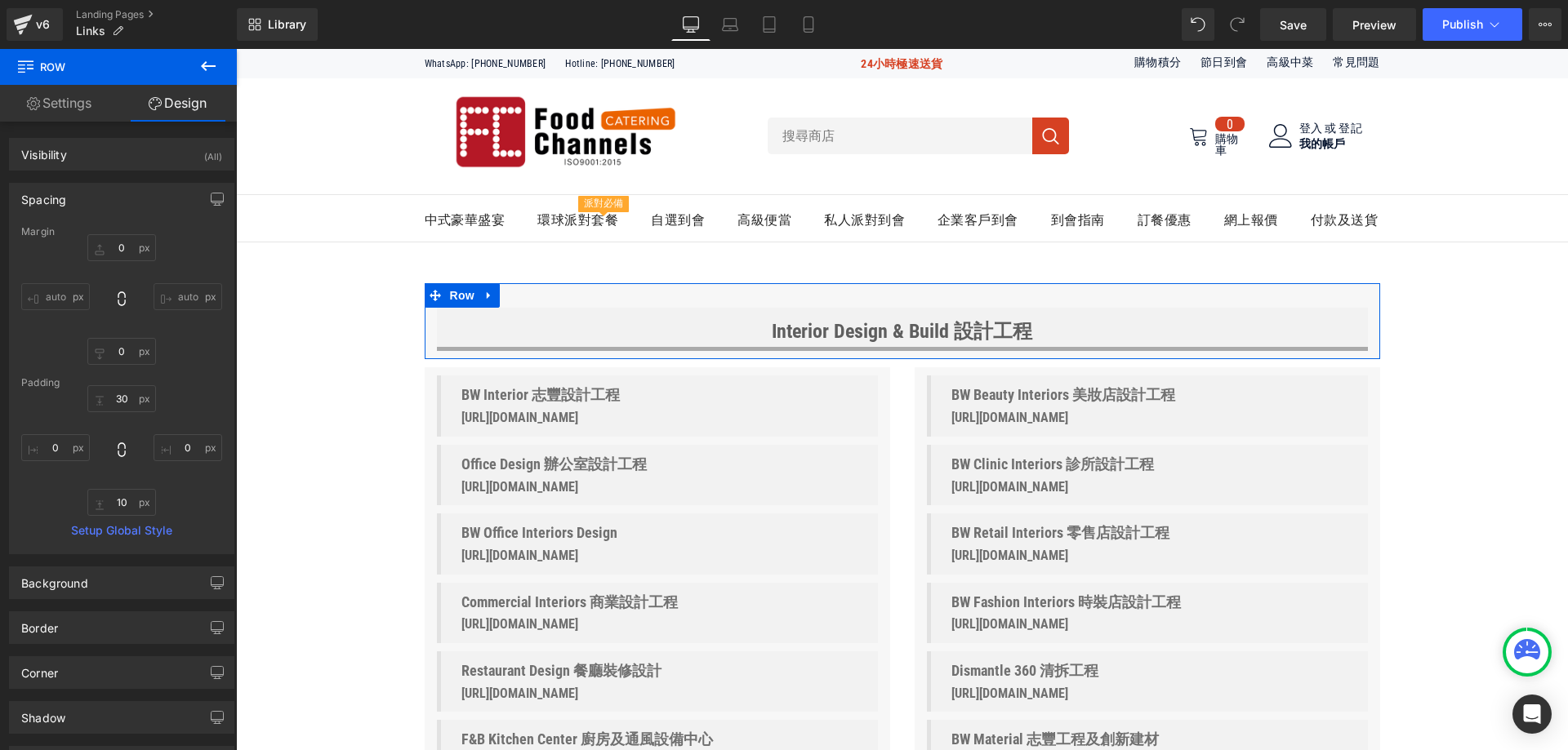
click at [125, 199] on div "Spacing" at bounding box center [122, 199] width 224 height 31
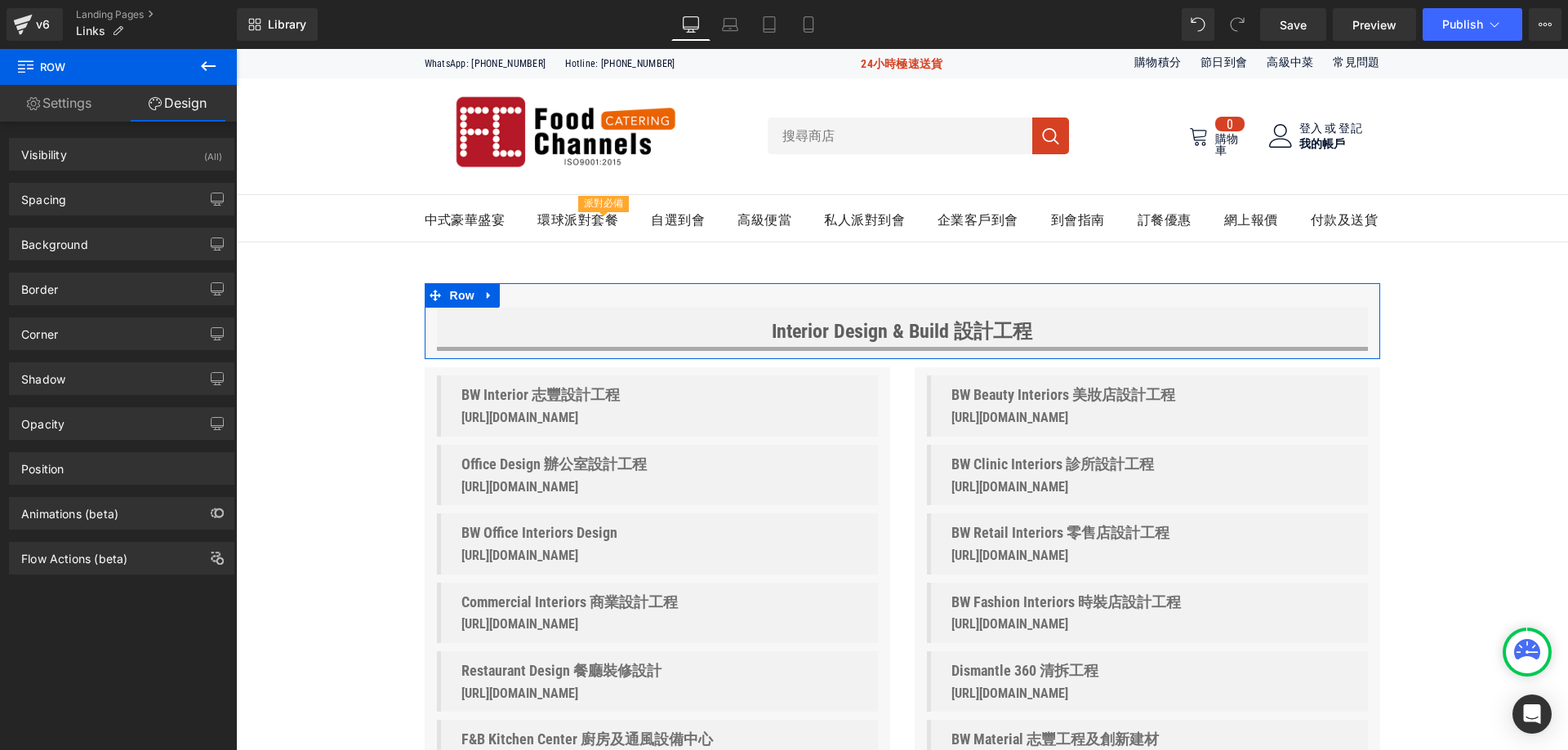
click at [96, 138] on div "Visibility (All) 0|0|0|0 1 Show on Desktop 1 Show on Laptop 1 Show on Tablet 1 …" at bounding box center [122, 153] width 226 height 33
click at [91, 147] on div "Visibility (All)" at bounding box center [122, 153] width 224 height 31
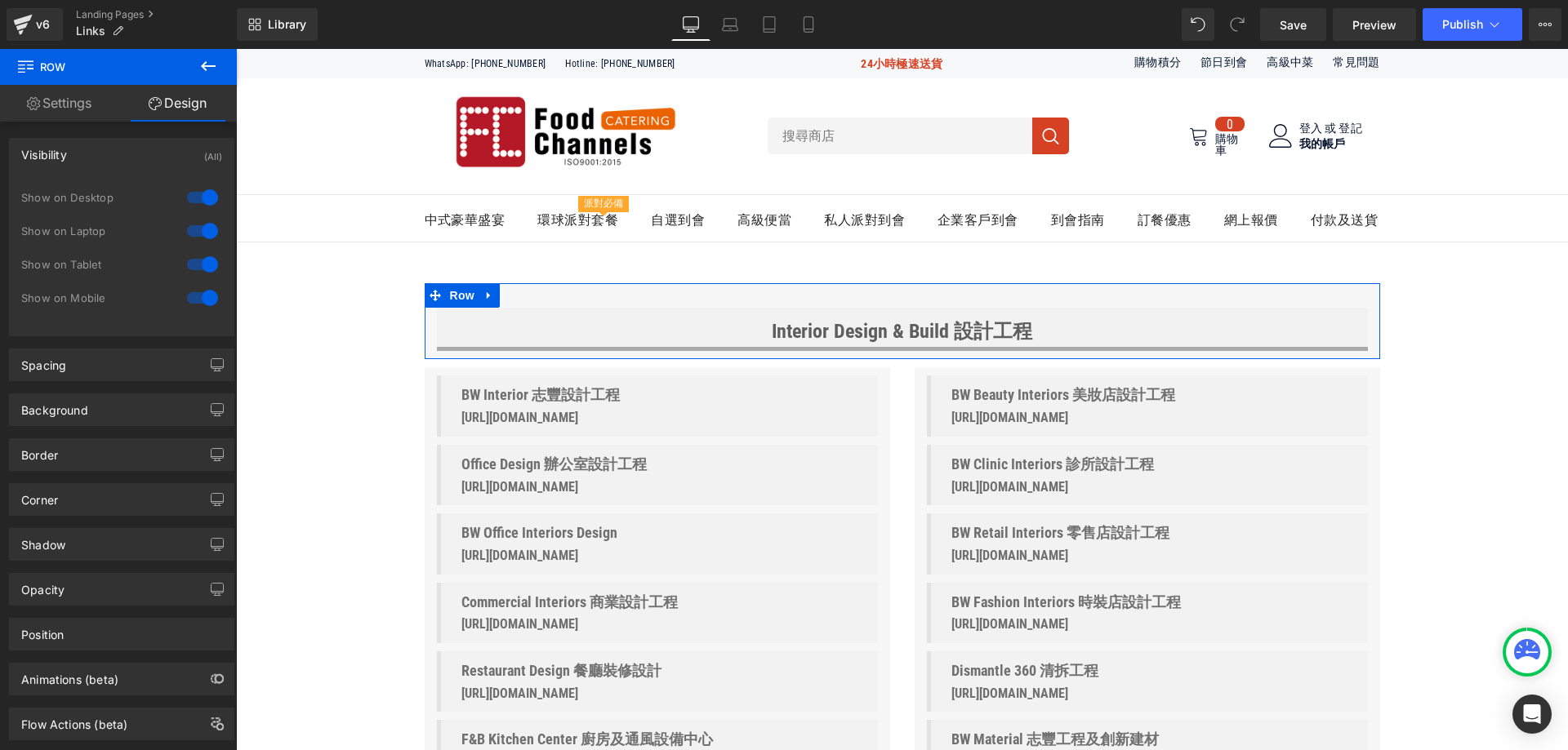
click at [91, 147] on div "Visibility (All)" at bounding box center [122, 153] width 224 height 31
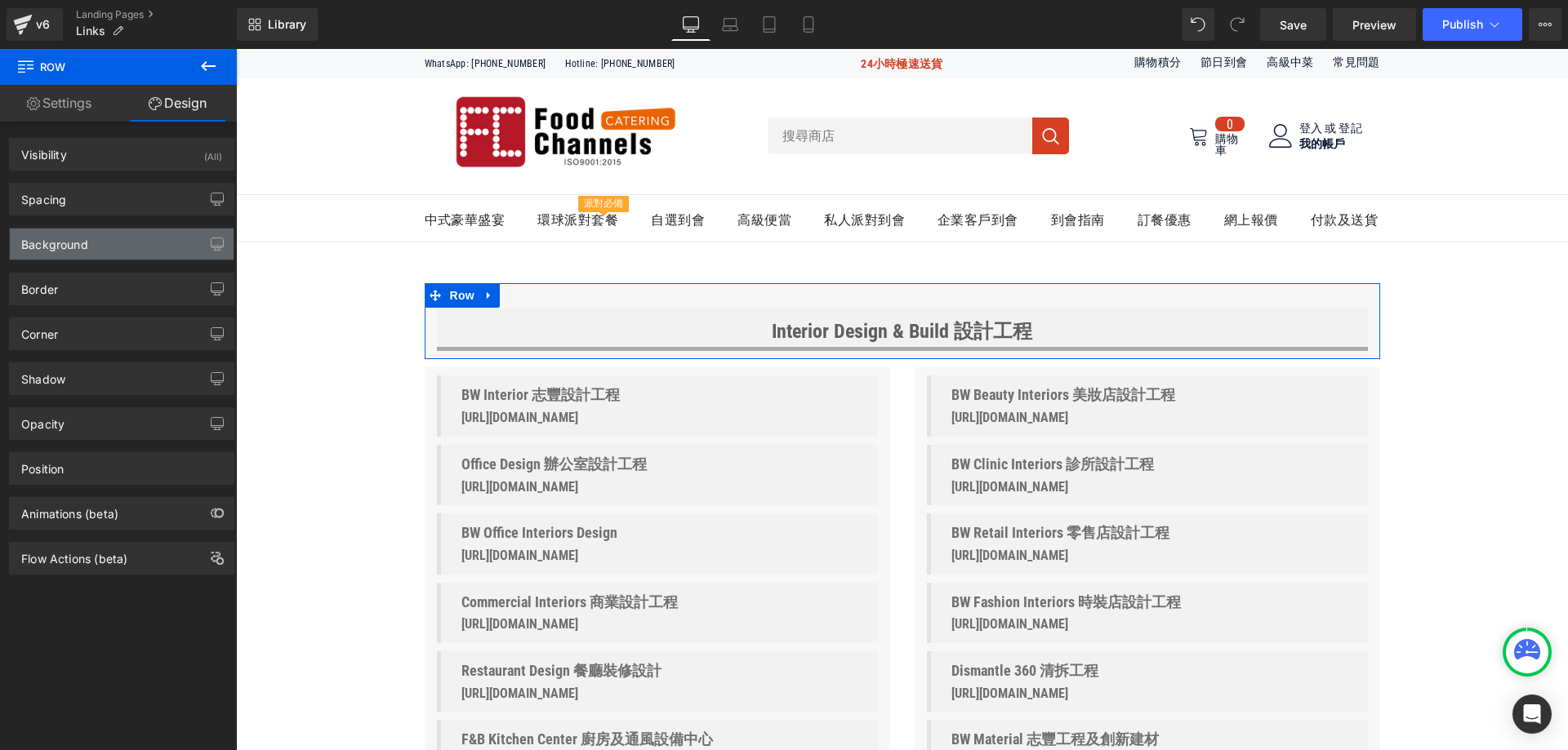
click at [57, 241] on div "Background" at bounding box center [54, 239] width 67 height 23
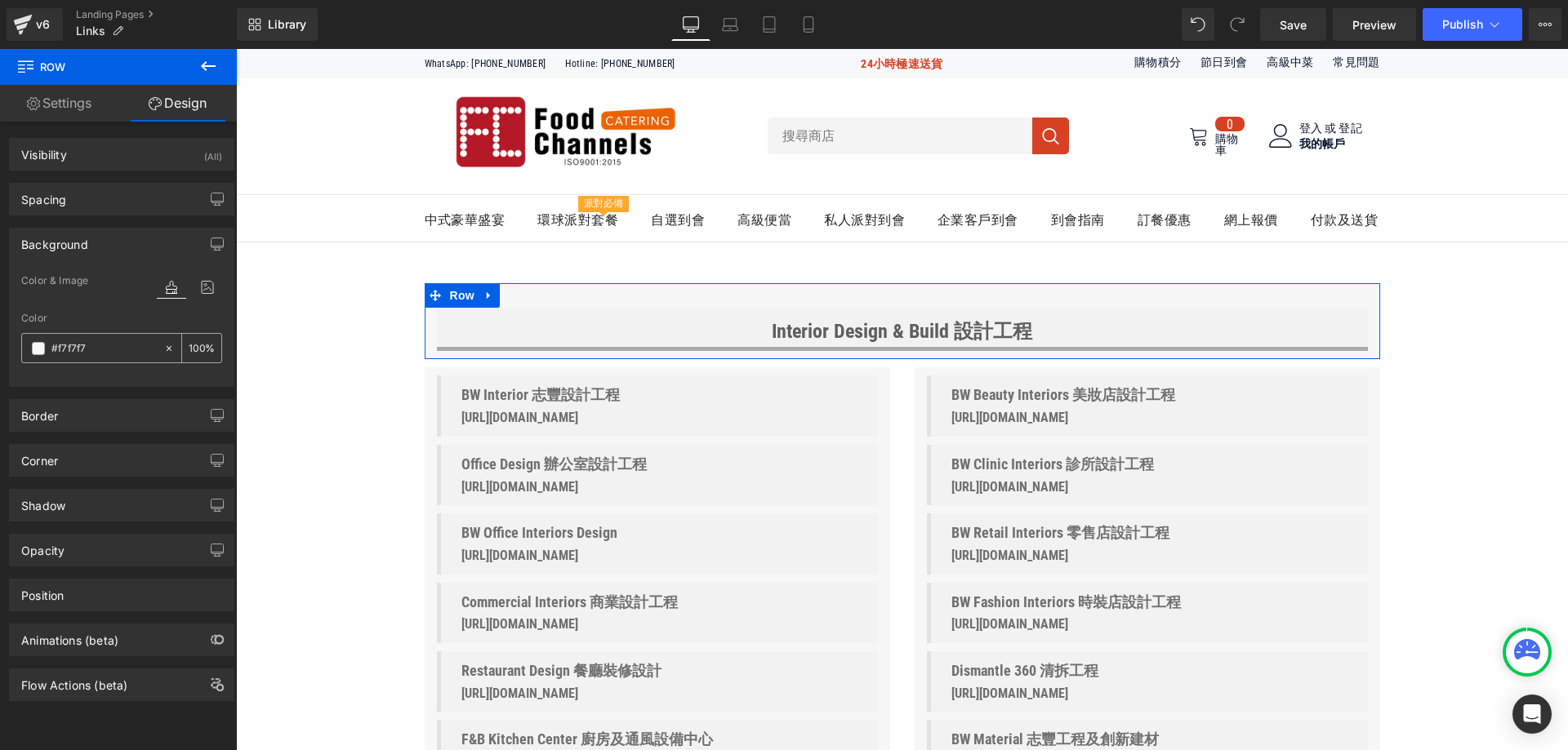
click at [70, 348] on input "#f7f7f7" at bounding box center [104, 348] width 105 height 18
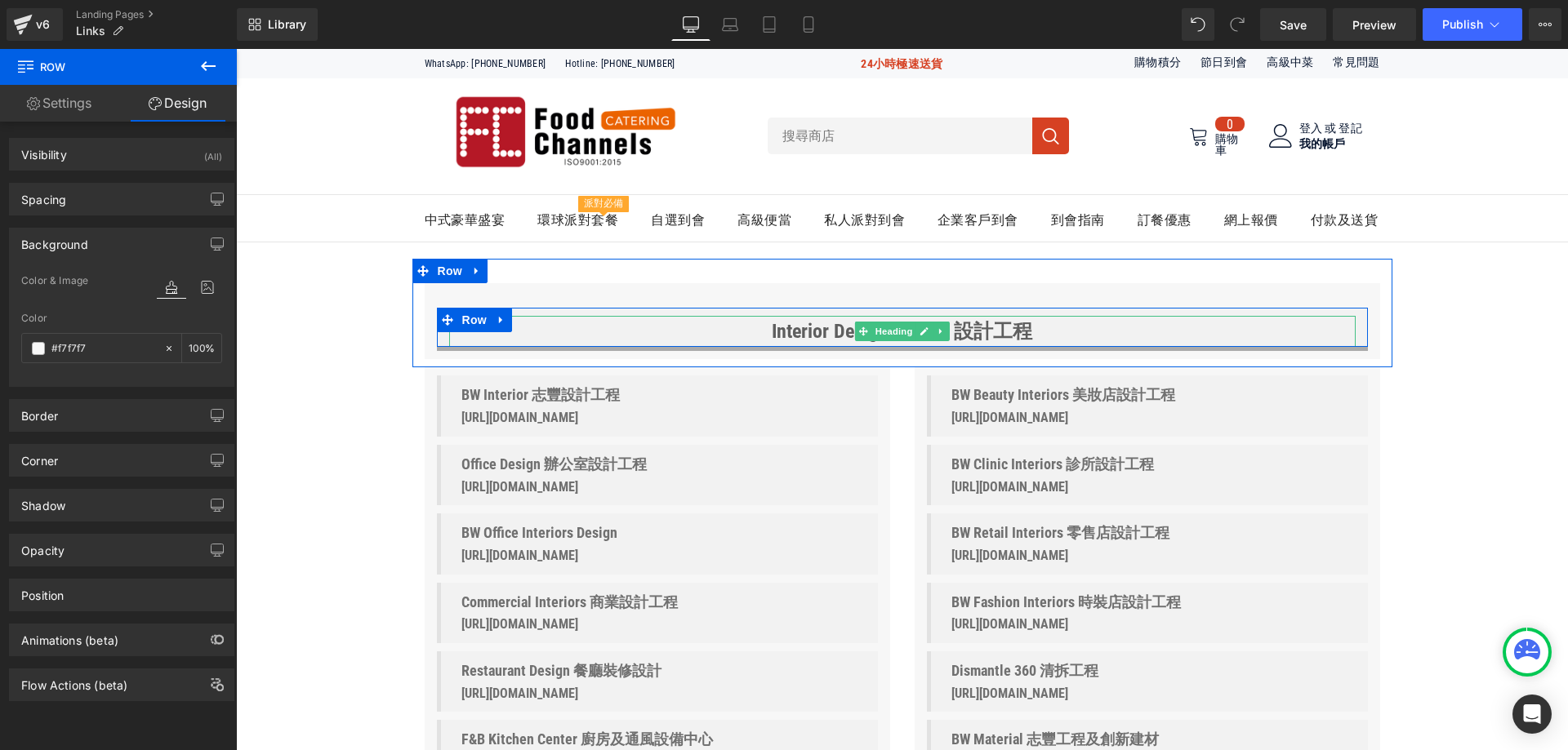
click at [549, 339] on h1 "Interior Design & Build 設計工程" at bounding box center [902, 330] width 906 height 31
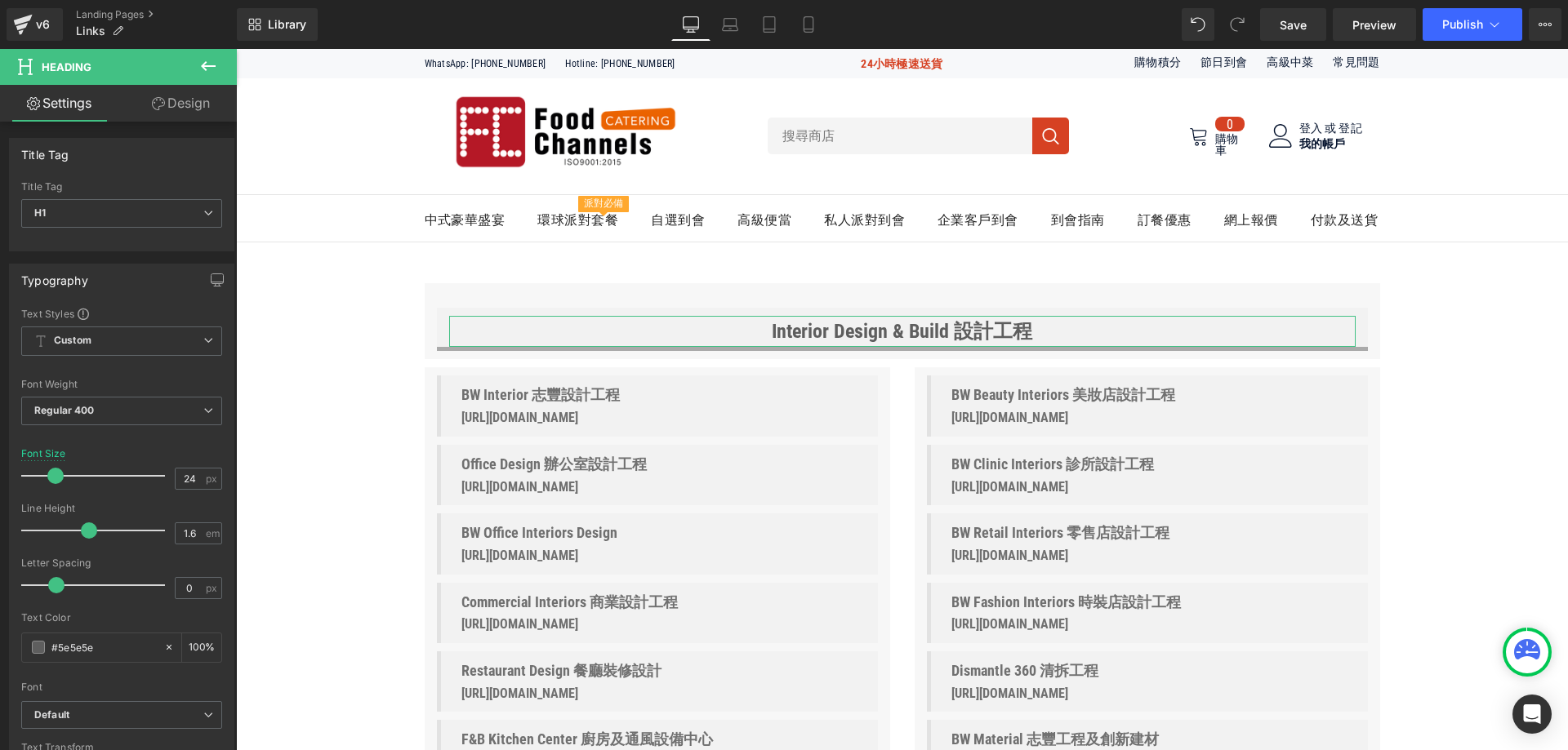
click at [185, 103] on link "Design" at bounding box center [181, 103] width 119 height 37
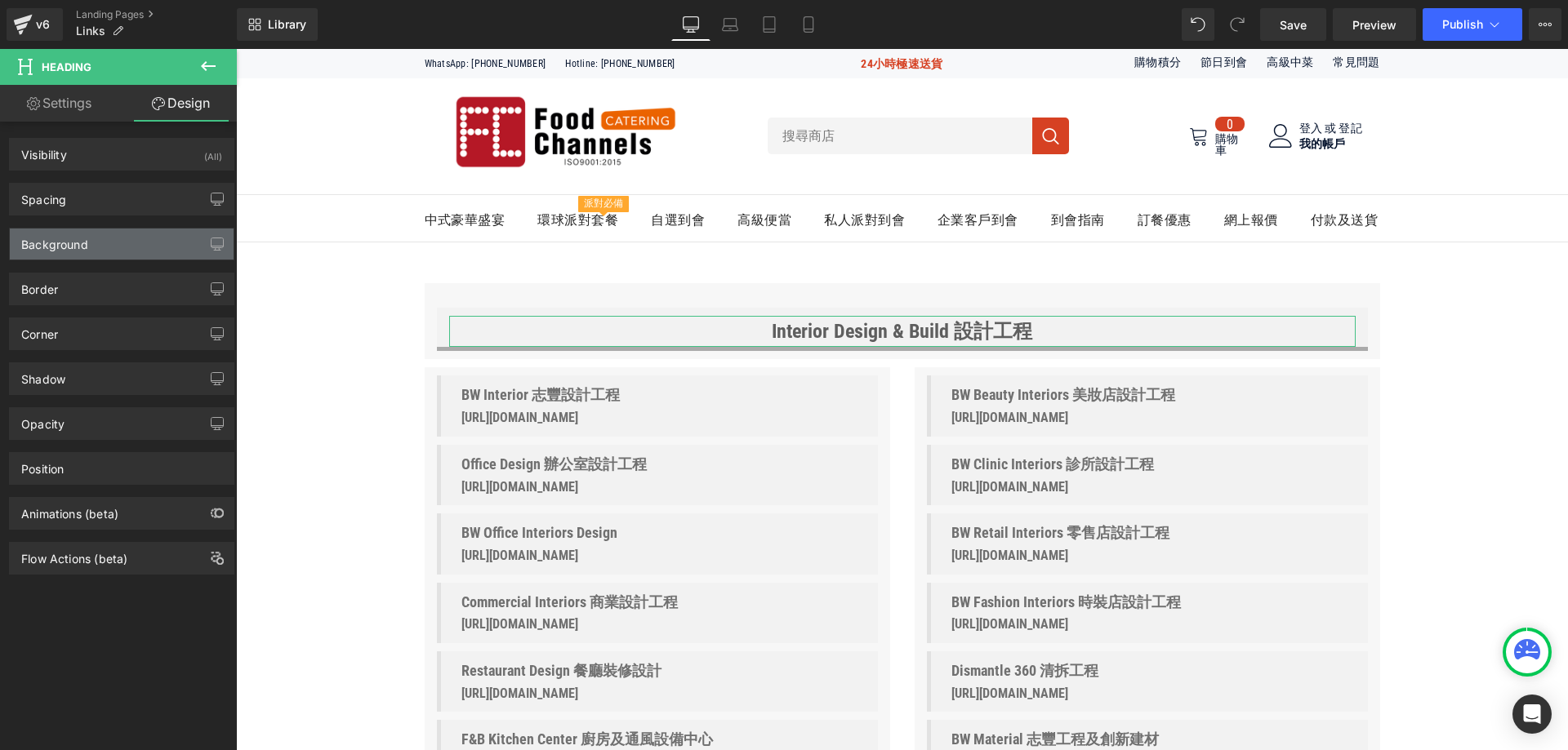
click at [110, 238] on div "Background" at bounding box center [122, 243] width 224 height 31
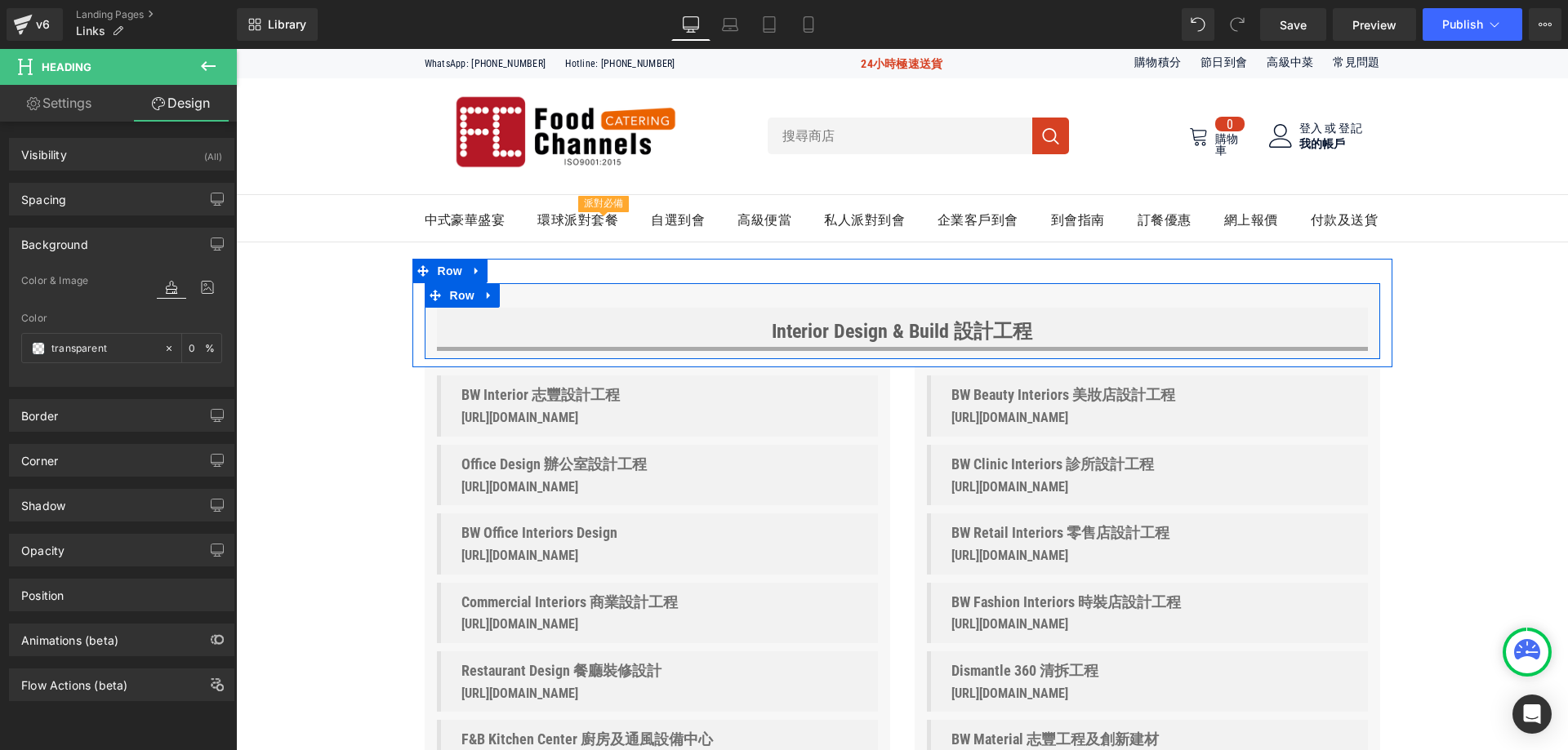
click at [563, 295] on div "Interior Design & Build 設計工程 Heading Row Row" at bounding box center [902, 321] width 956 height 76
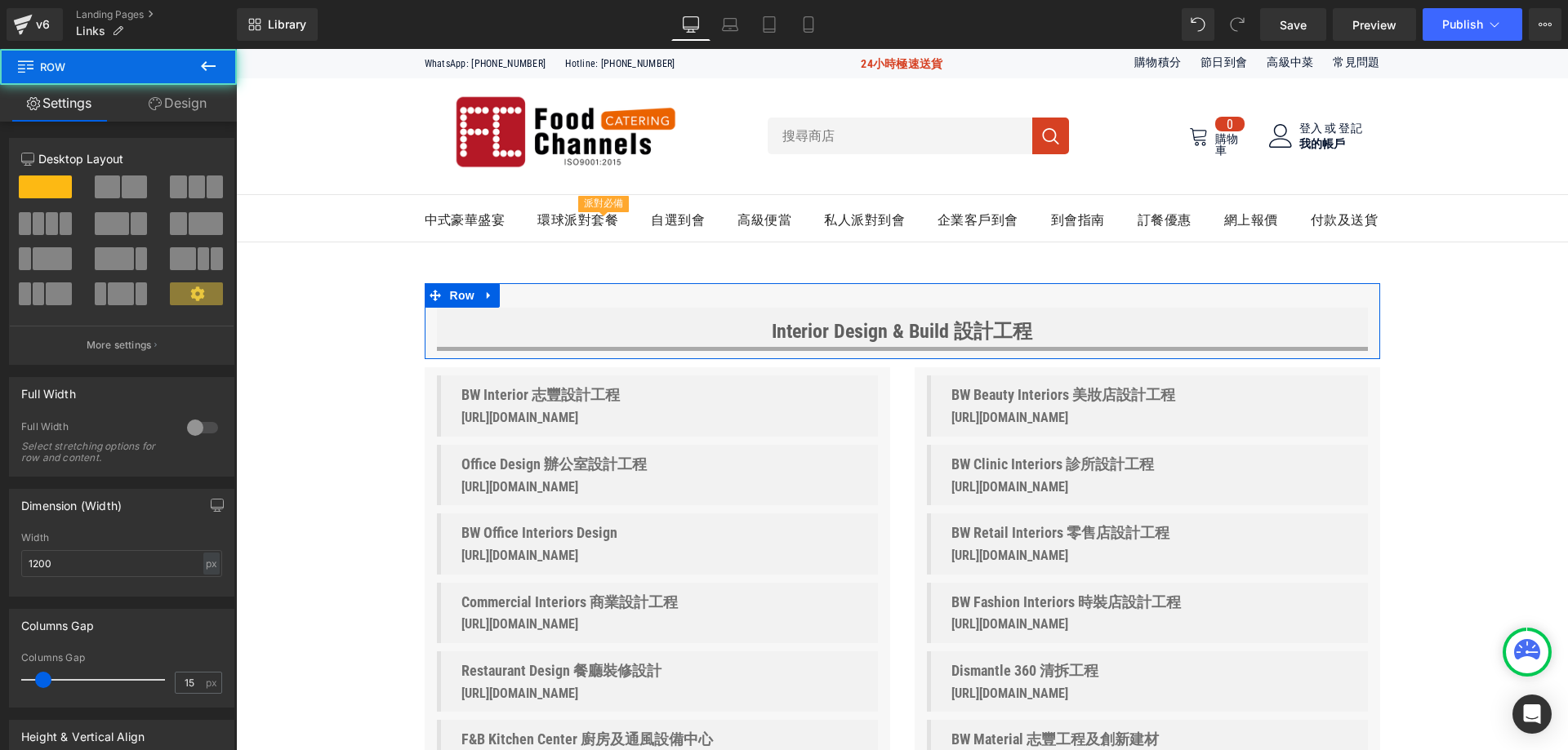
click at [186, 106] on link "Design" at bounding box center [178, 103] width 119 height 37
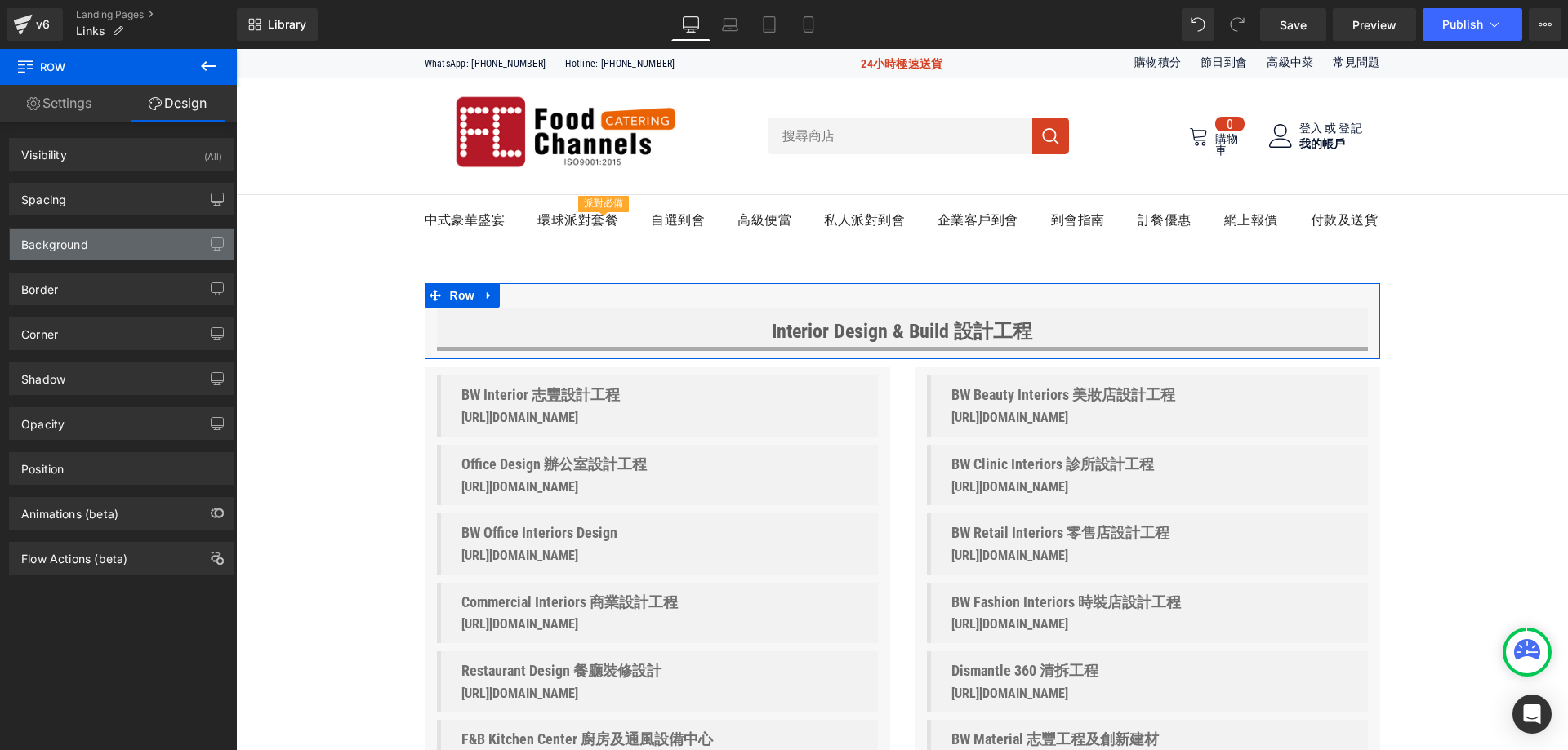
click at [112, 251] on div "Background" at bounding box center [122, 243] width 224 height 31
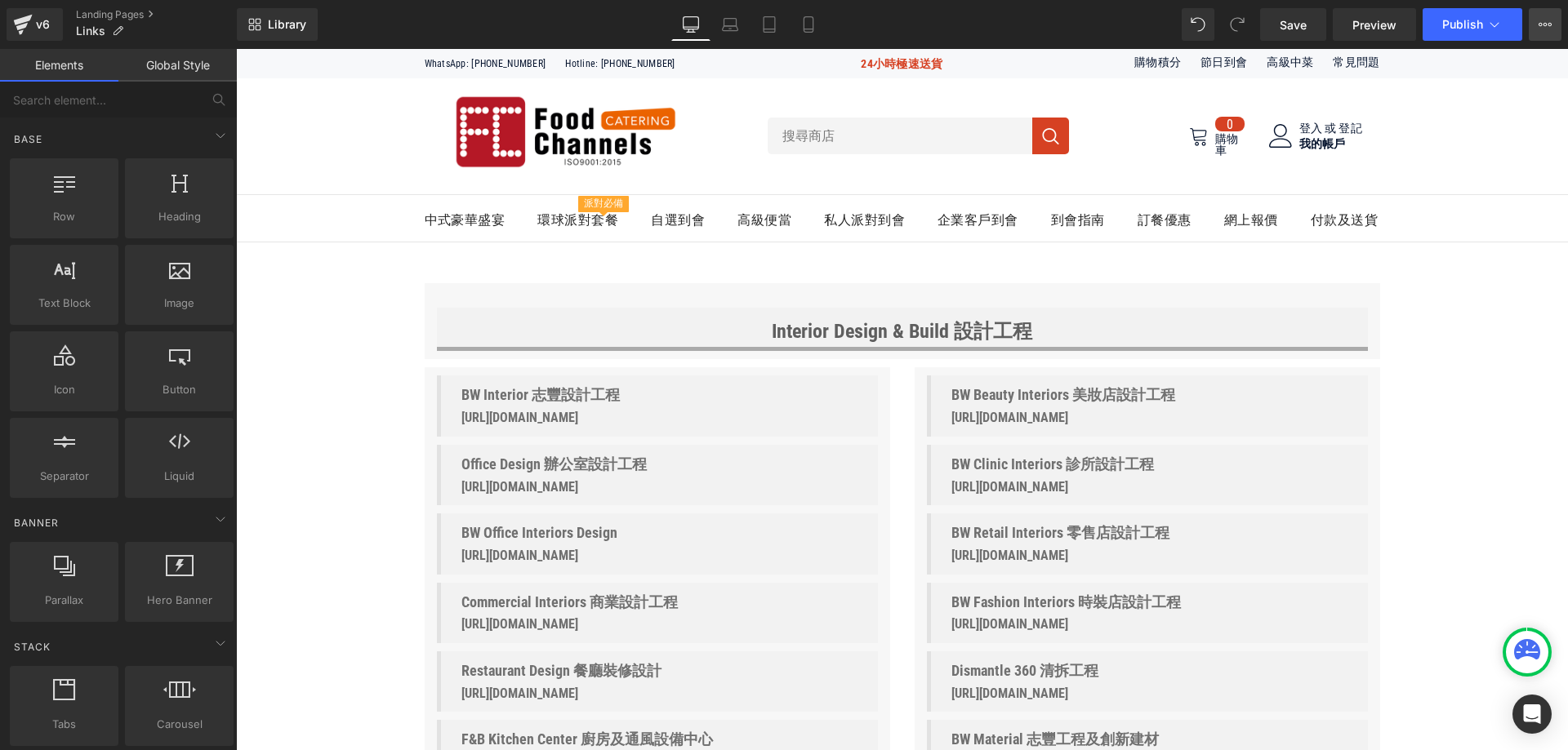
click at [1541, 31] on icon at bounding box center [1544, 24] width 13 height 13
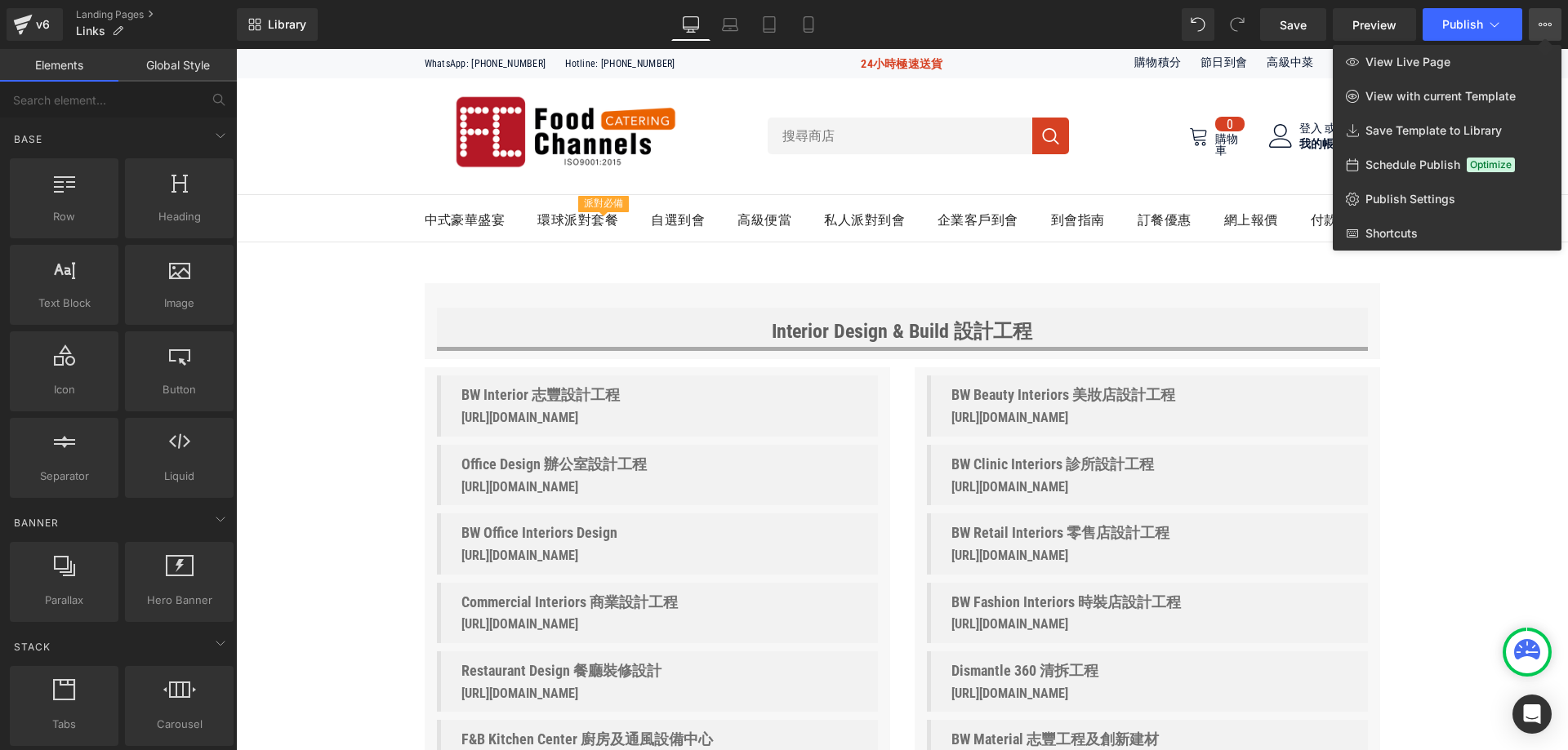
click at [1491, 412] on div at bounding box center [902, 400] width 1332 height 702
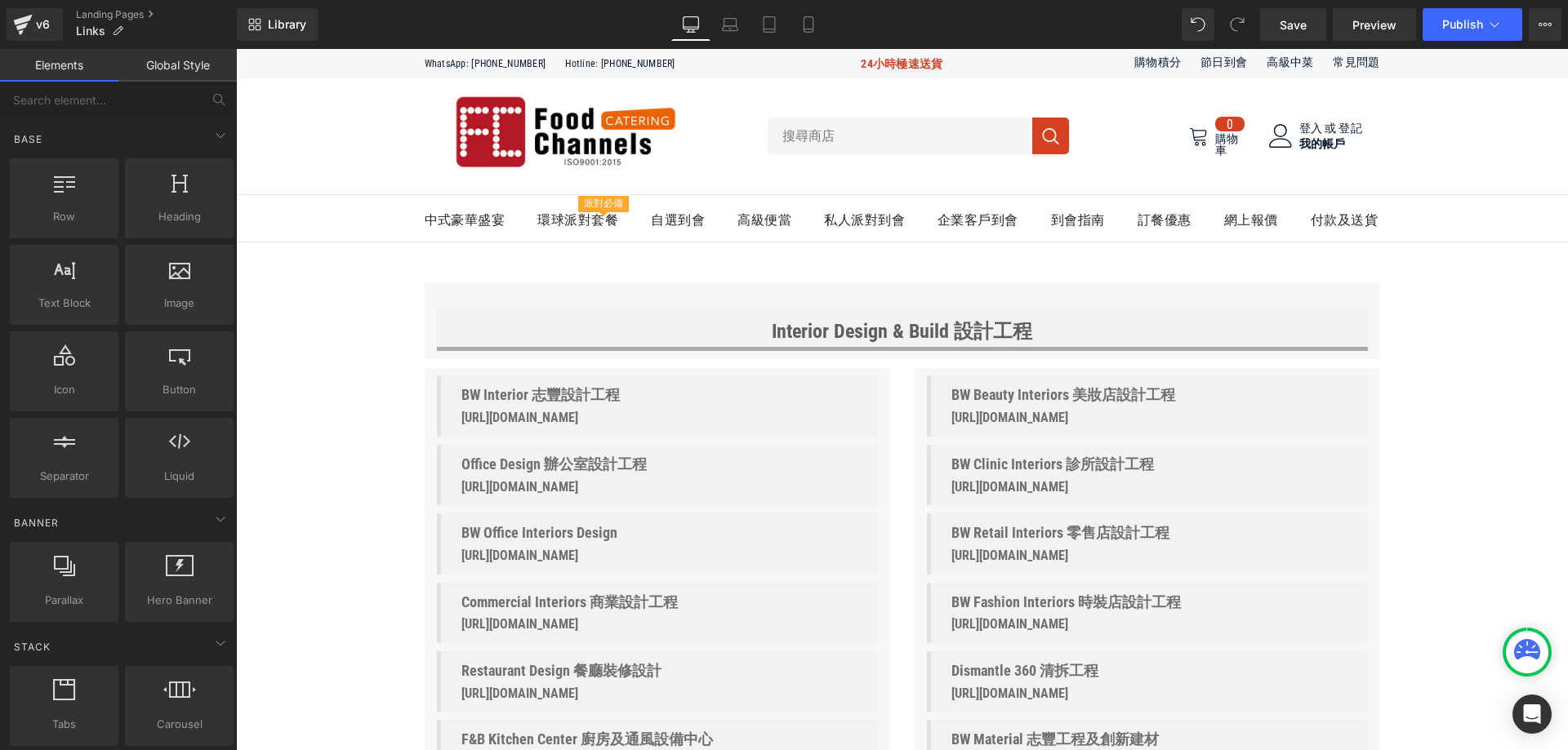
click at [437, 307] on div "Interior Design & Build 設計工程 Heading Row Row" at bounding box center [902, 321] width 956 height 76
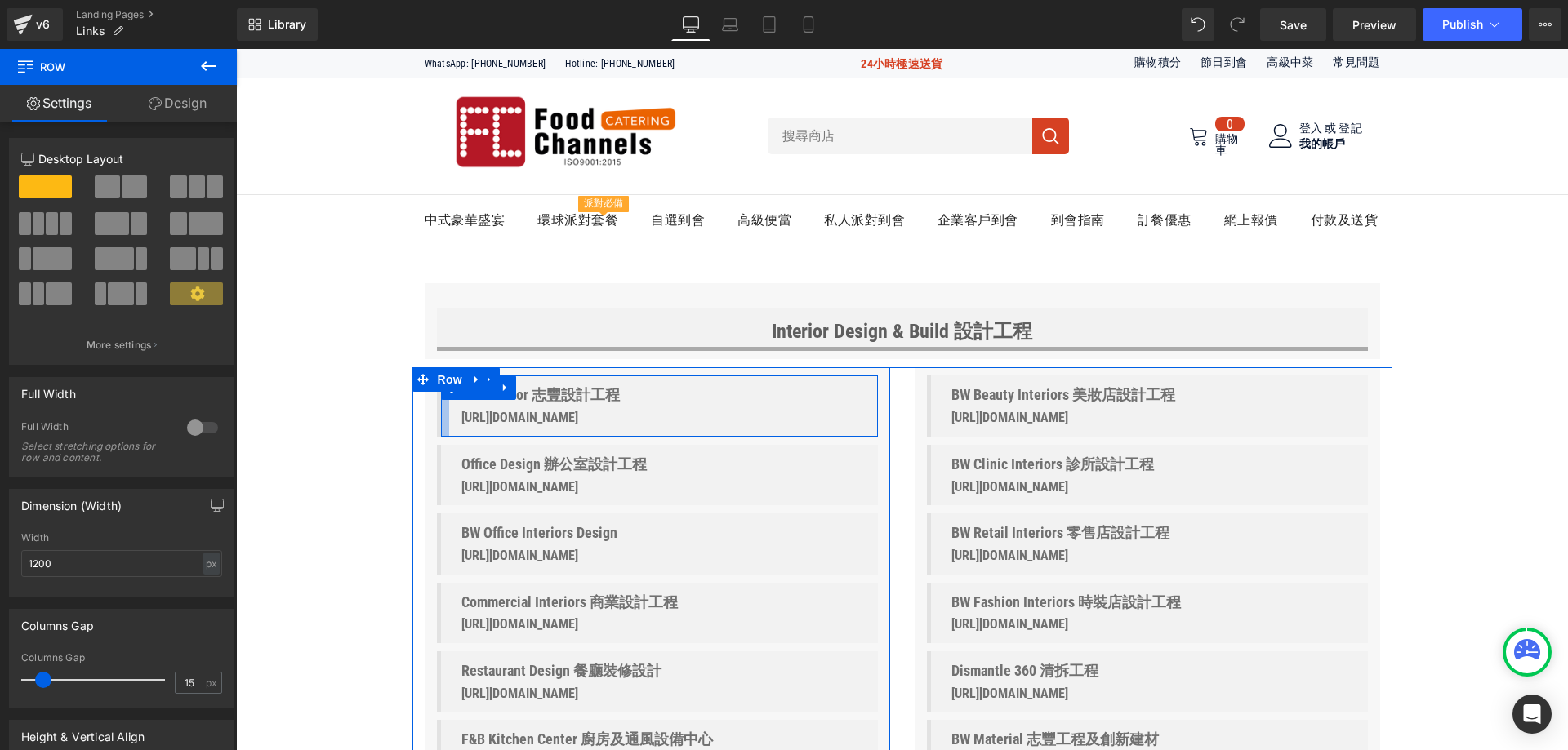
click at [441, 421] on div at bounding box center [445, 406] width 8 height 60
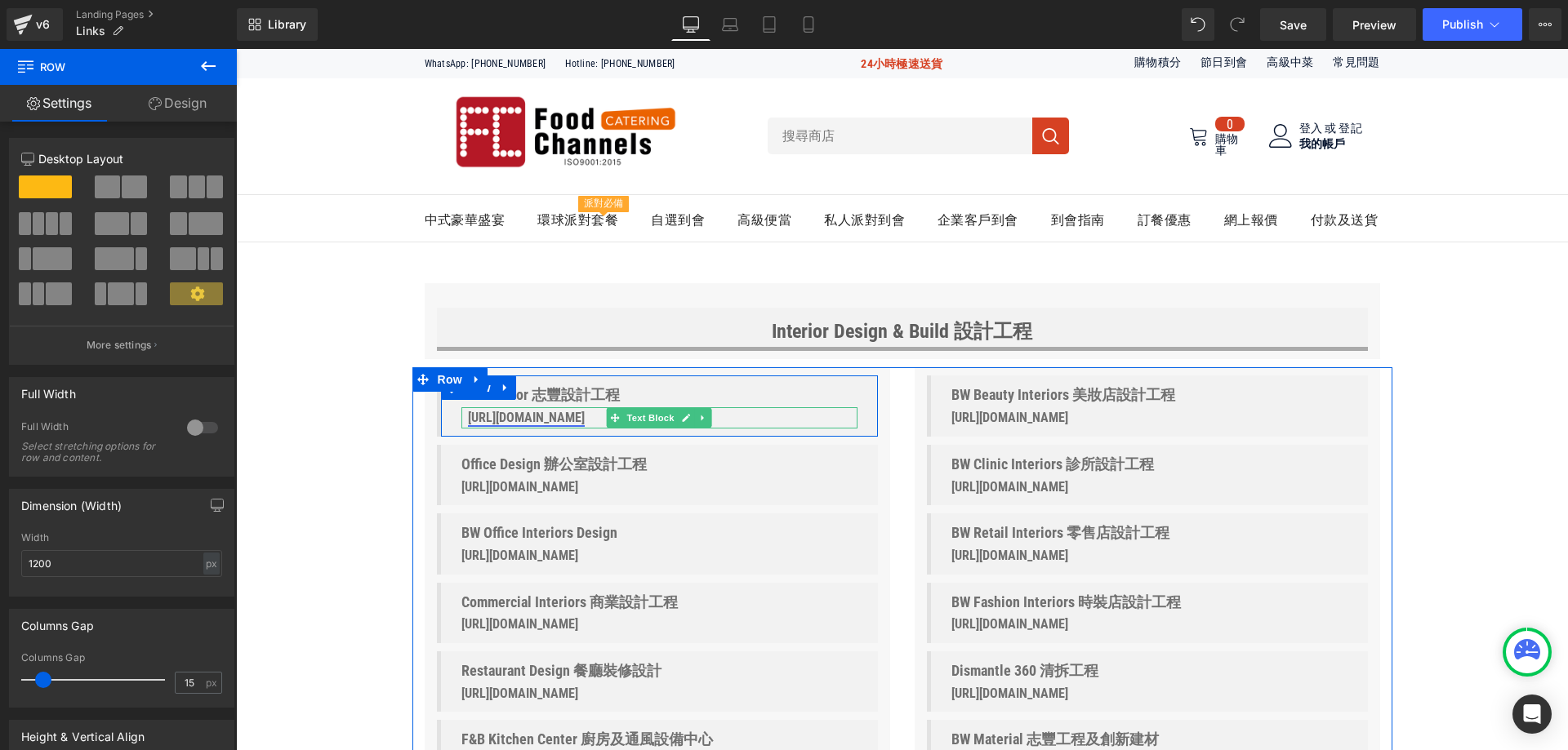
click at [563, 416] on font "https://www.bwteam.com/" at bounding box center [526, 418] width 117 height 16
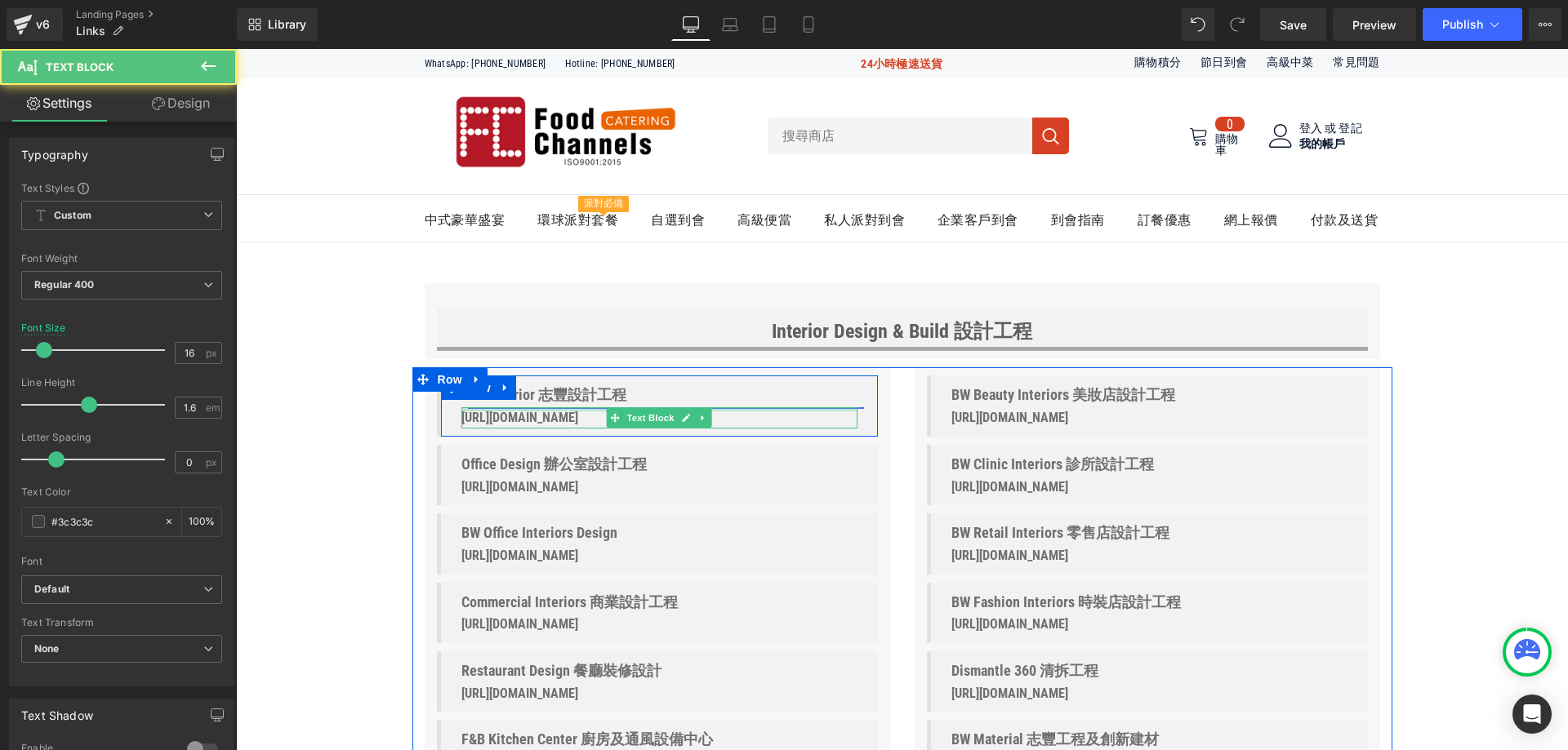
click at [566, 395] on font "BW Interior 志豐設計工程" at bounding box center [547, 394] width 158 height 17
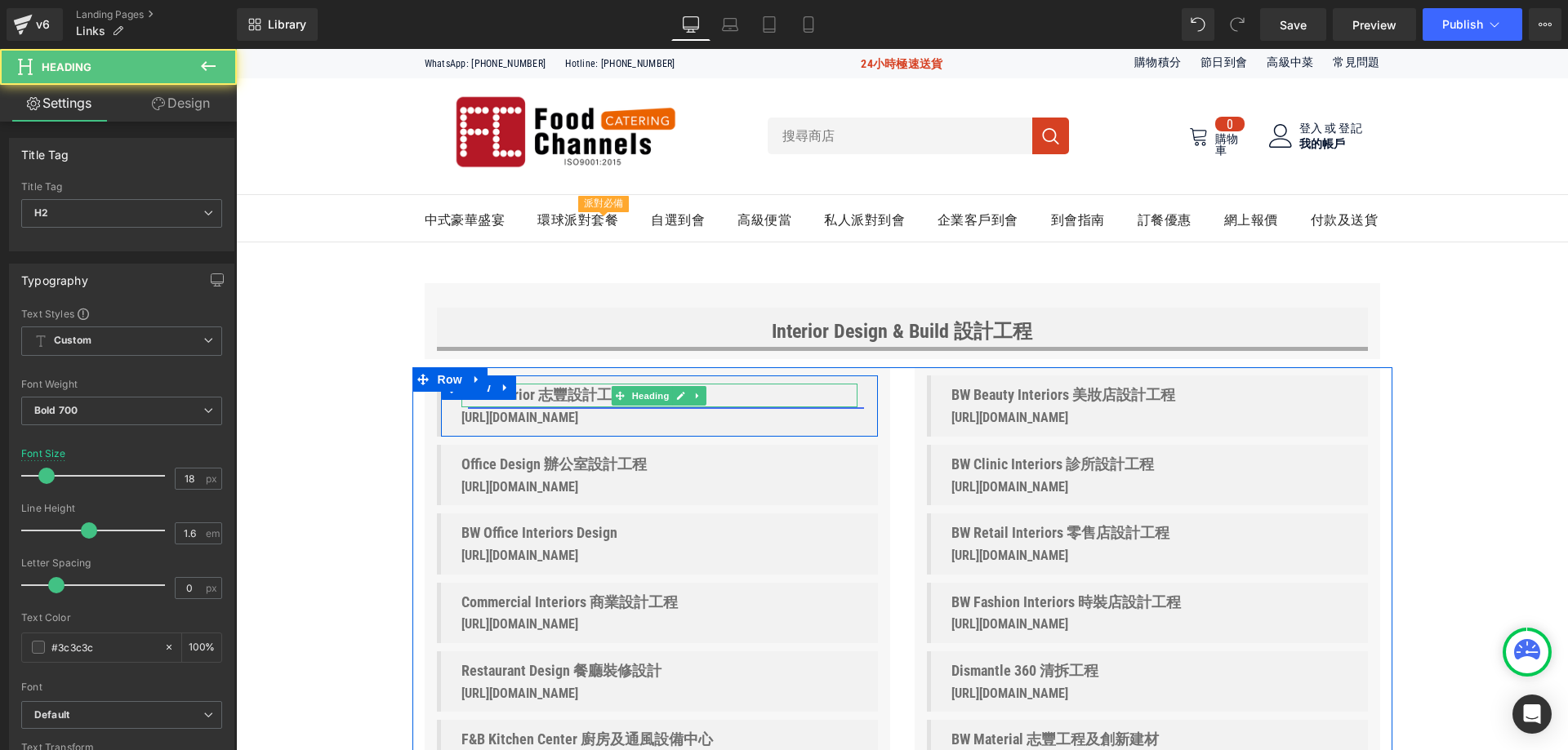
click at [563, 396] on font "BW Interior 志豐設計工程" at bounding box center [547, 394] width 158 height 17
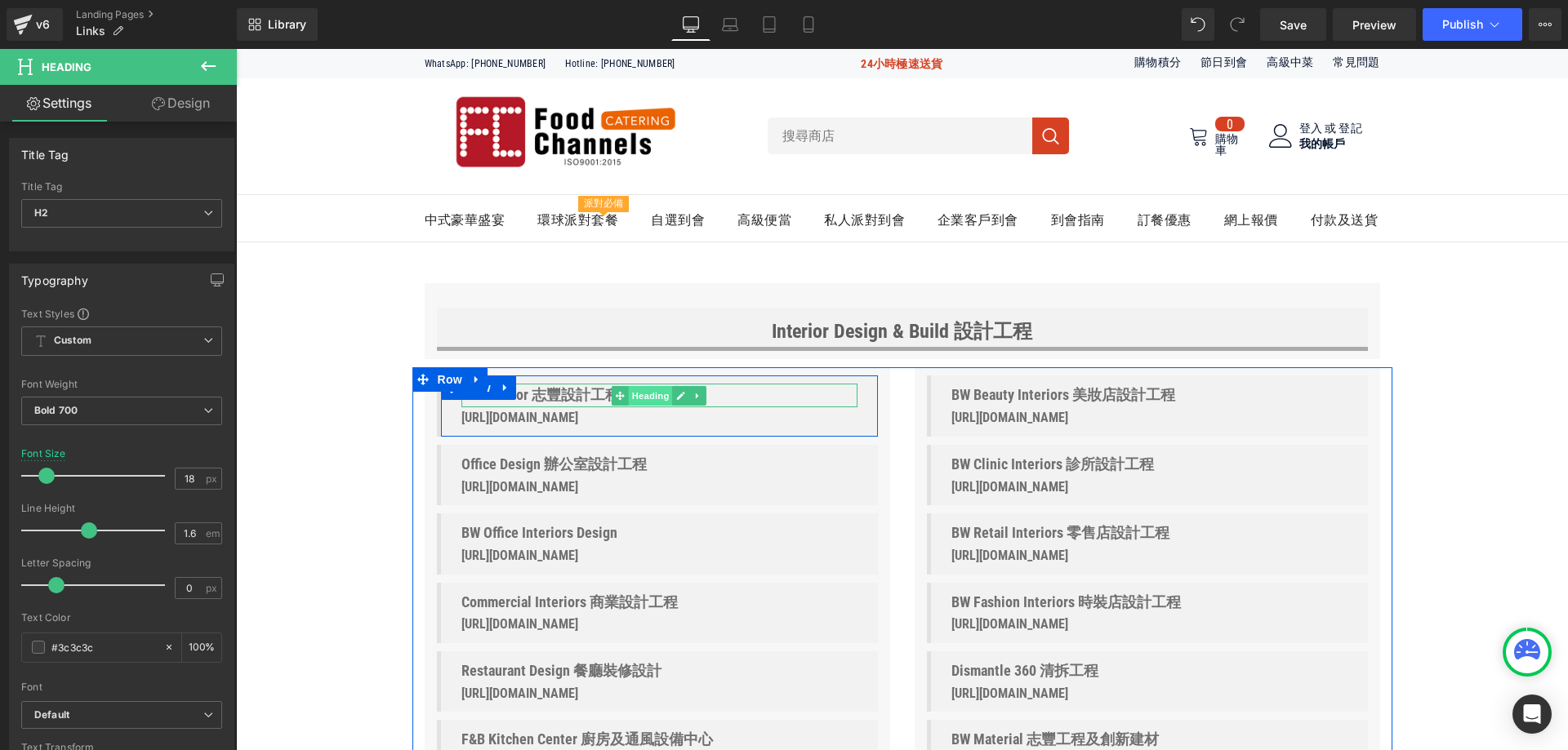
click at [640, 398] on span "Heading" at bounding box center [651, 396] width 45 height 20
click at [543, 392] on font "BW Interior 志豐設計工程" at bounding box center [547, 394] width 158 height 17
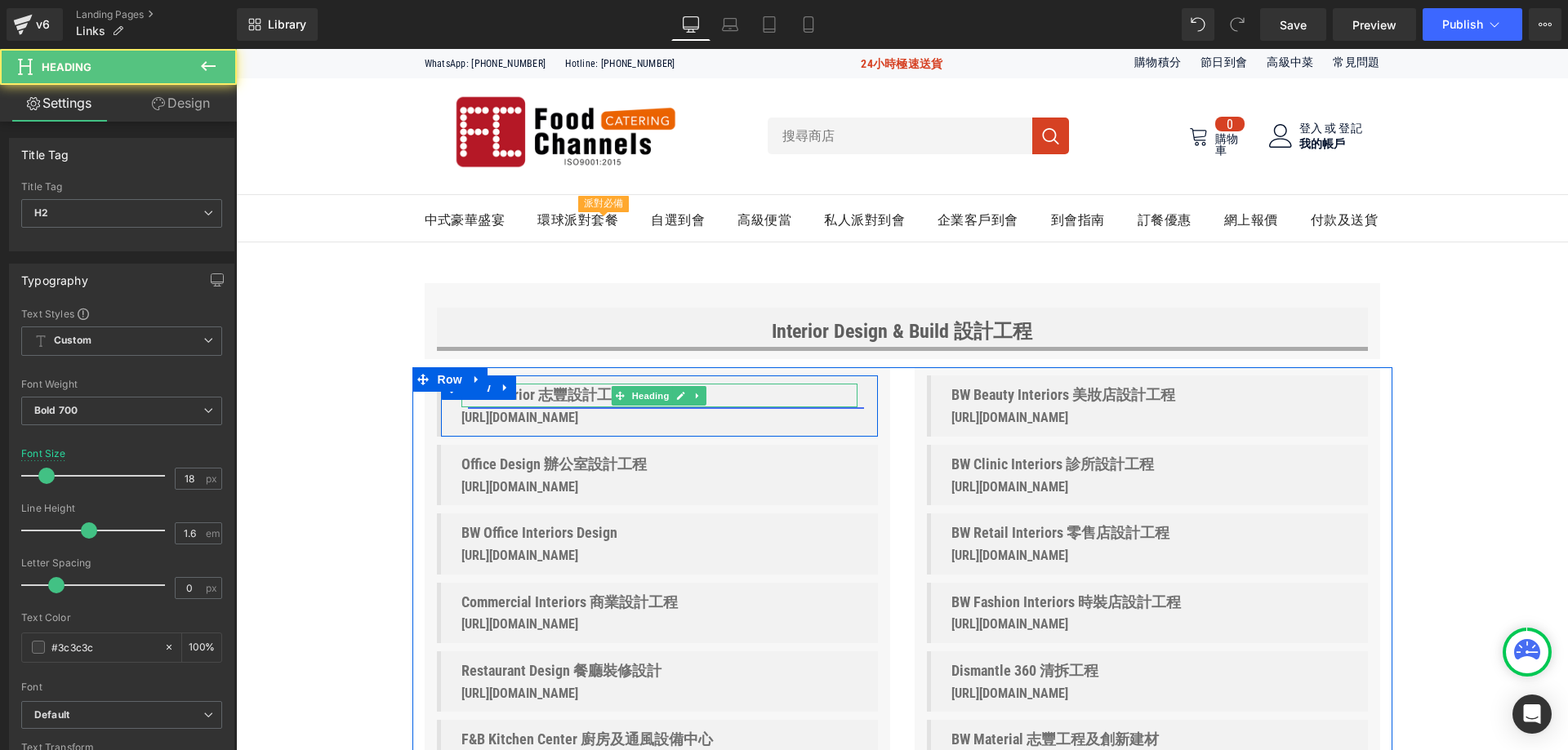
click at [744, 397] on link "BW Interior 志豐設計工程" at bounding box center [666, 396] width 396 height 24
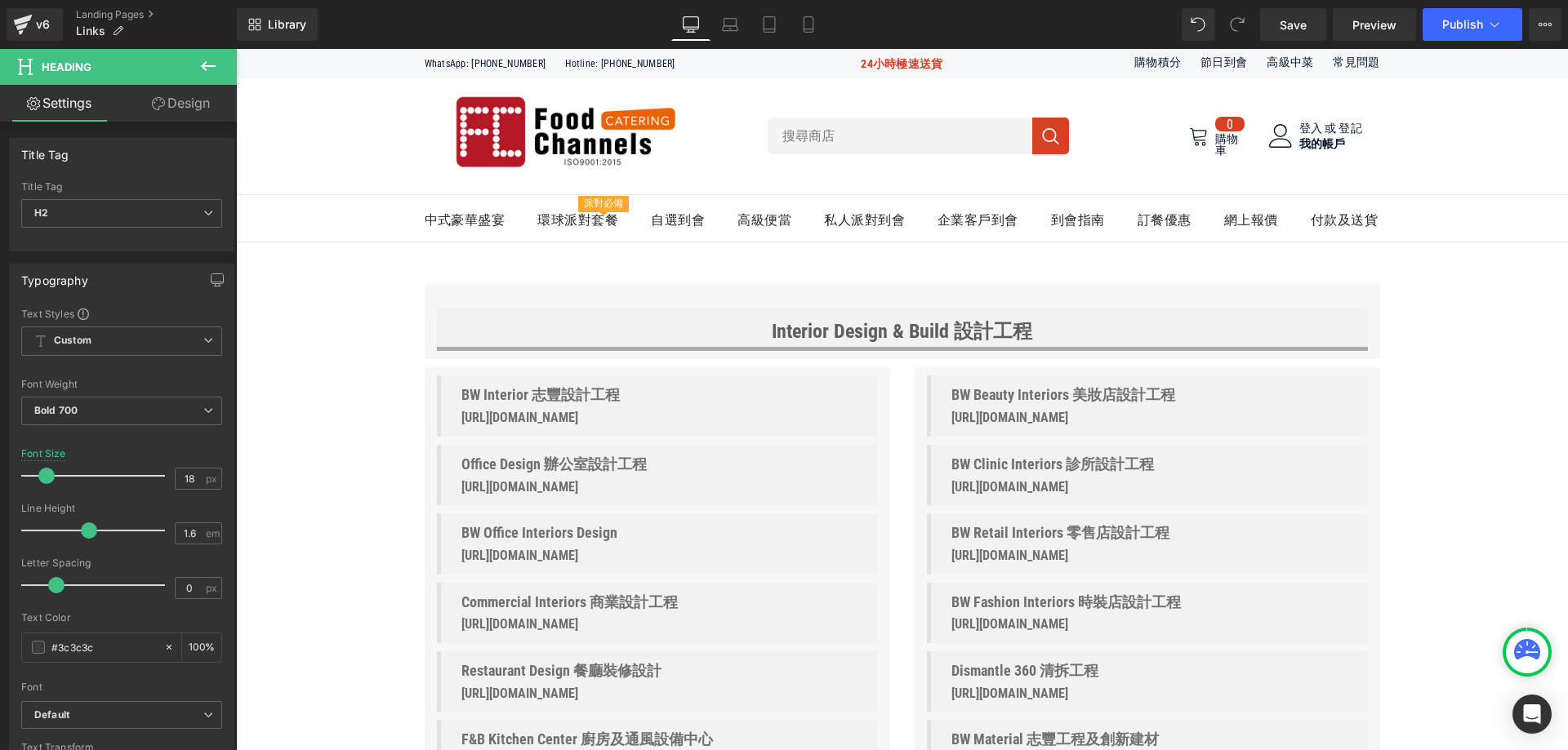
click at [211, 69] on icon at bounding box center [209, 66] width 20 height 20
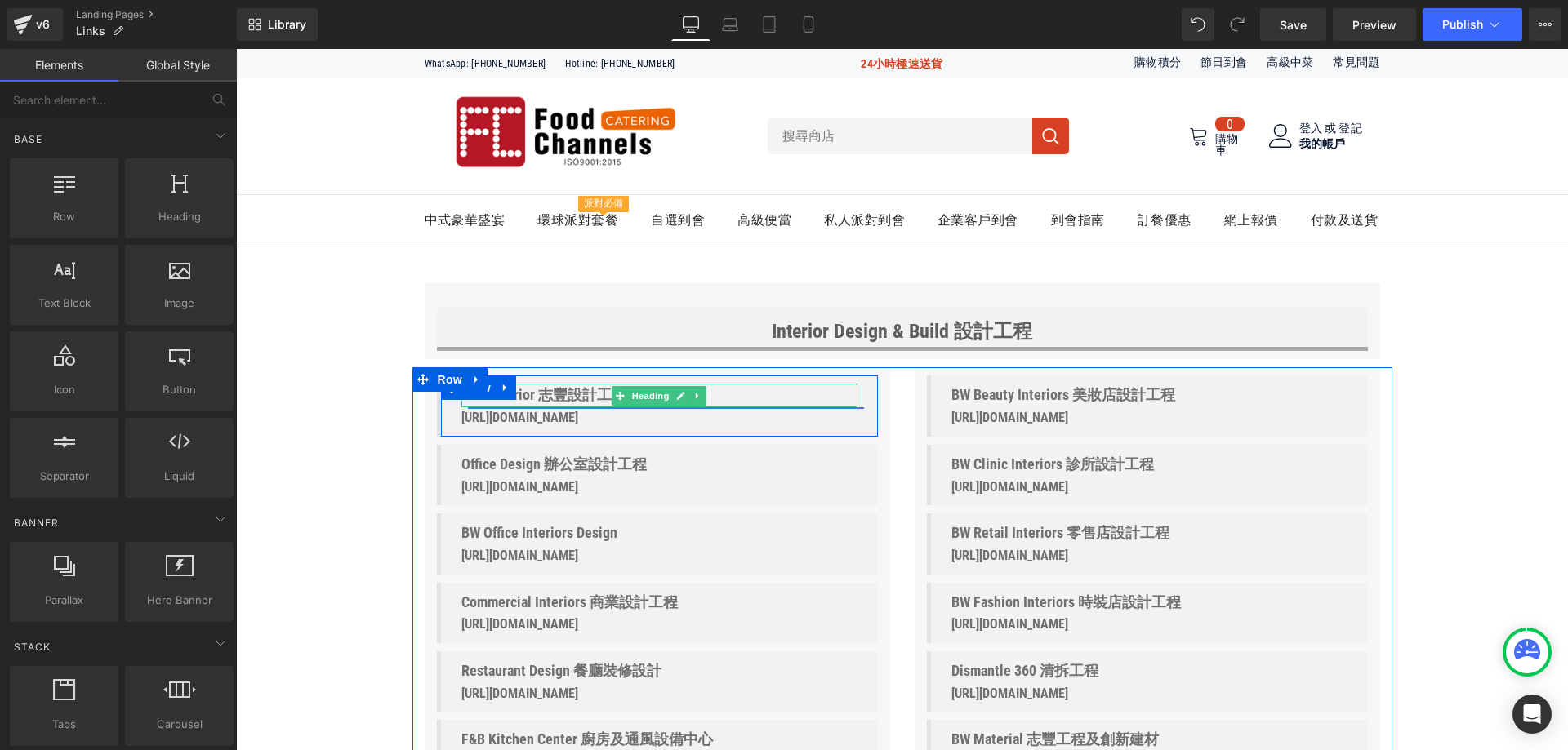
click at [729, 397] on link "BW Interior 志豐設計工程" at bounding box center [666, 396] width 396 height 24
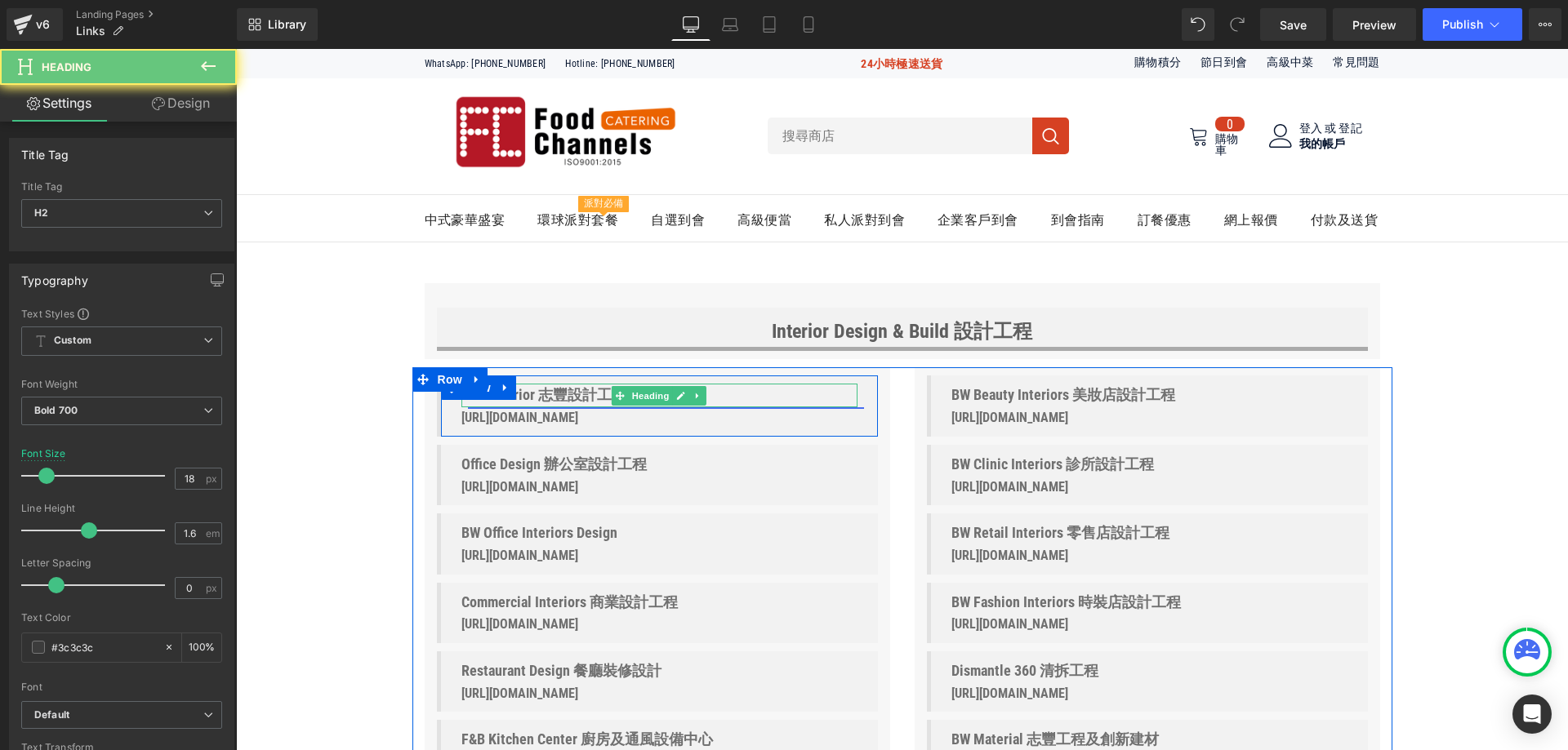
click at [729, 397] on link "BW Interior 志豐設計工程" at bounding box center [666, 396] width 396 height 24
click at [676, 395] on icon at bounding box center [680, 396] width 9 height 10
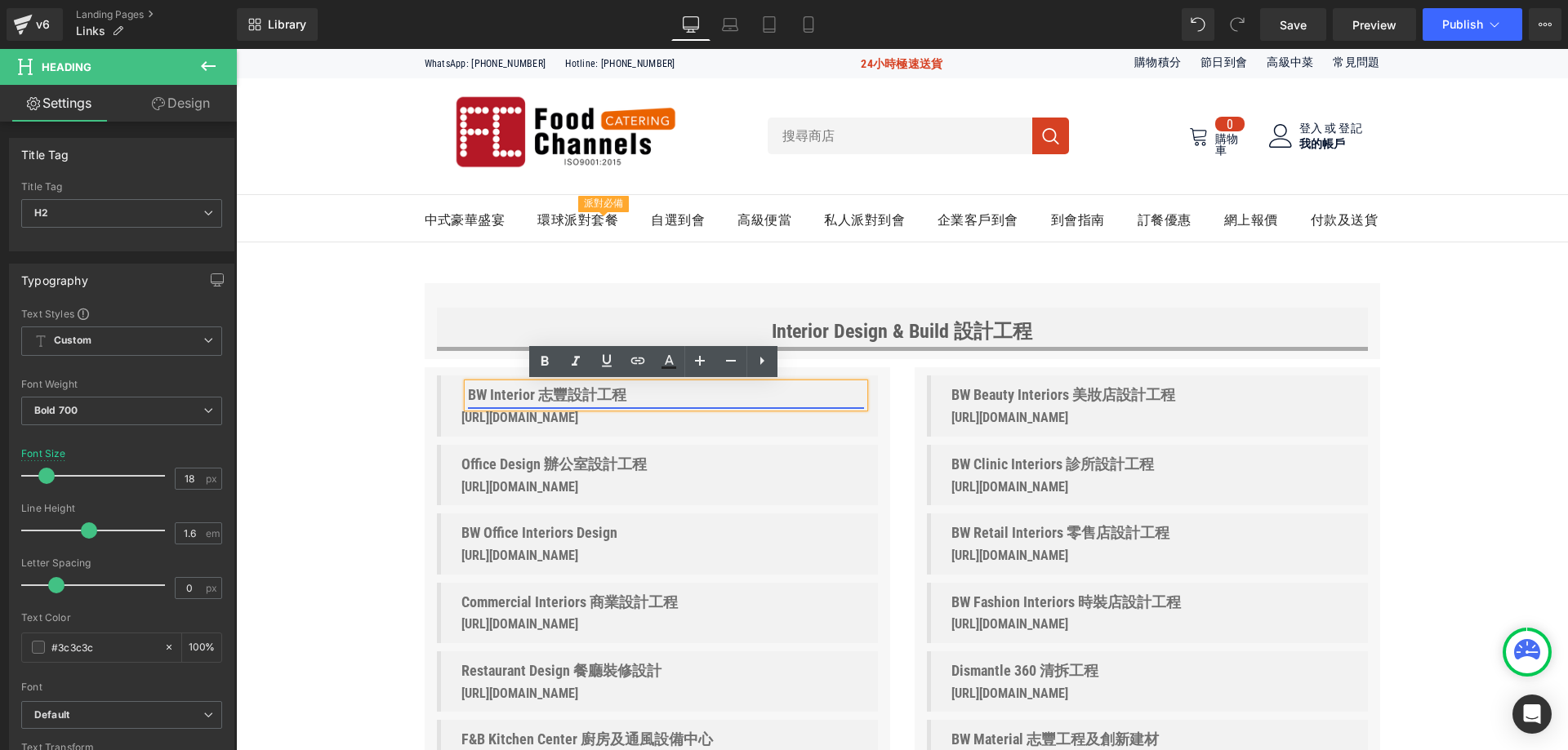
click at [584, 395] on font "BW Interior 志豐設計工程" at bounding box center [547, 394] width 158 height 17
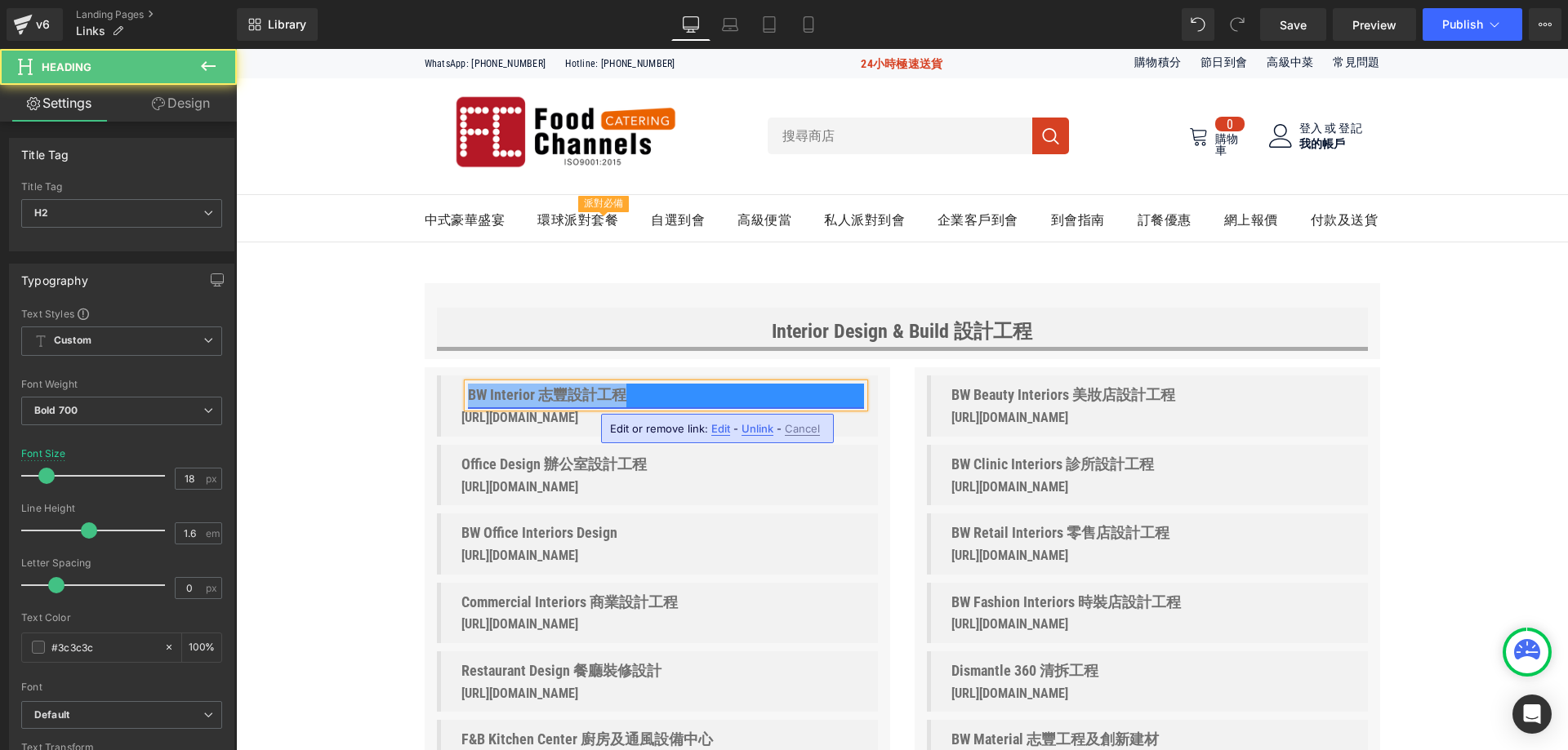
copy font "BW Interior 志豐設計工程"
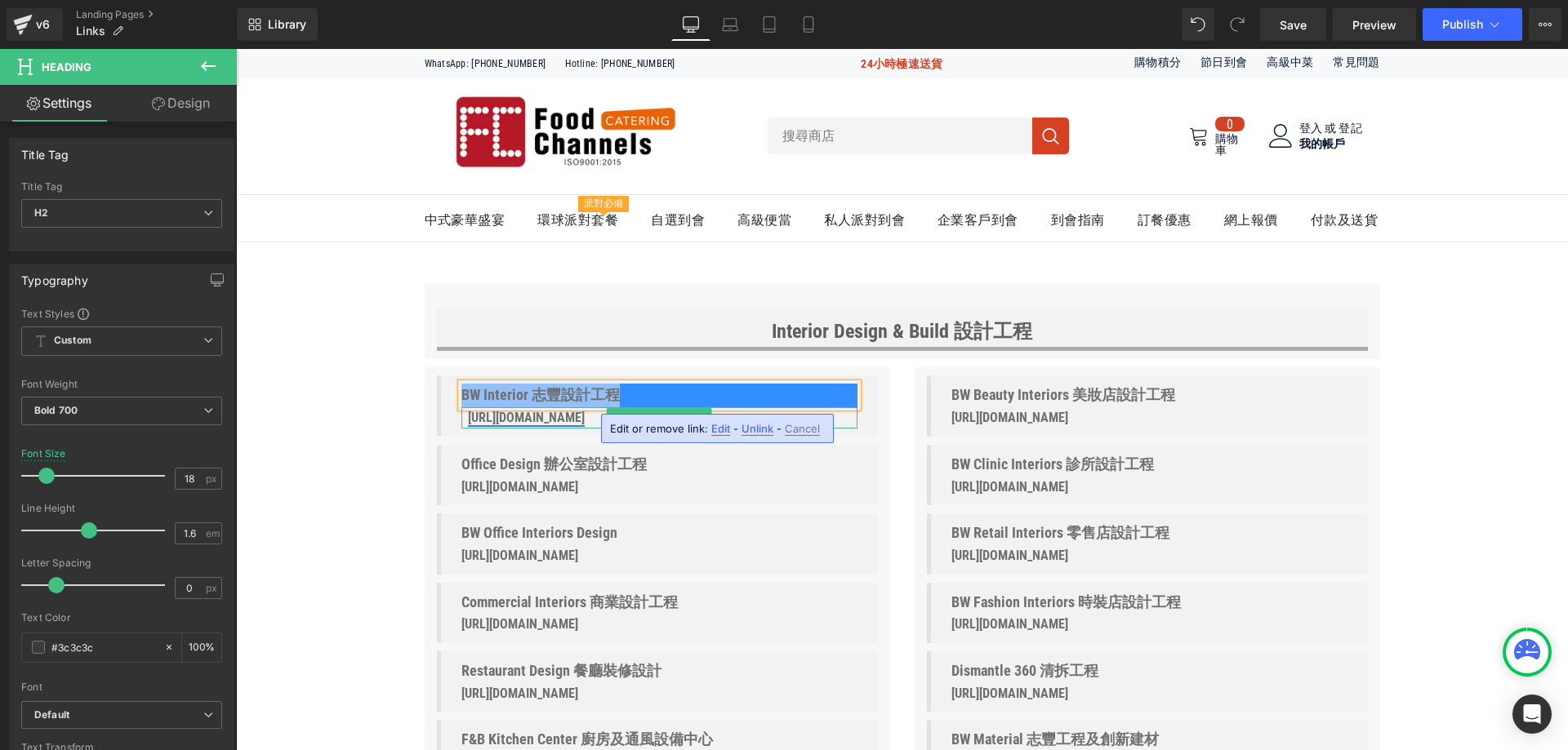
click at [537, 415] on font "https://www.bwteam.com/" at bounding box center [526, 418] width 117 height 16
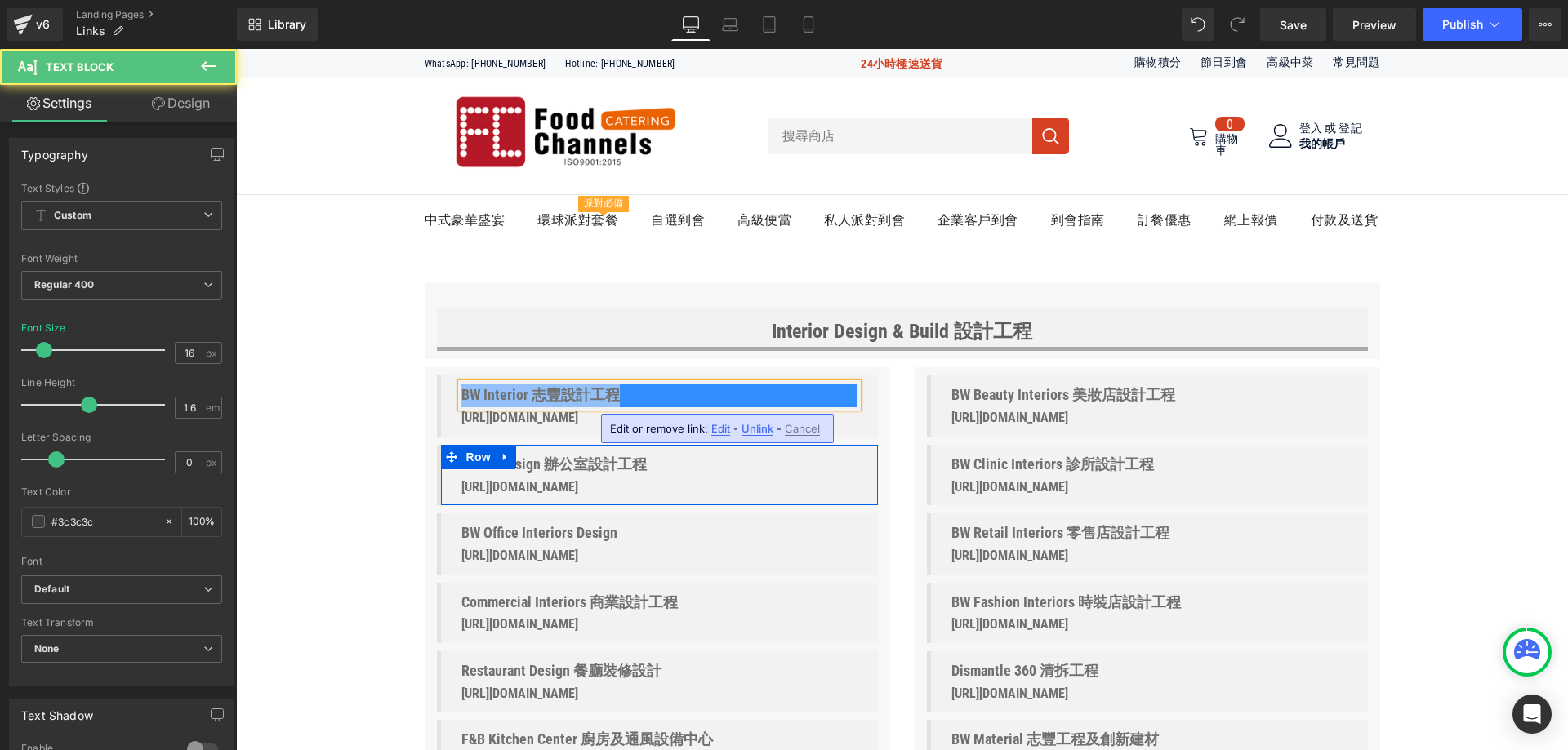
click at [786, 501] on div "Office Design 辦公室設計工程 Heading https://hkofficedesign.com/ Text Block Row" at bounding box center [658, 475] width 441 height 60
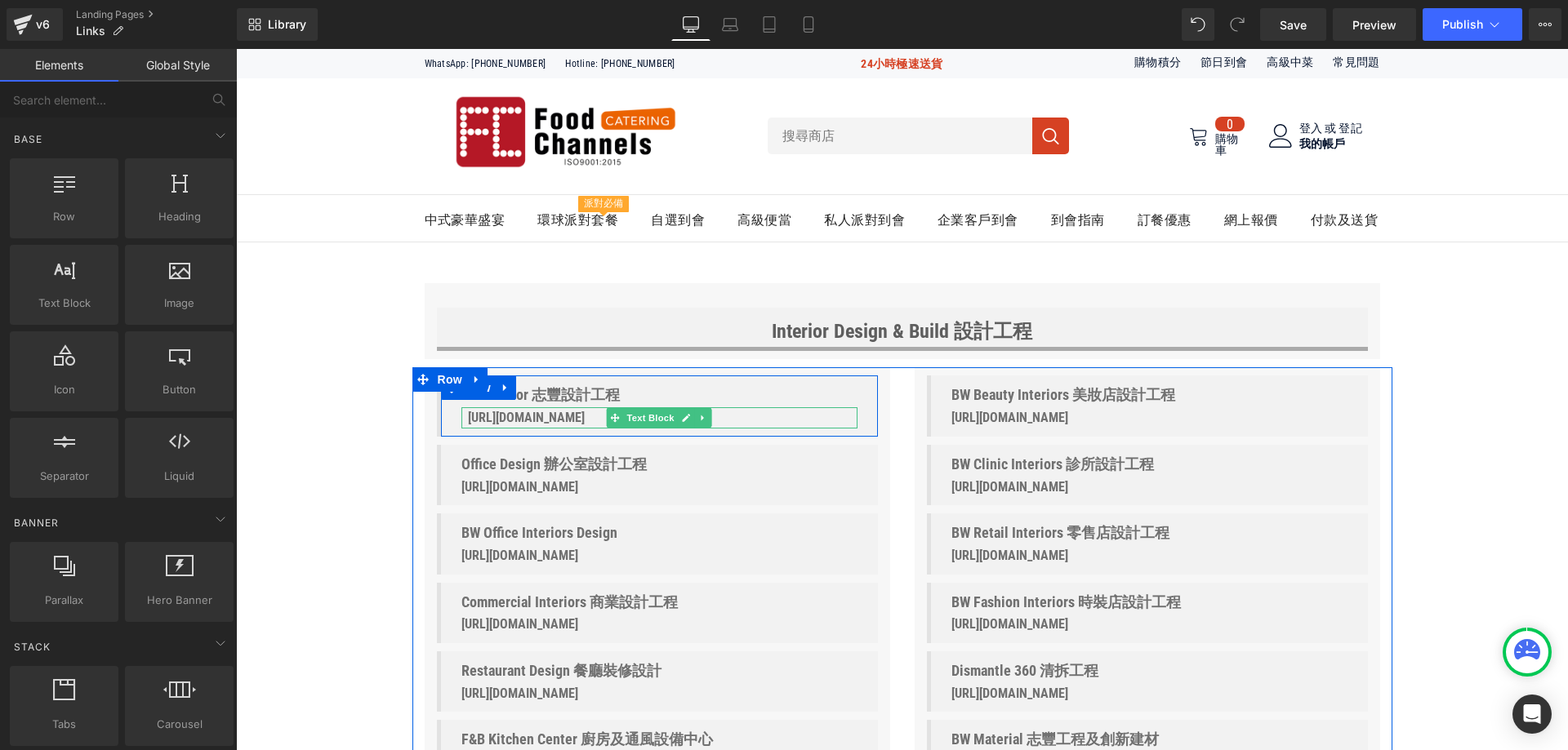
click at [765, 417] on p "https://www.bwteam.com/" at bounding box center [666, 418] width 396 height 21
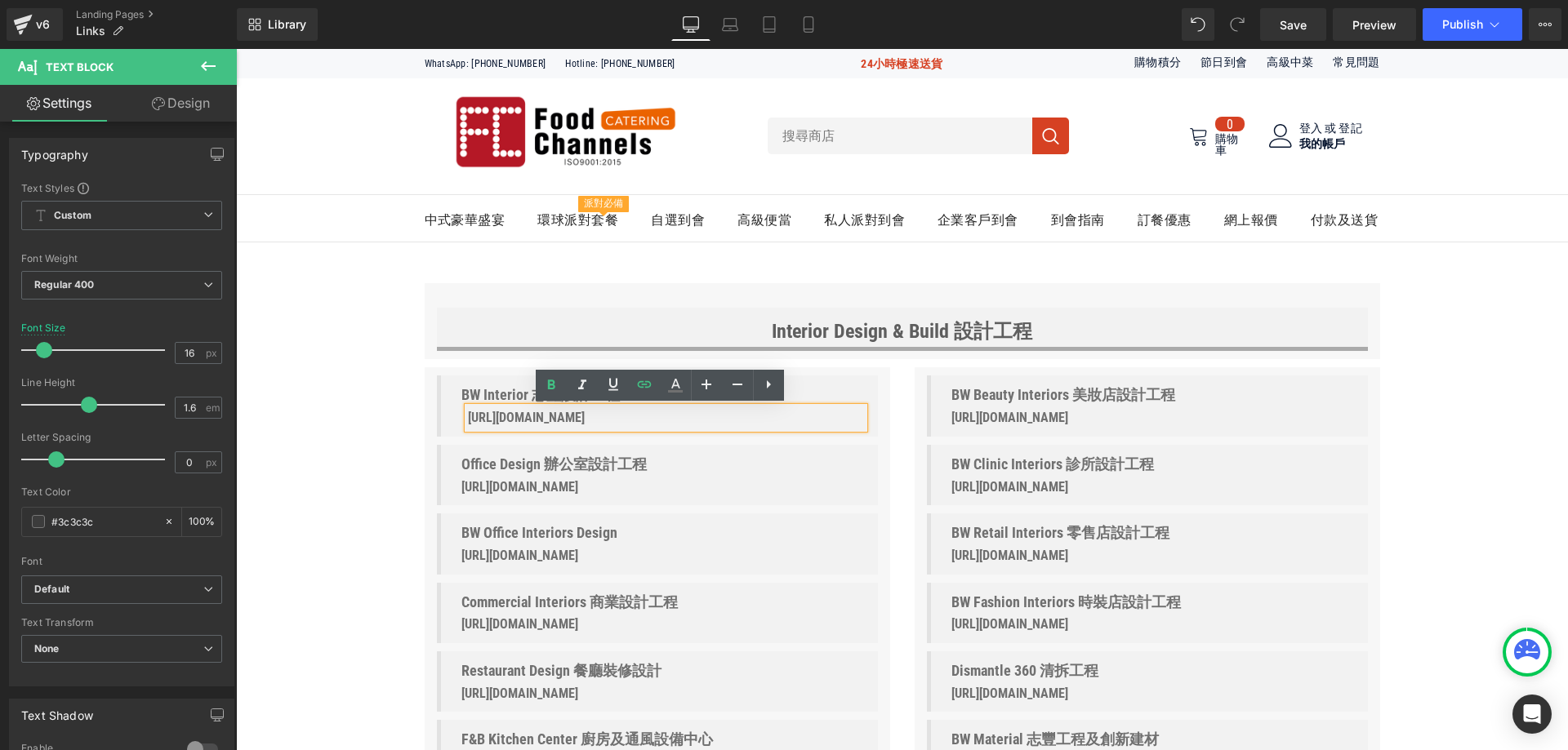
click at [659, 422] on p "https://www.bwteam.com/" at bounding box center [666, 418] width 396 height 21
copy font "https://www.bwteam.com/"
click at [585, 420] on font "https://www.bwteam.com/" at bounding box center [526, 418] width 117 height 16
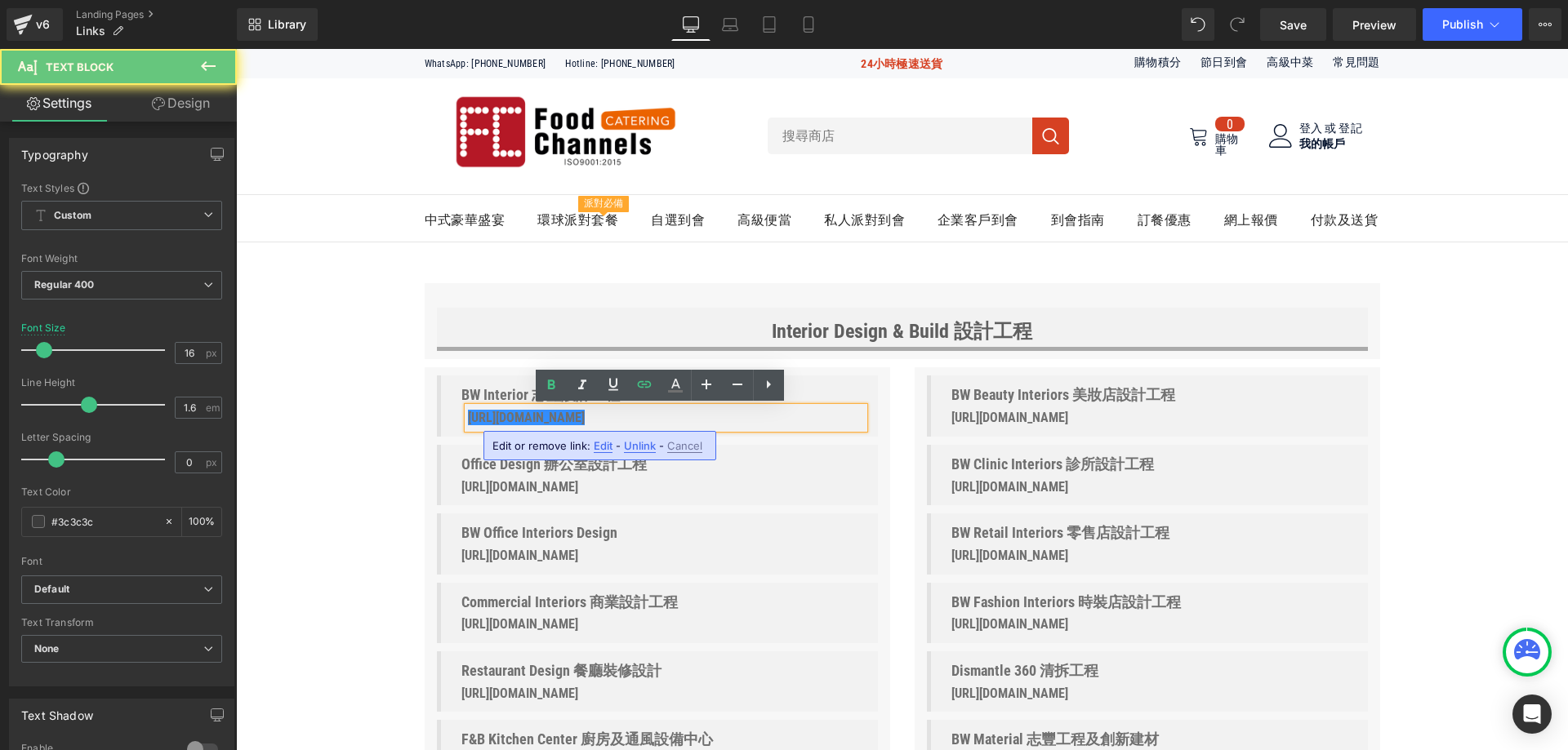
click at [650, 419] on p "https://www.bwteam.com/" at bounding box center [666, 418] width 396 height 21
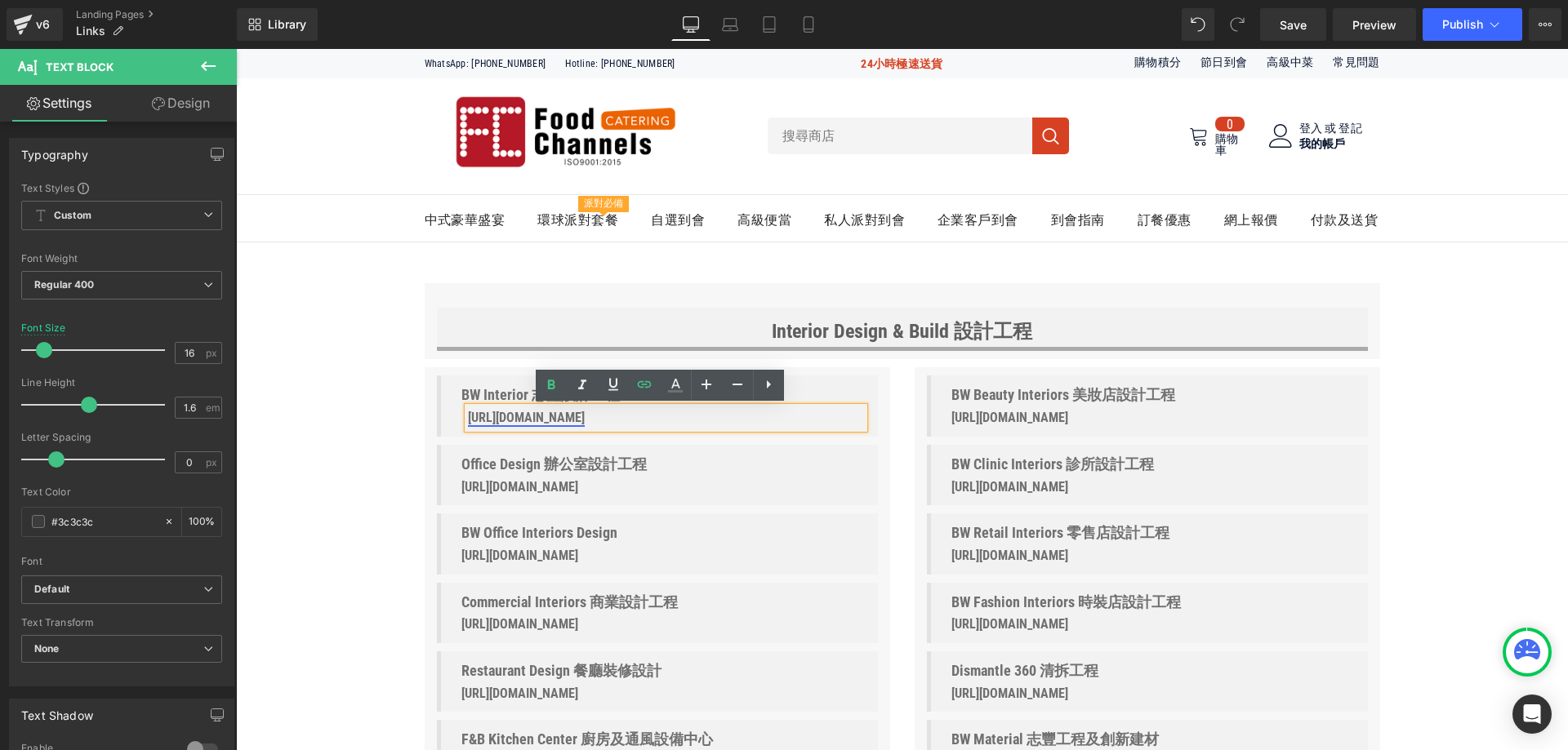
drag, startPoint x: 652, startPoint y: 418, endPoint x: 463, endPoint y: 417, distance: 189.0
click at [468, 417] on p "https://www.bwteam.com/" at bounding box center [666, 418] width 396 height 21
copy font "https://www.bwteam.com/"
